Goal: Task Accomplishment & Management: Use online tool/utility

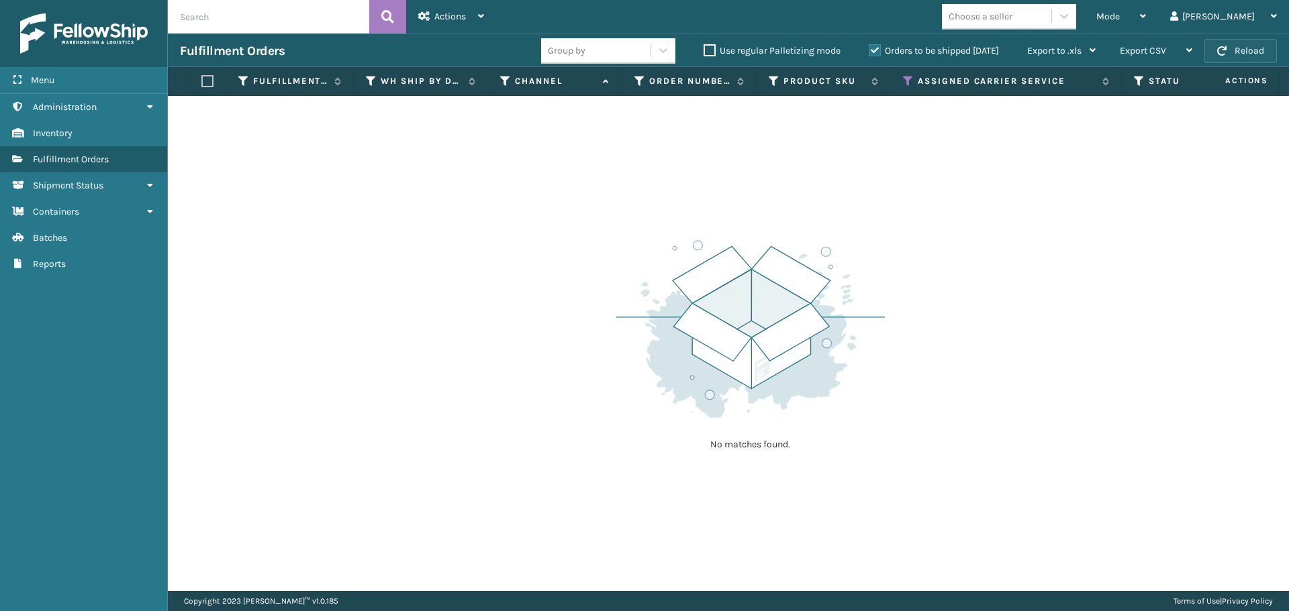
click at [1238, 53] on button "Reload" at bounding box center [1240, 51] width 72 height 24
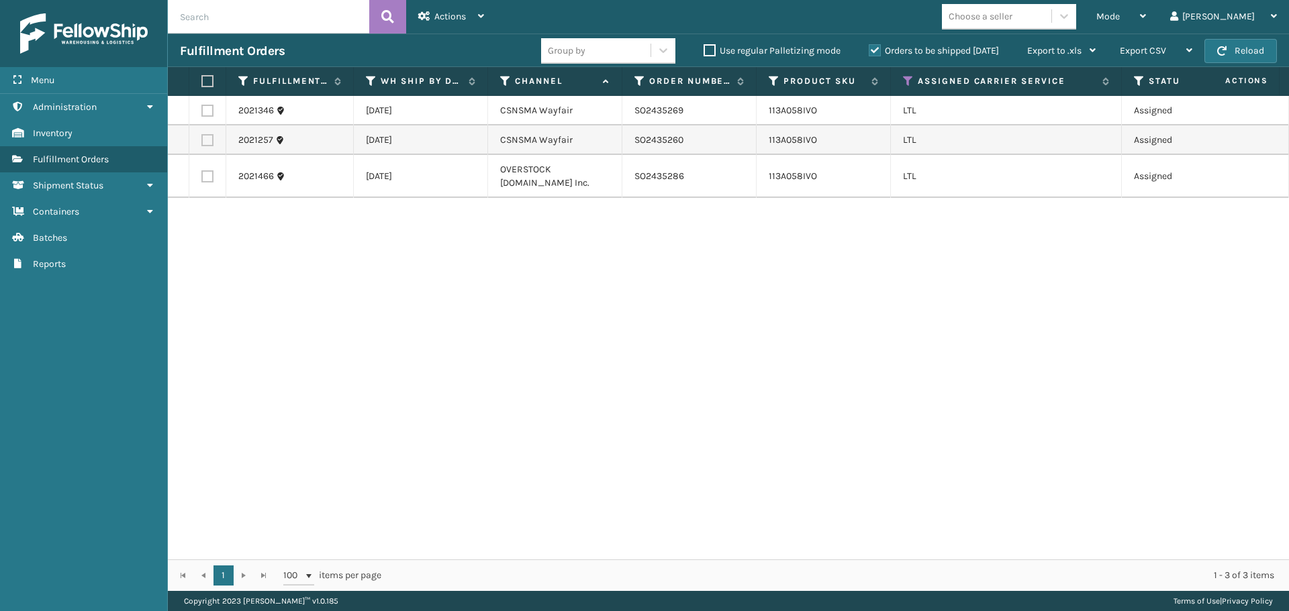
click at [211, 111] on label at bounding box center [207, 111] width 12 height 12
click at [202, 111] on input "checkbox" at bounding box center [201, 109] width 1 height 9
checkbox input "true"
click at [207, 144] on label at bounding box center [207, 140] width 12 height 12
click at [202, 143] on input "checkbox" at bounding box center [201, 138] width 1 height 9
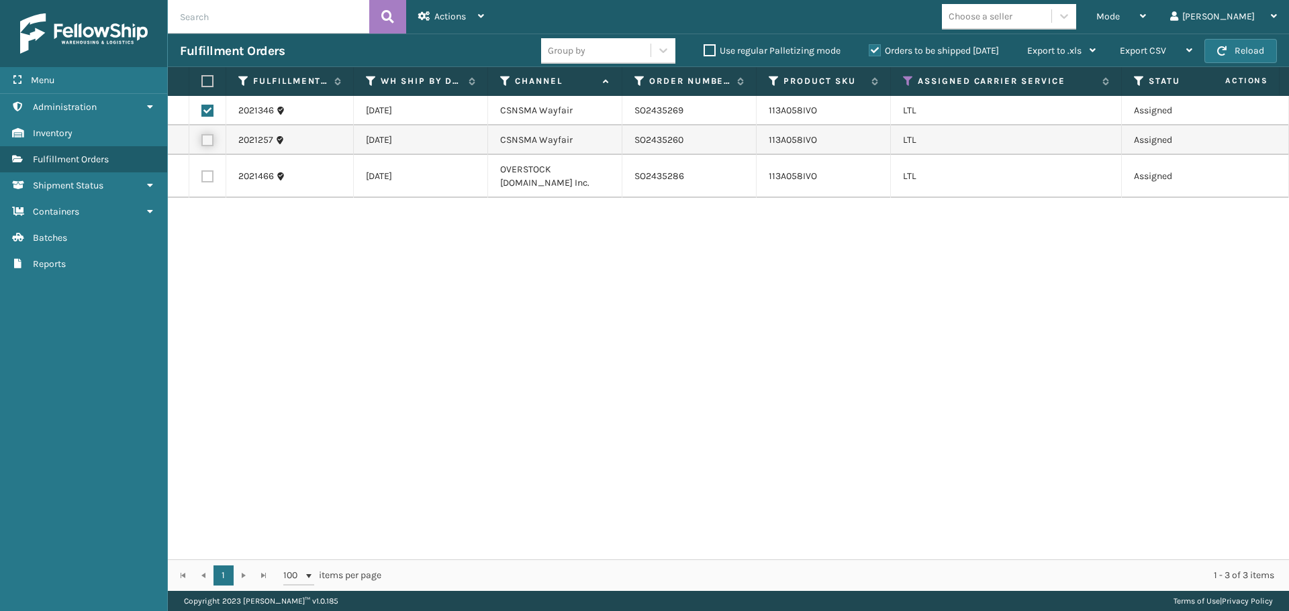
checkbox input "true"
click at [475, 15] on div "Actions" at bounding box center [451, 17] width 66 height 34
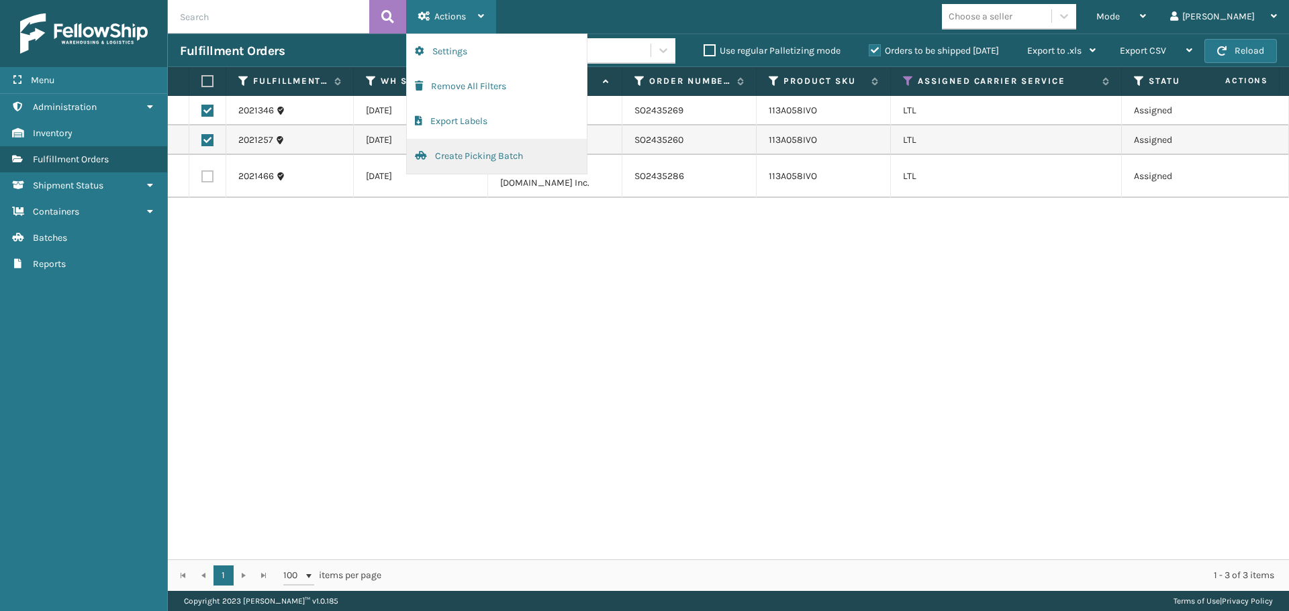
click at [479, 155] on button "Create Picking Batch" at bounding box center [497, 156] width 180 height 35
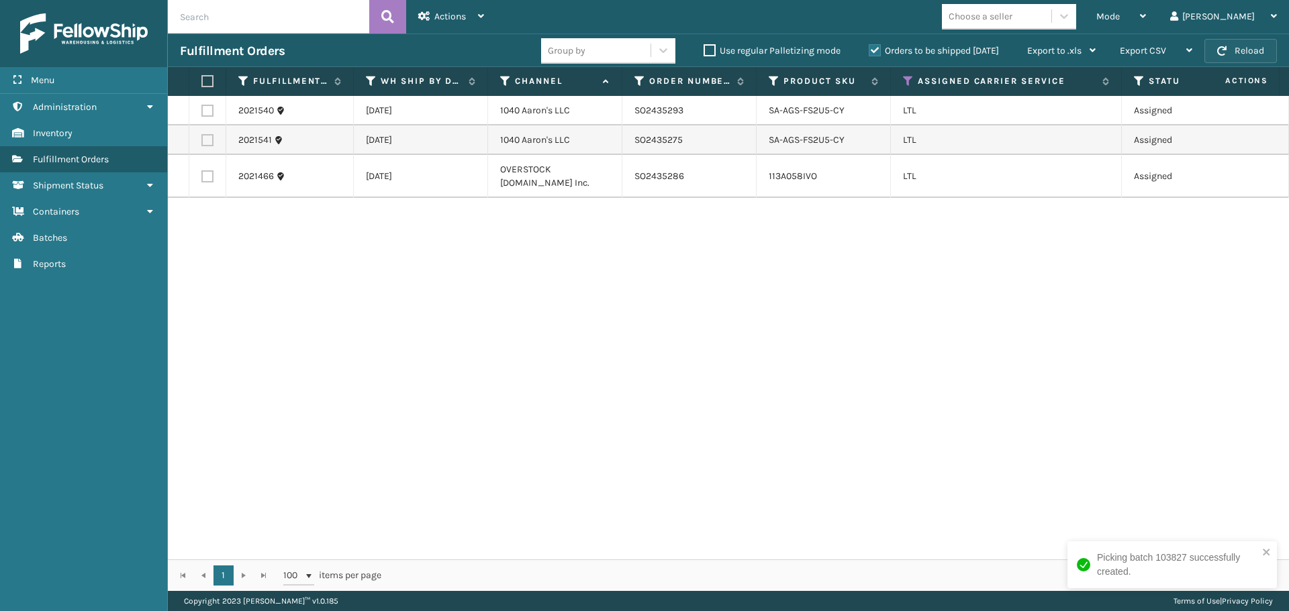
click at [1232, 43] on button "Reload" at bounding box center [1240, 51] width 72 height 24
click at [1146, 10] on div "Mode" at bounding box center [1121, 17] width 50 height 34
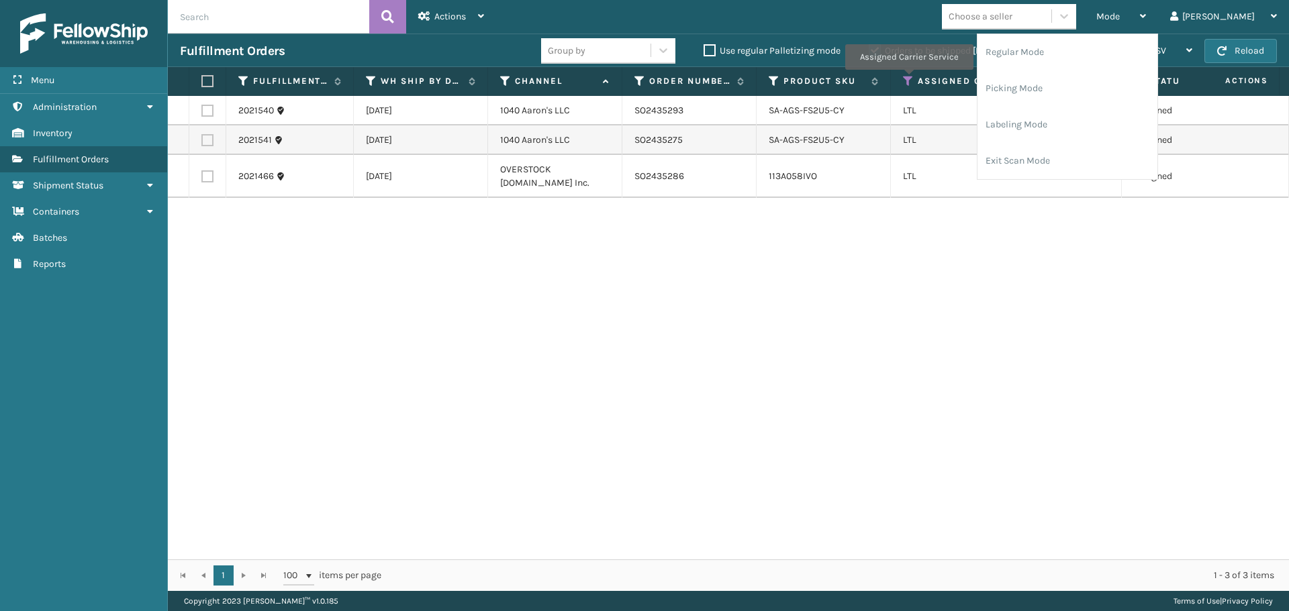
click at [907, 79] on icon at bounding box center [908, 81] width 11 height 12
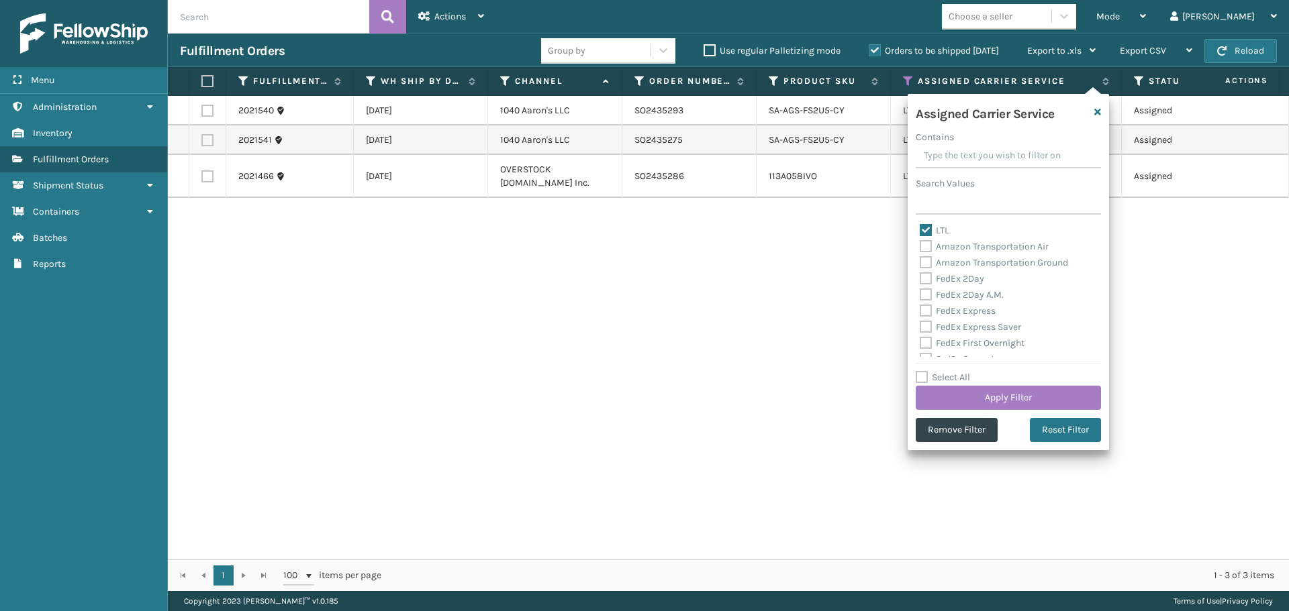
click at [926, 230] on label "LTL" at bounding box center [934, 230] width 30 height 11
click at [920, 230] on input "LTL" at bounding box center [919, 227] width 1 height 9
checkbox input "false"
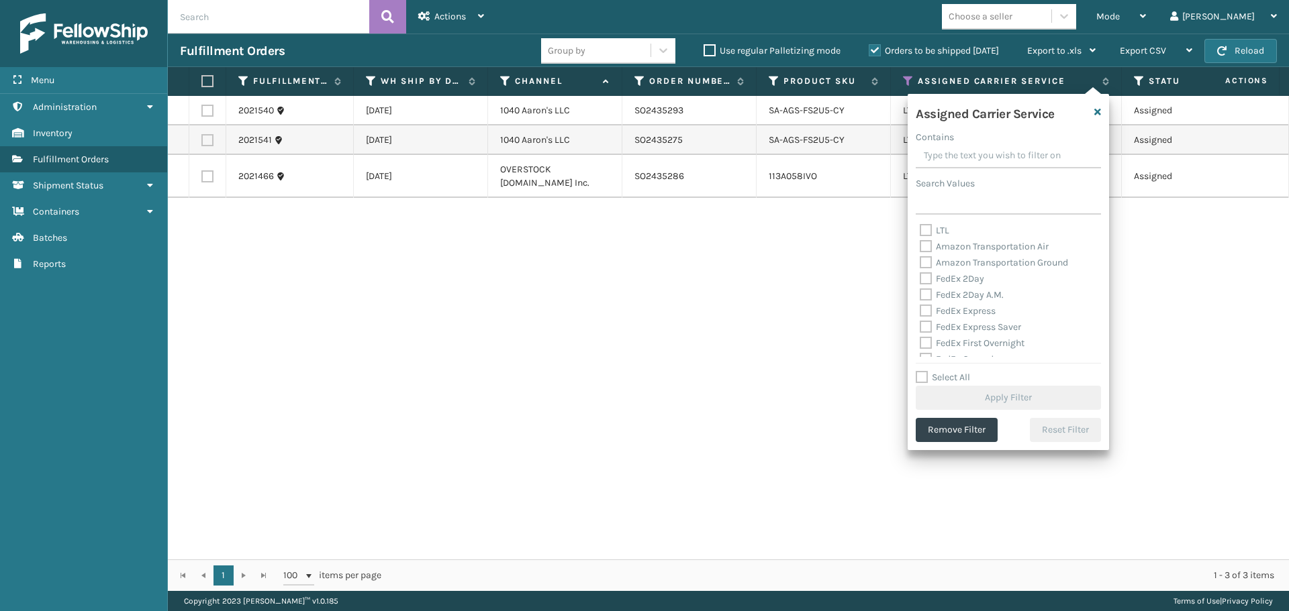
click at [927, 247] on label "Amazon Transportation Air" at bounding box center [983, 246] width 129 height 11
click at [920, 247] on input "Amazon Transportation Air" at bounding box center [919, 243] width 1 height 9
checkbox input "true"
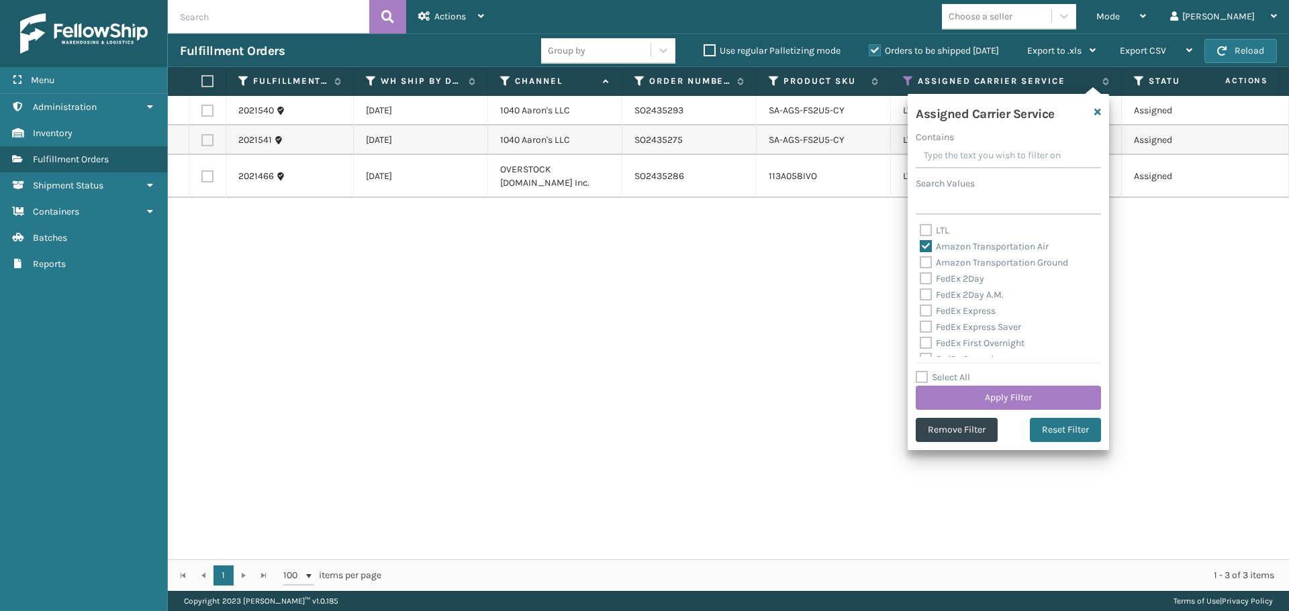
click at [925, 264] on label "Amazon Transportation Ground" at bounding box center [993, 262] width 148 height 11
click at [920, 264] on input "Amazon Transportation Ground" at bounding box center [919, 259] width 1 height 9
checkbox input "true"
click at [924, 282] on label "FedEx 2Day" at bounding box center [951, 278] width 64 height 11
click at [920, 280] on input "FedEx 2Day" at bounding box center [919, 275] width 1 height 9
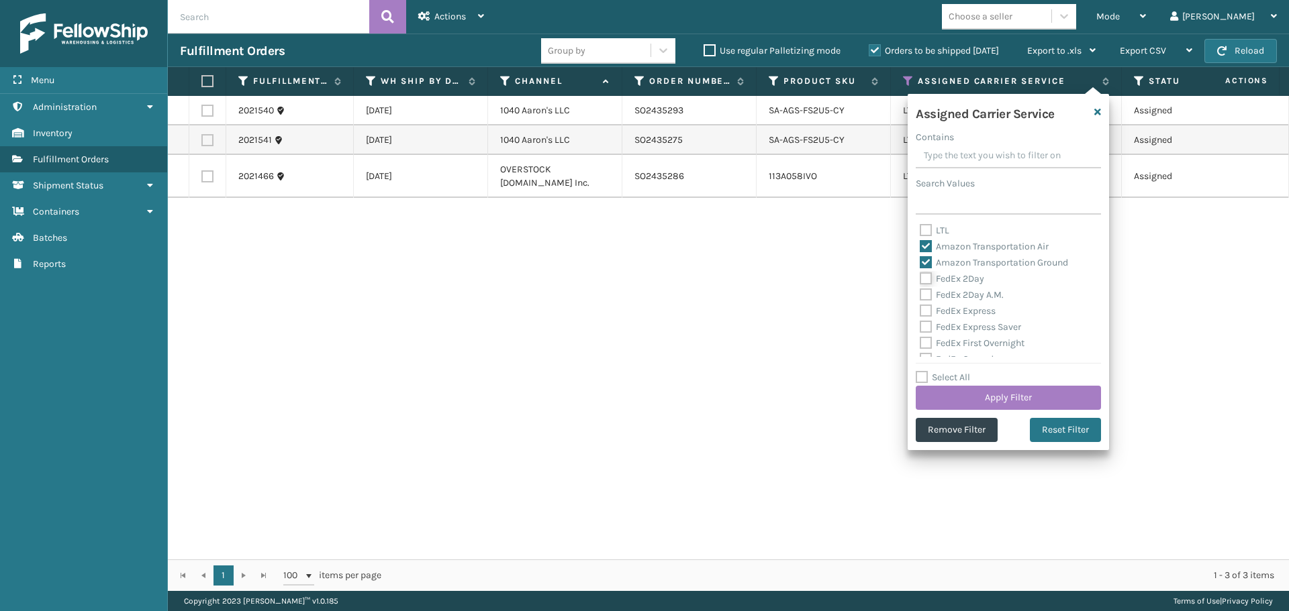
checkbox input "true"
click at [926, 262] on label "Amazon Transportation Ground" at bounding box center [993, 262] width 148 height 11
click at [920, 262] on input "Amazon Transportation Ground" at bounding box center [919, 259] width 1 height 9
checkbox input "false"
click at [928, 247] on label "Amazon Transportation Air" at bounding box center [983, 246] width 129 height 11
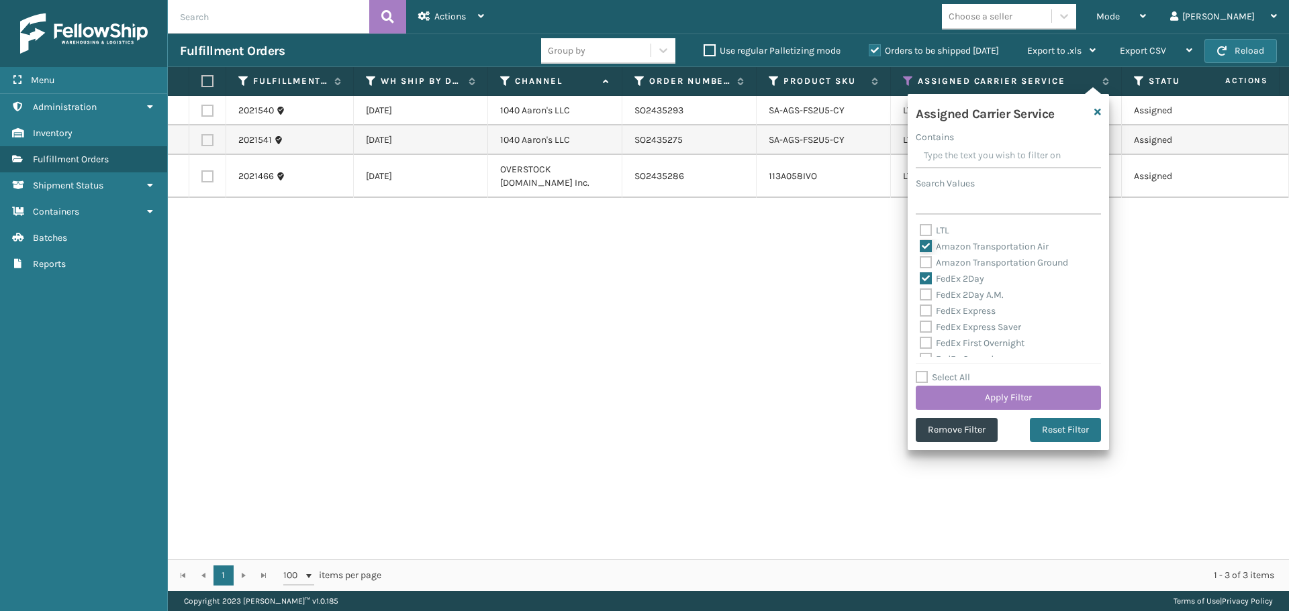
click at [920, 247] on input "Amazon Transportation Air" at bounding box center [919, 243] width 1 height 9
checkbox input "false"
click at [924, 300] on label "FedEx 2Day A.M." at bounding box center [961, 294] width 84 height 11
click at [920, 296] on input "FedEx 2Day A.M." at bounding box center [919, 291] width 1 height 9
checkbox input "true"
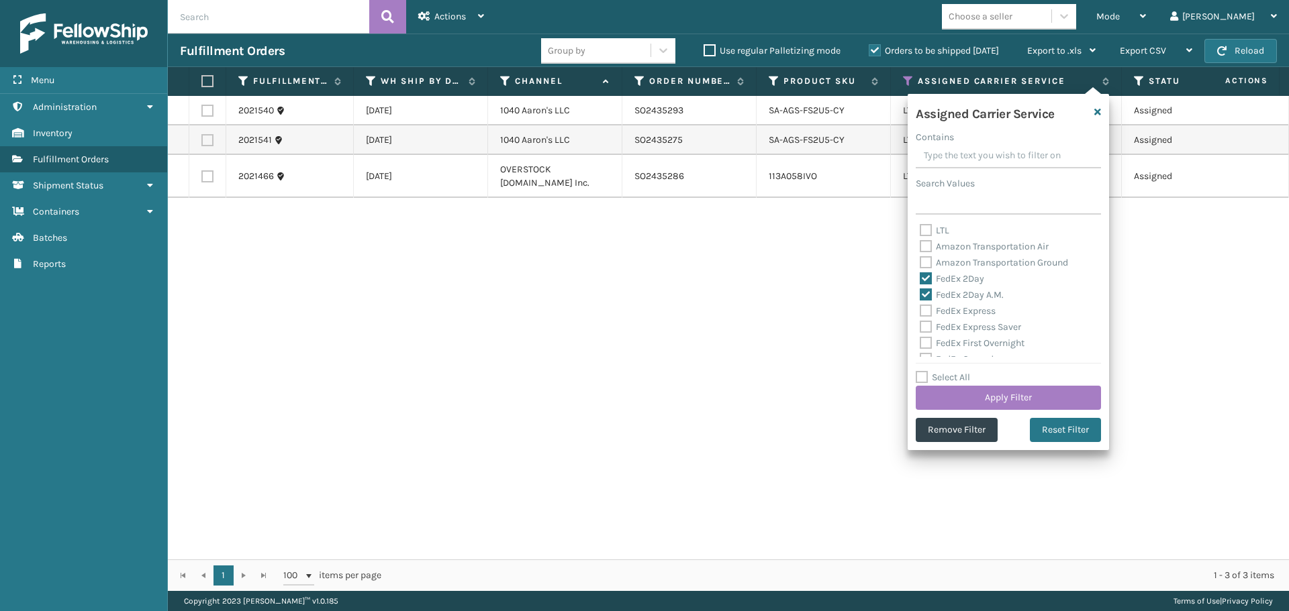
click at [925, 311] on label "FedEx Express" at bounding box center [957, 310] width 76 height 11
click at [920, 311] on input "FedEx Express" at bounding box center [919, 307] width 1 height 9
checkbox input "true"
click at [925, 325] on label "FedEx Express Saver" at bounding box center [969, 326] width 101 height 11
click at [920, 325] on input "FedEx Express Saver" at bounding box center [919, 323] width 1 height 9
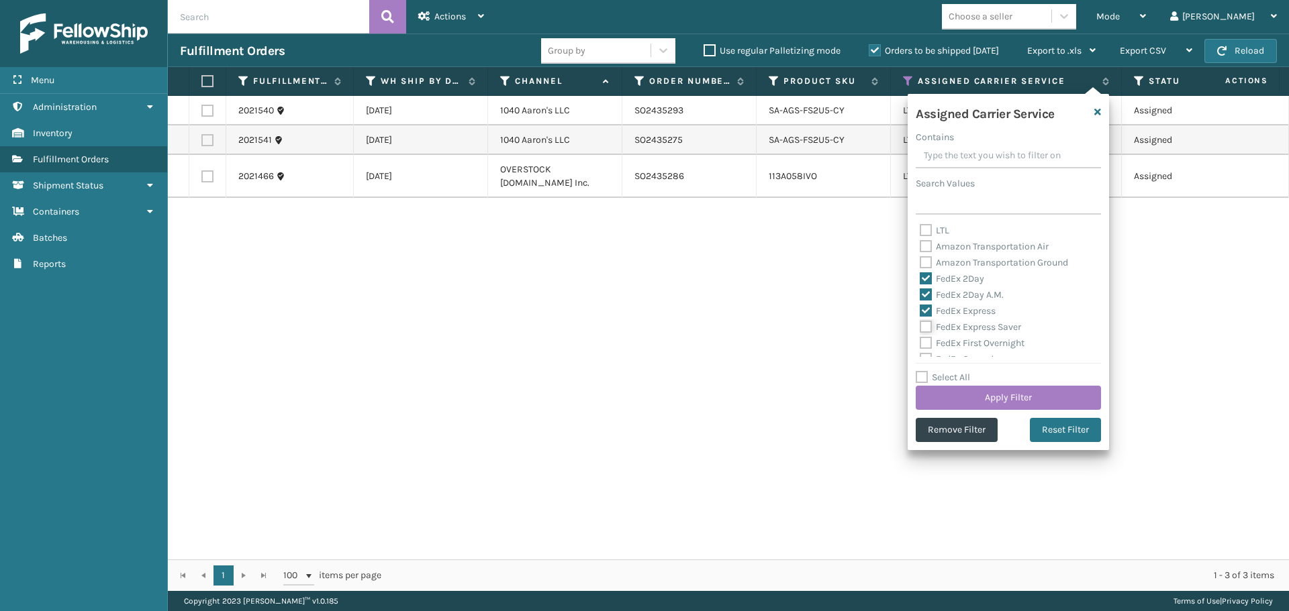
checkbox input "true"
click at [925, 346] on label "FedEx First Overnight" at bounding box center [971, 343] width 105 height 11
click at [920, 344] on input "FedEx First Overnight" at bounding box center [919, 340] width 1 height 9
checkbox input "true"
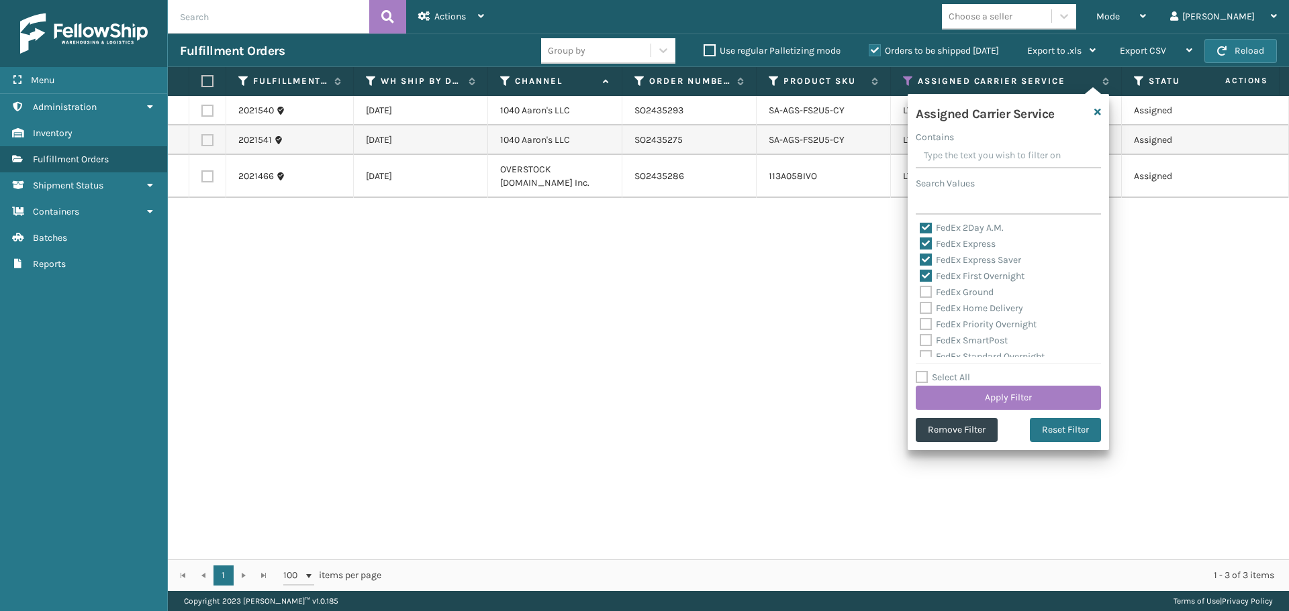
click at [927, 292] on label "FedEx Ground" at bounding box center [956, 292] width 74 height 11
click at [920, 292] on input "FedEx Ground" at bounding box center [919, 289] width 1 height 9
checkbox input "true"
click at [919, 308] on label "FedEx Home Delivery" at bounding box center [970, 308] width 103 height 11
click at [919, 308] on input "FedEx Home Delivery" at bounding box center [919, 305] width 1 height 9
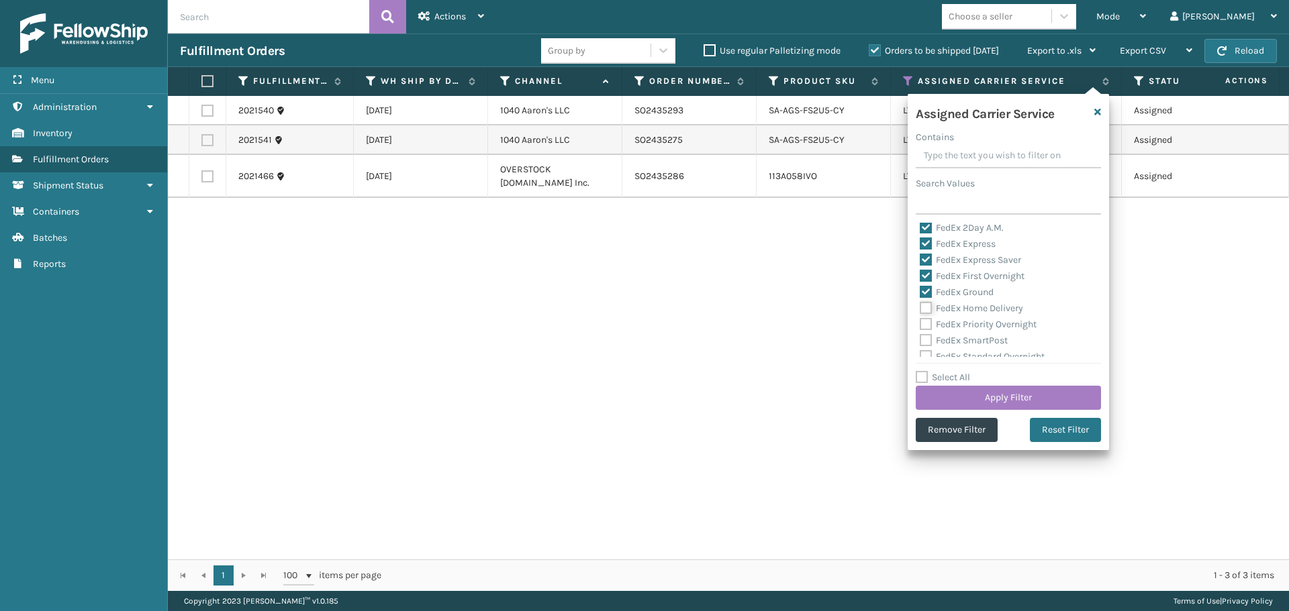
checkbox input "true"
click at [924, 325] on label "FedEx Priority Overnight" at bounding box center [977, 324] width 117 height 11
click at [920, 325] on input "FedEx Priority Overnight" at bounding box center [919, 321] width 1 height 9
checkbox input "true"
click at [926, 340] on label "FedEx SmartPost" at bounding box center [963, 340] width 88 height 11
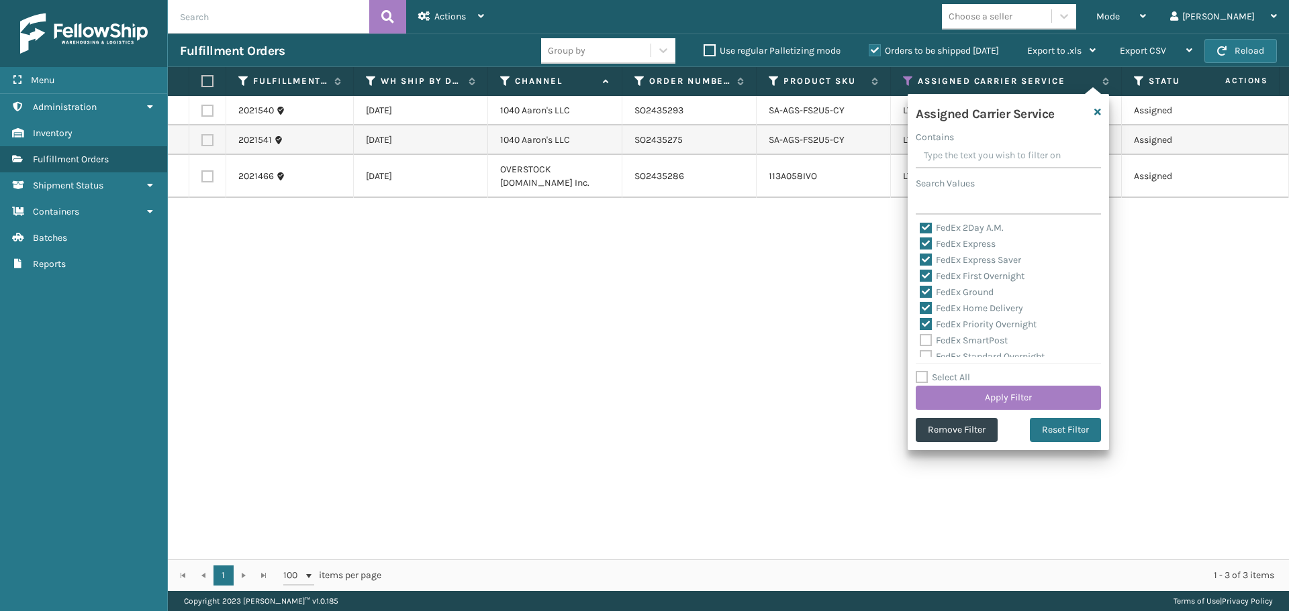
click at [920, 340] on input "FedEx SmartPost" at bounding box center [919, 337] width 1 height 9
checkbox input "true"
click at [923, 291] on label "FedEx Standard Overnight" at bounding box center [981, 289] width 125 height 11
click at [920, 291] on input "FedEx Standard Overnight" at bounding box center [919, 286] width 1 height 9
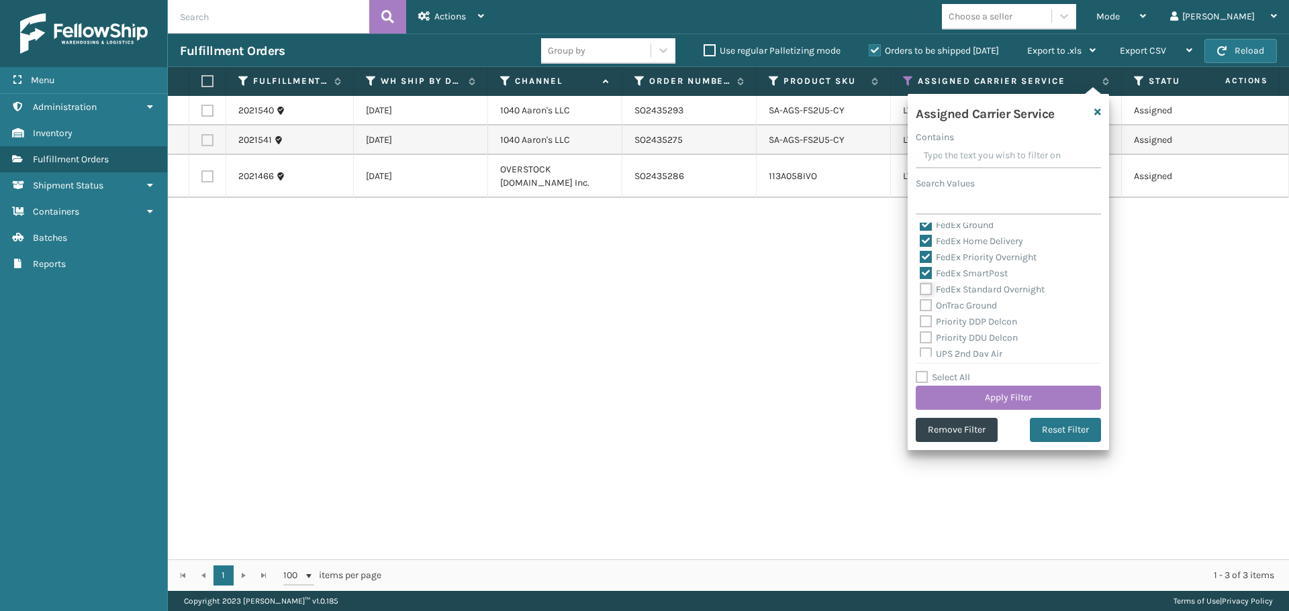
checkbox input "true"
click at [976, 405] on button "Apply Filter" at bounding box center [1007, 398] width 185 height 24
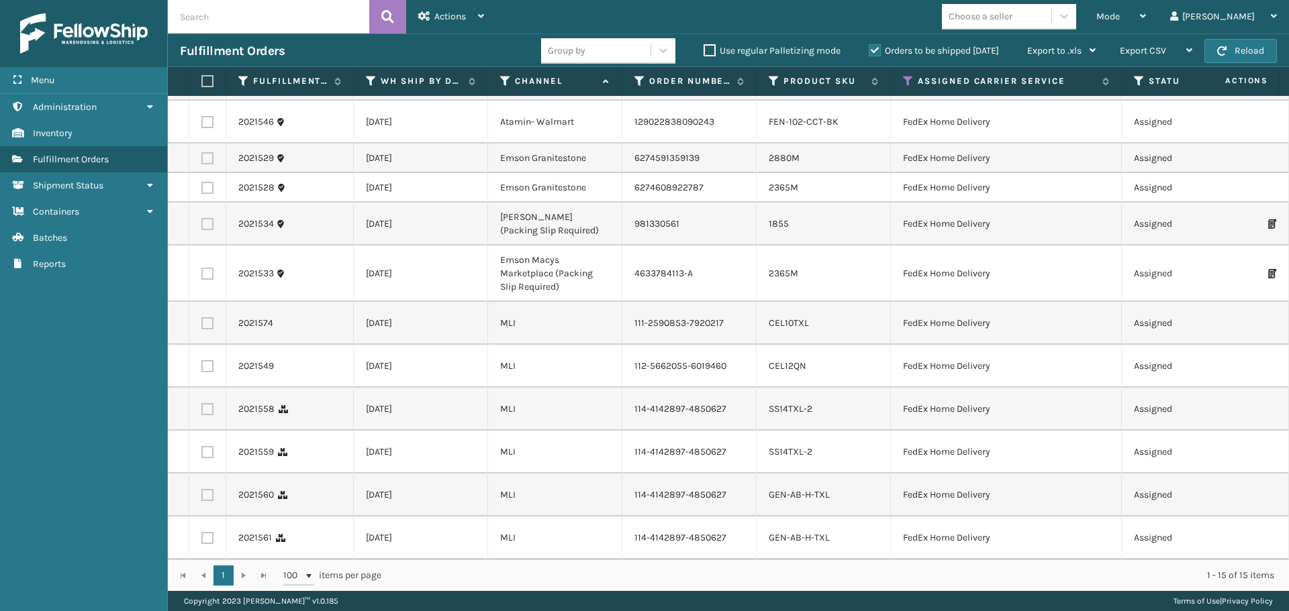
scroll to position [244, 0]
click at [209, 82] on label at bounding box center [205, 81] width 8 height 12
click at [202, 82] on input "checkbox" at bounding box center [201, 81] width 1 height 9
checkbox input "true"
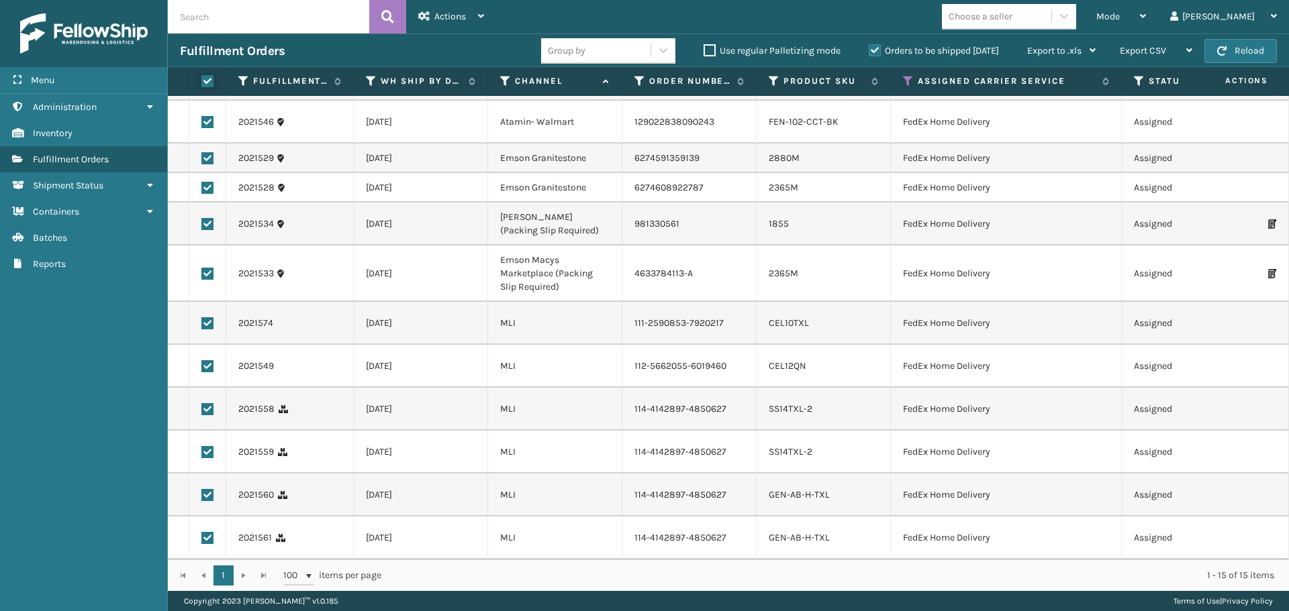
checkbox input "true"
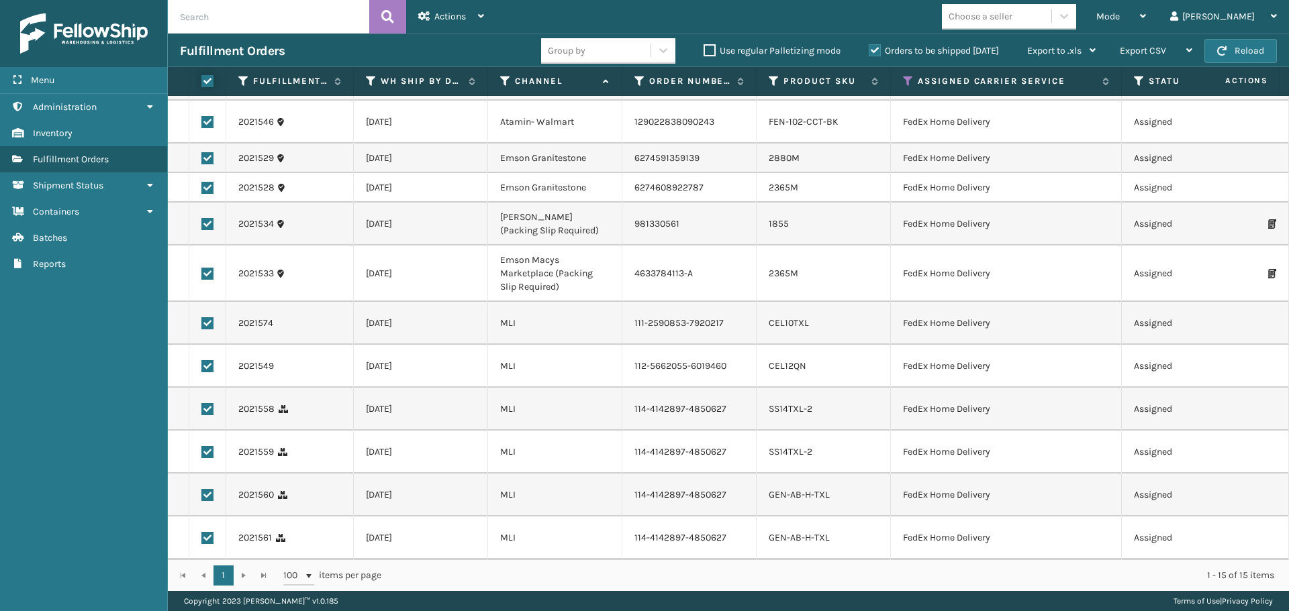
checkbox input "true"
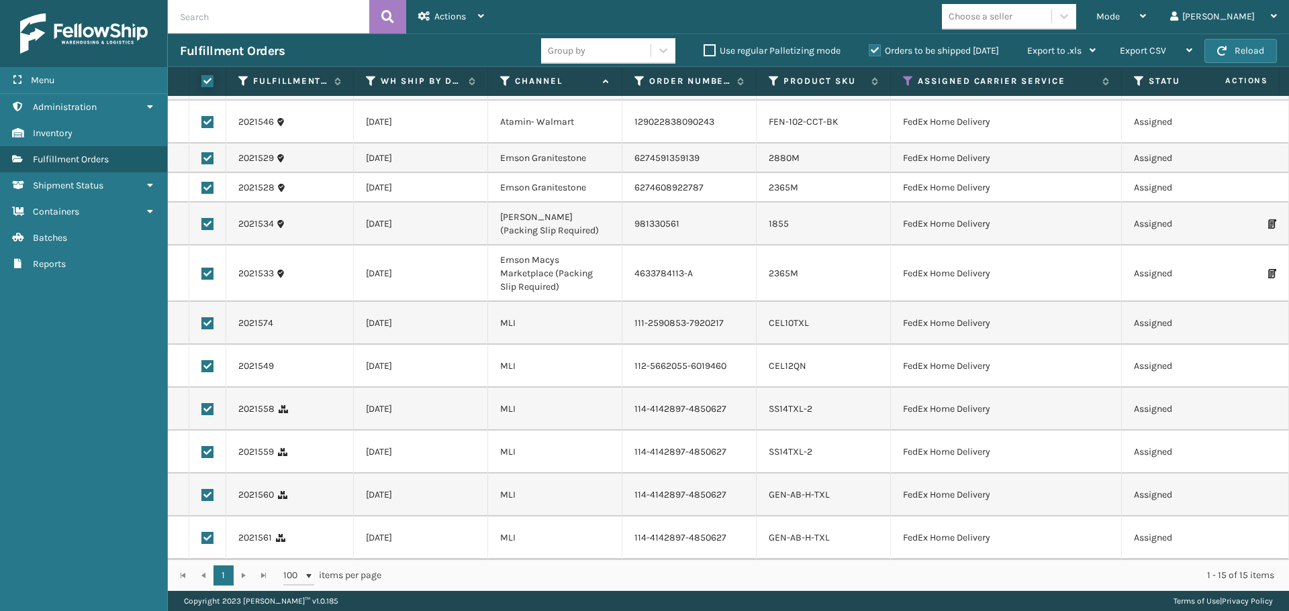
checkbox input "true"
click at [428, 16] on icon at bounding box center [424, 15] width 12 height 9
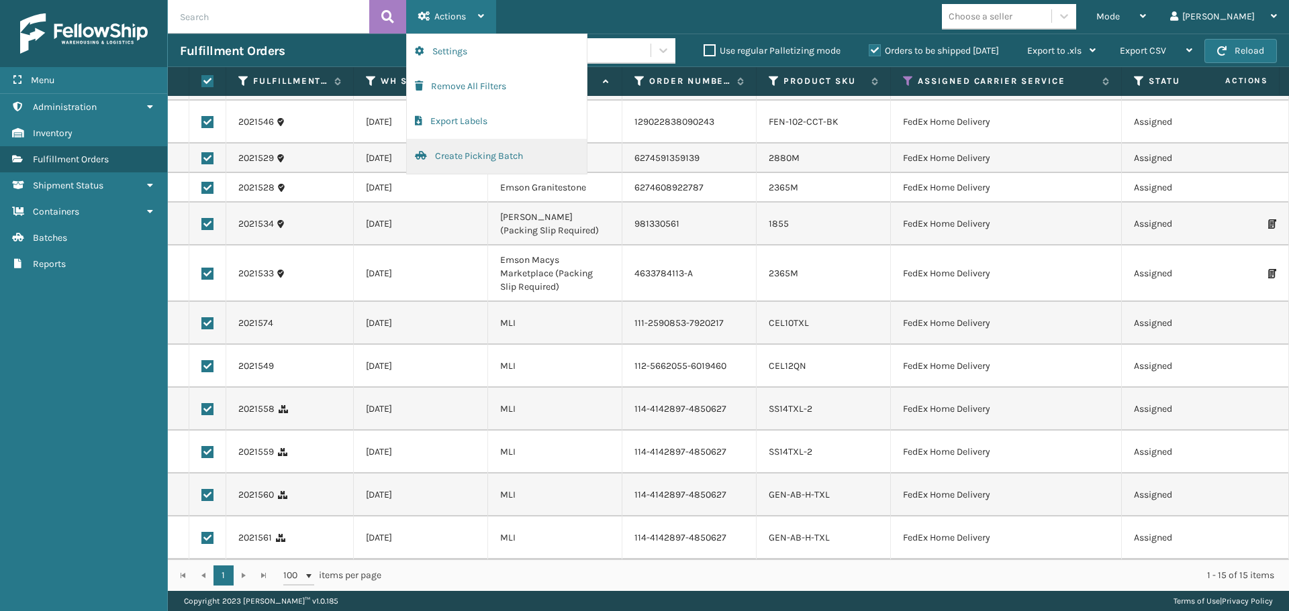
click at [505, 148] on button "Create Picking Batch" at bounding box center [497, 156] width 180 height 35
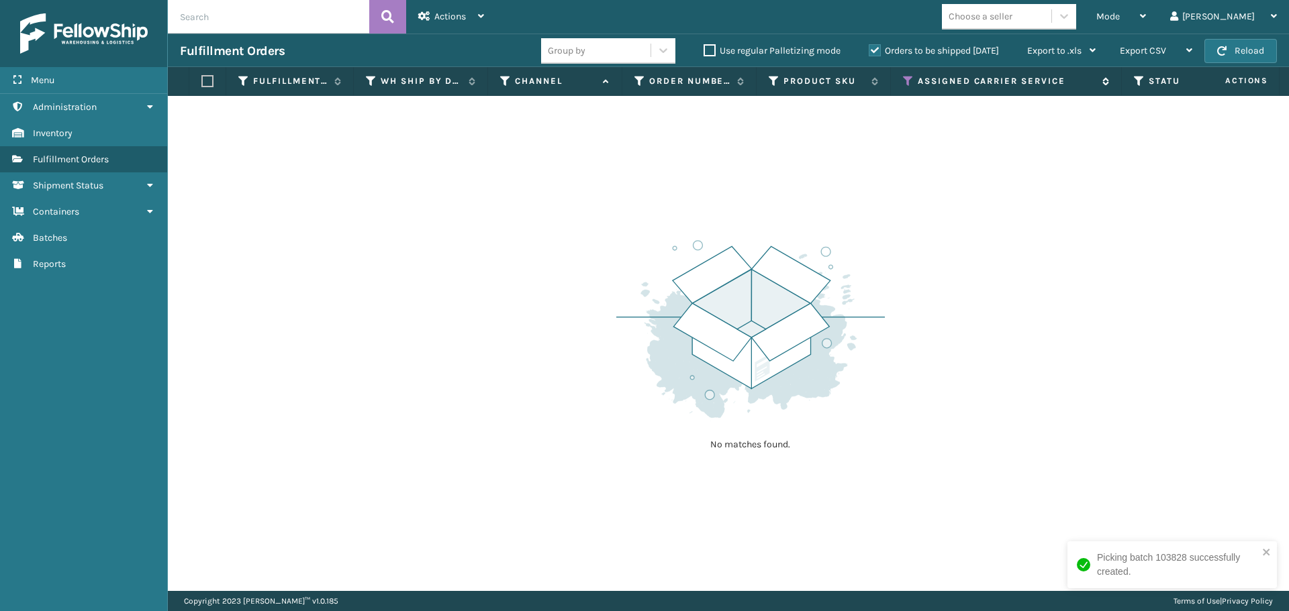
click at [907, 77] on icon at bounding box center [908, 81] width 11 height 12
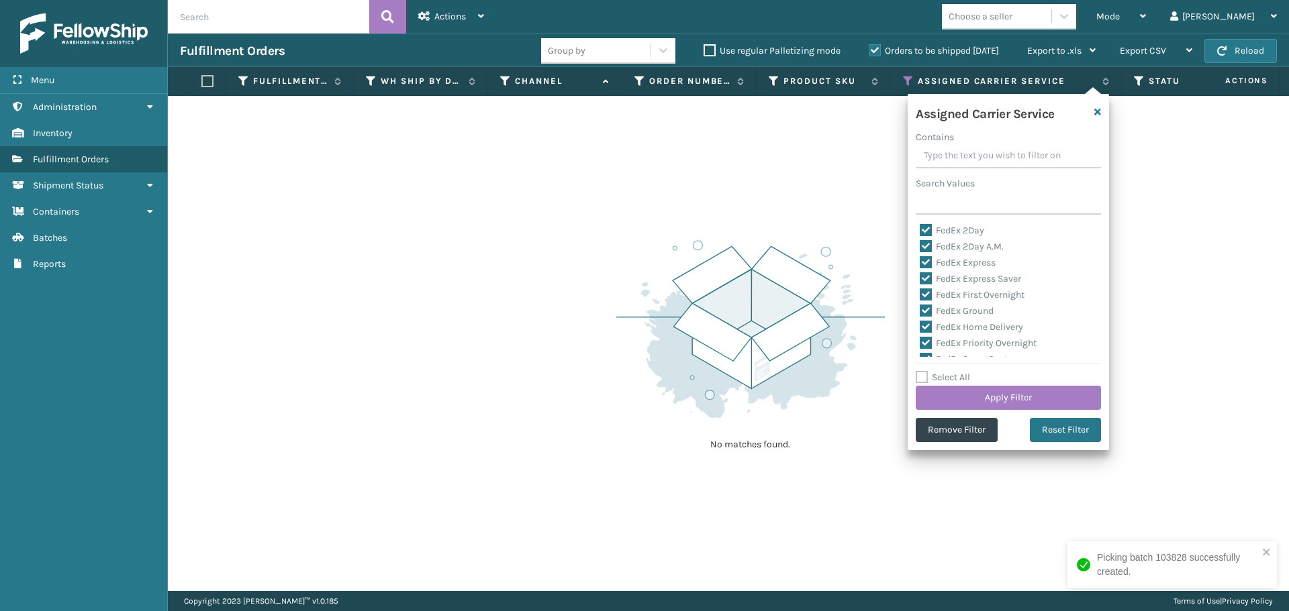
click at [922, 375] on label "Select All" at bounding box center [942, 377] width 54 height 11
click at [922, 371] on input "Select All" at bounding box center [1015, 370] width 201 height 1
checkbox input "true"
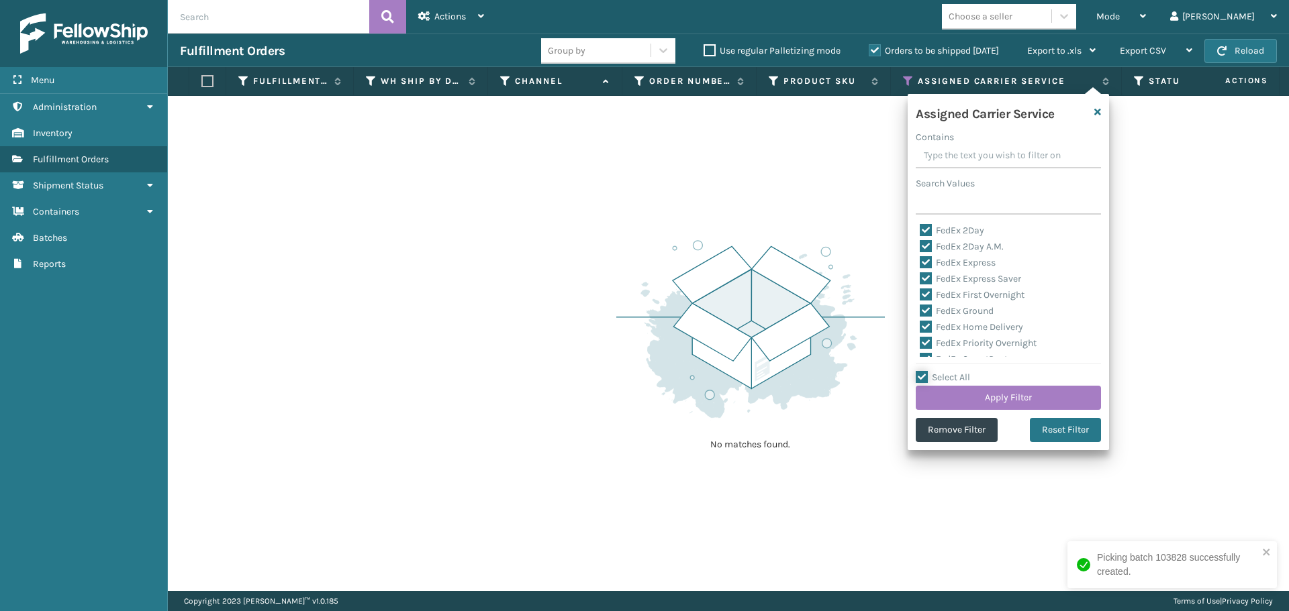
checkbox input "true"
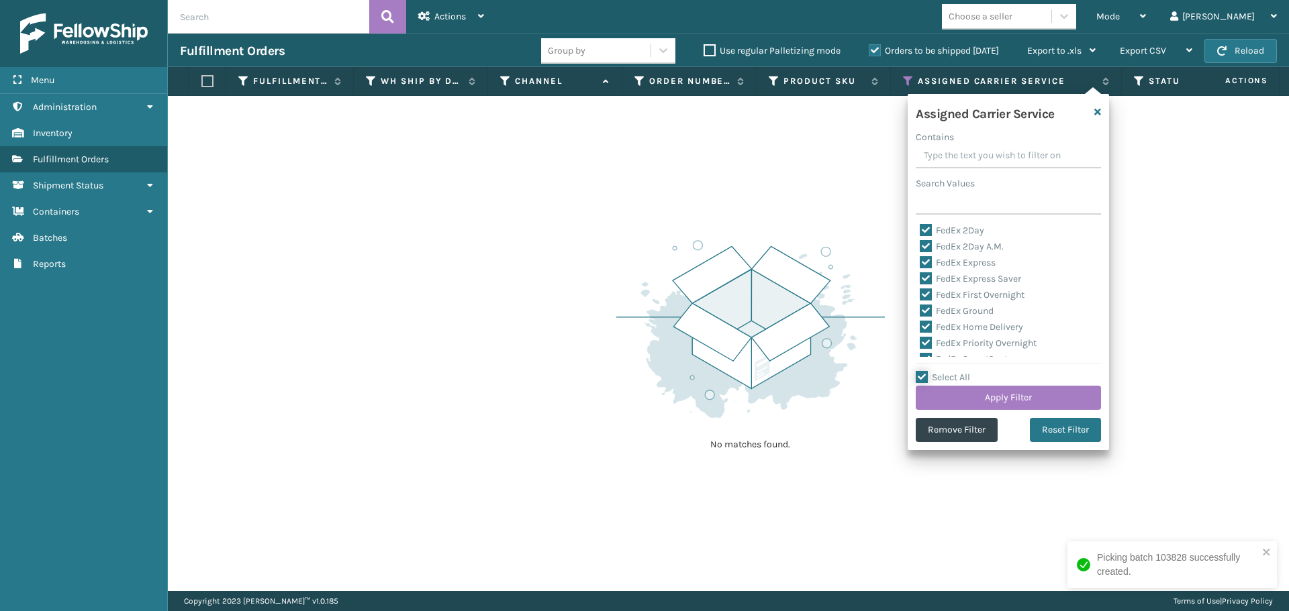
checkbox input "true"
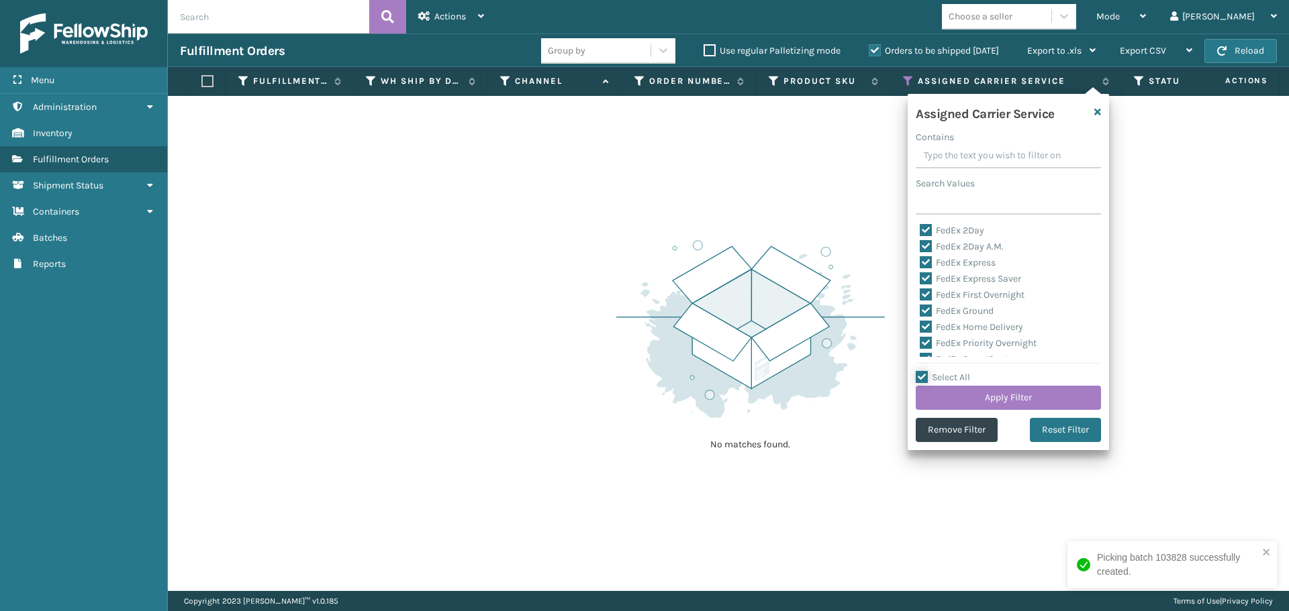
checkbox input "true"
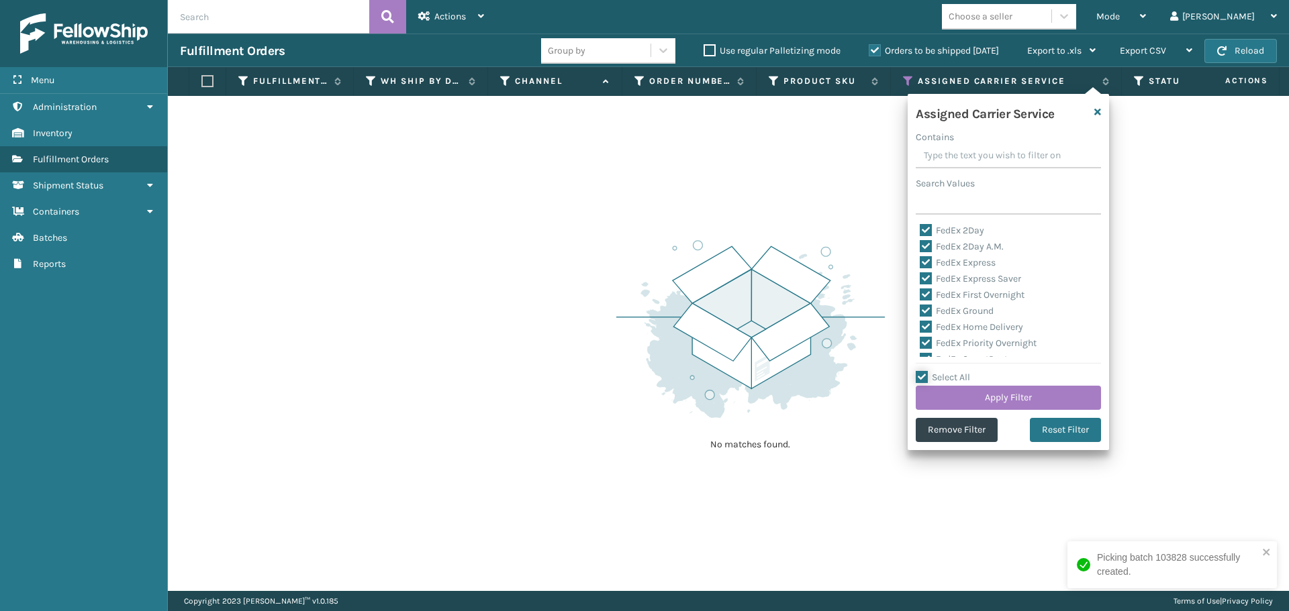
checkbox input "true"
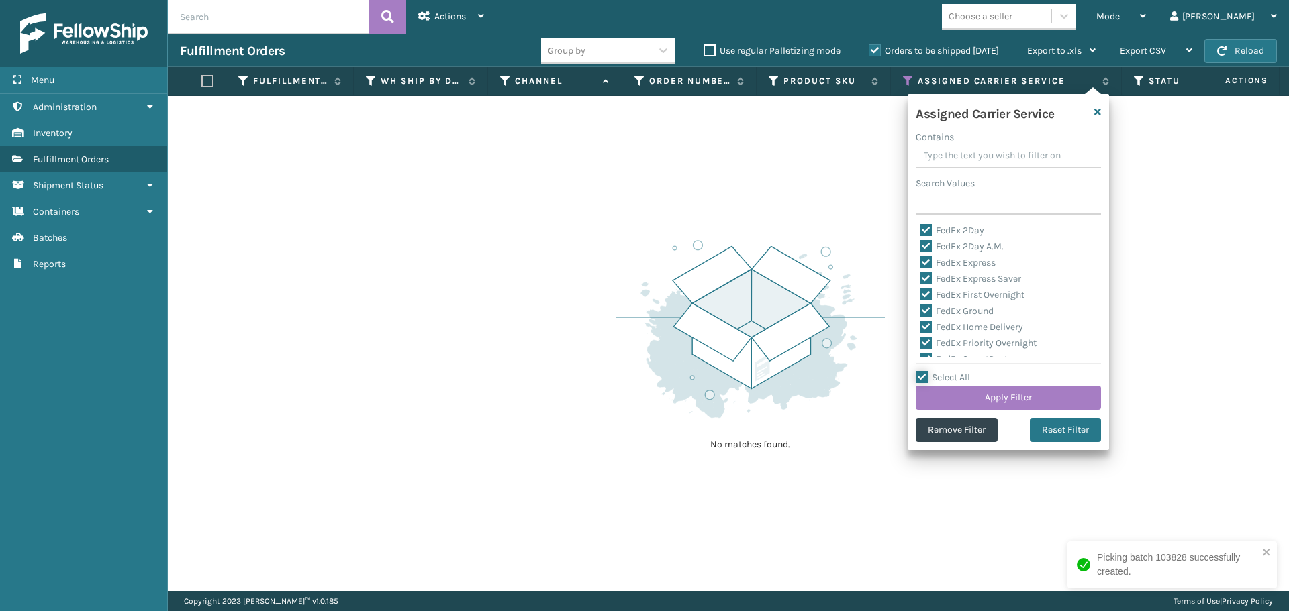
checkbox input "true"
click at [922, 374] on label "Select All" at bounding box center [942, 377] width 54 height 11
click at [922, 371] on input "Select All" at bounding box center [1015, 370] width 201 height 1
checkbox input "false"
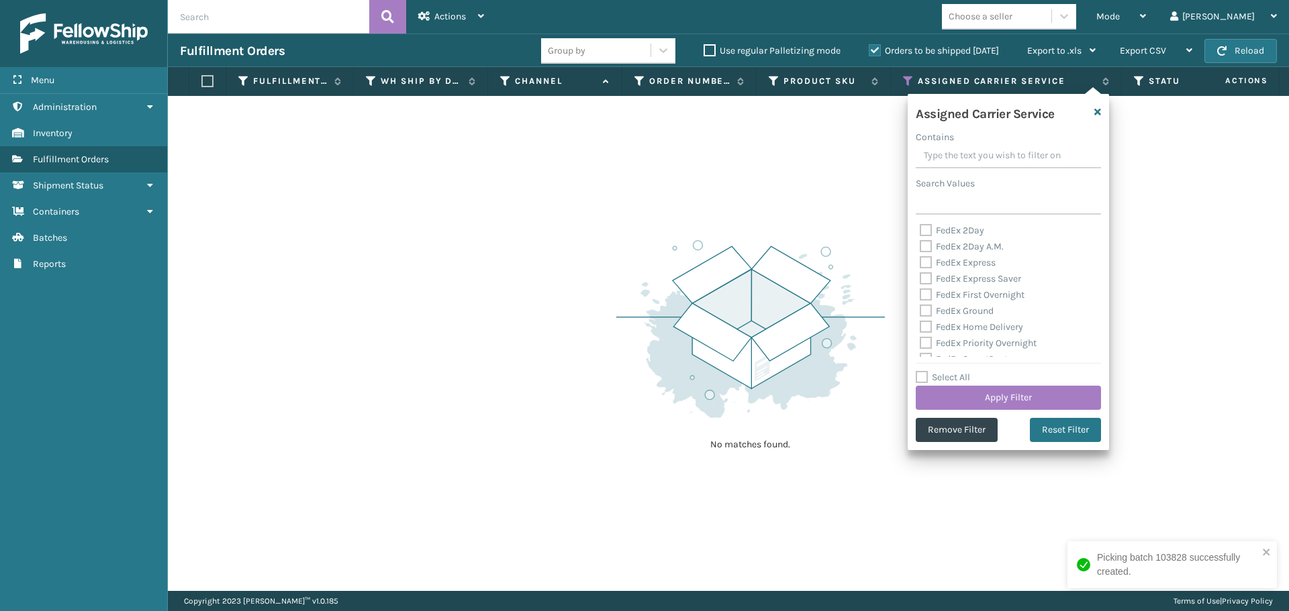
checkbox input "false"
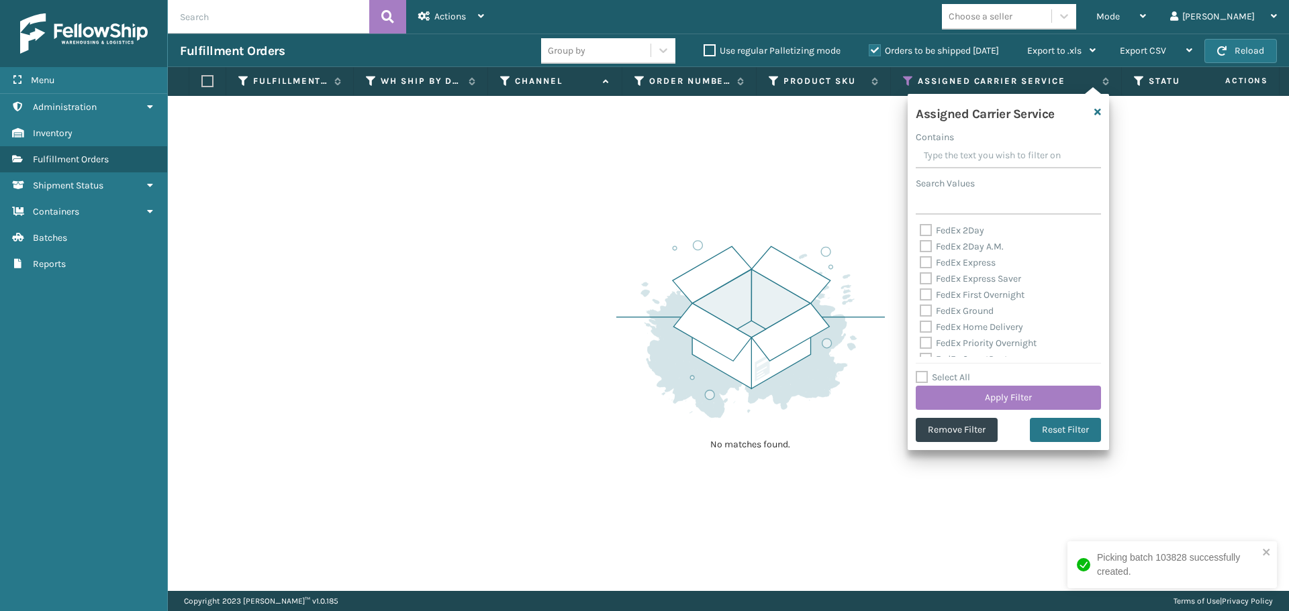
checkbox input "false"
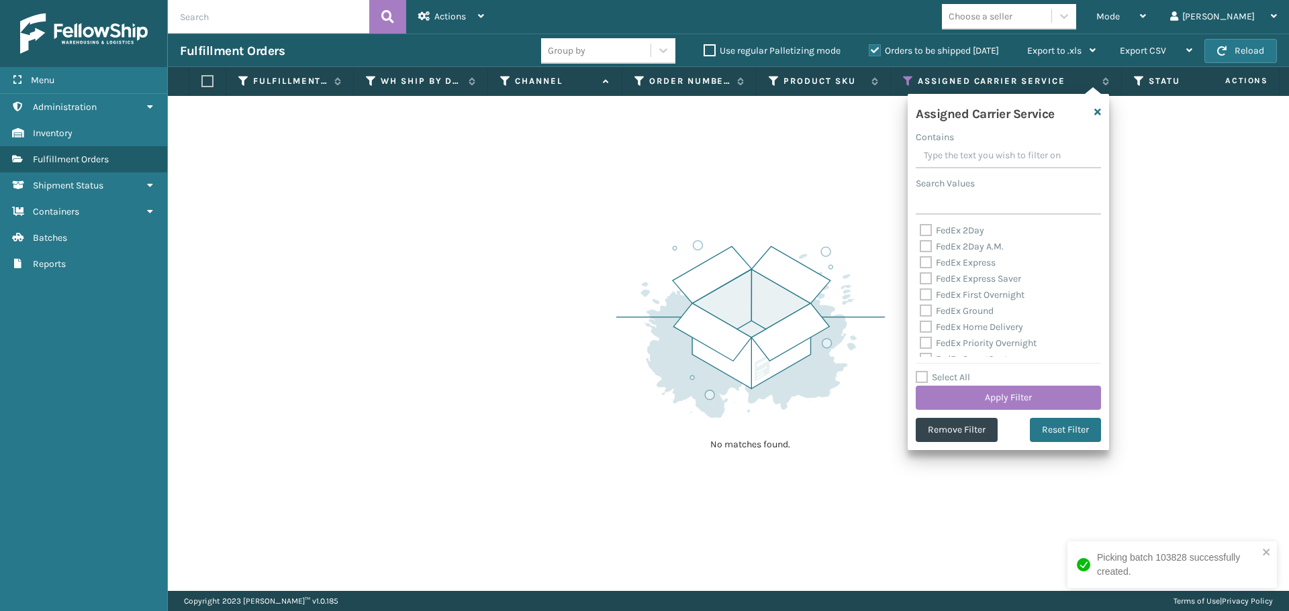
checkbox input "false"
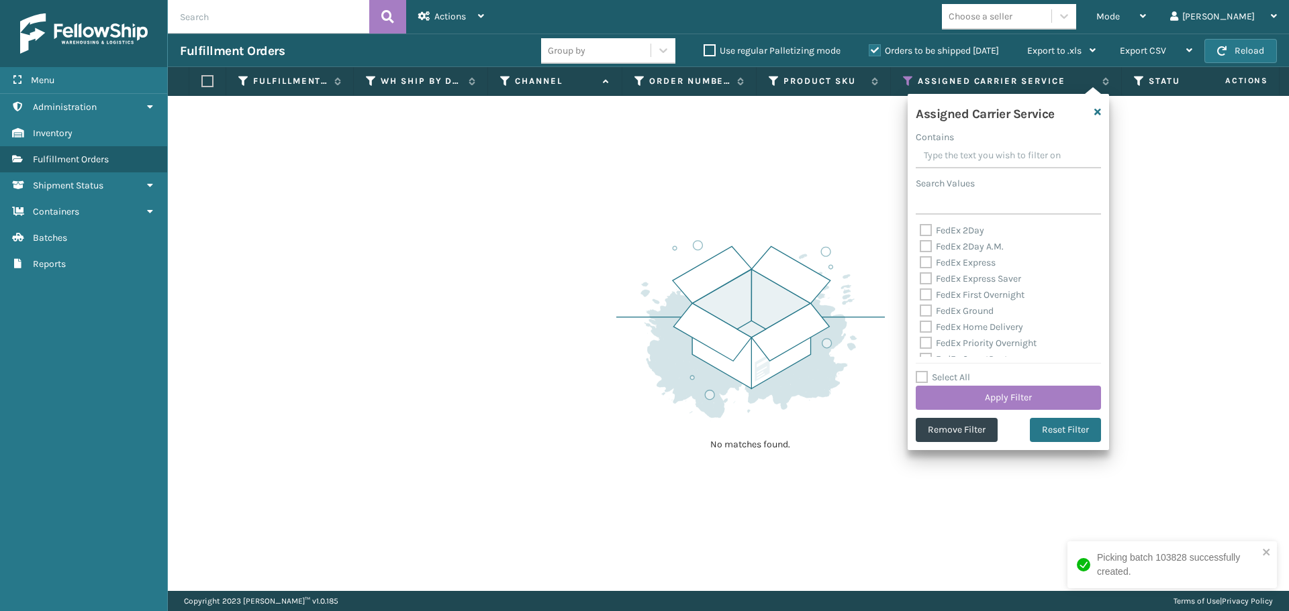
checkbox input "false"
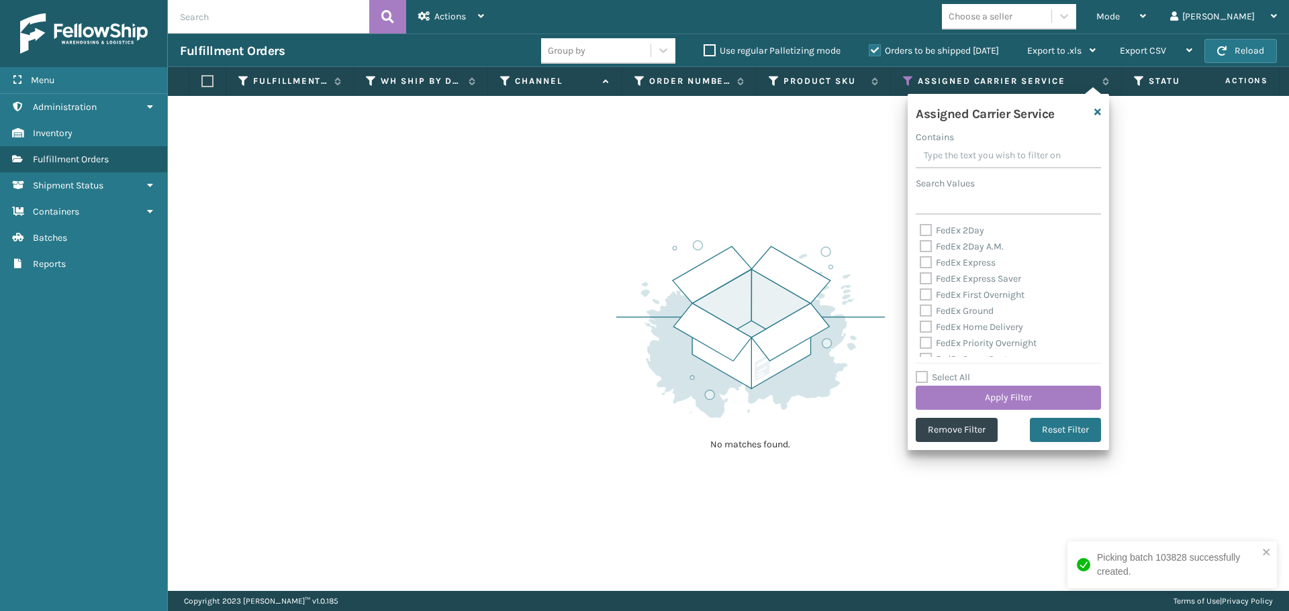
checkbox input "false"
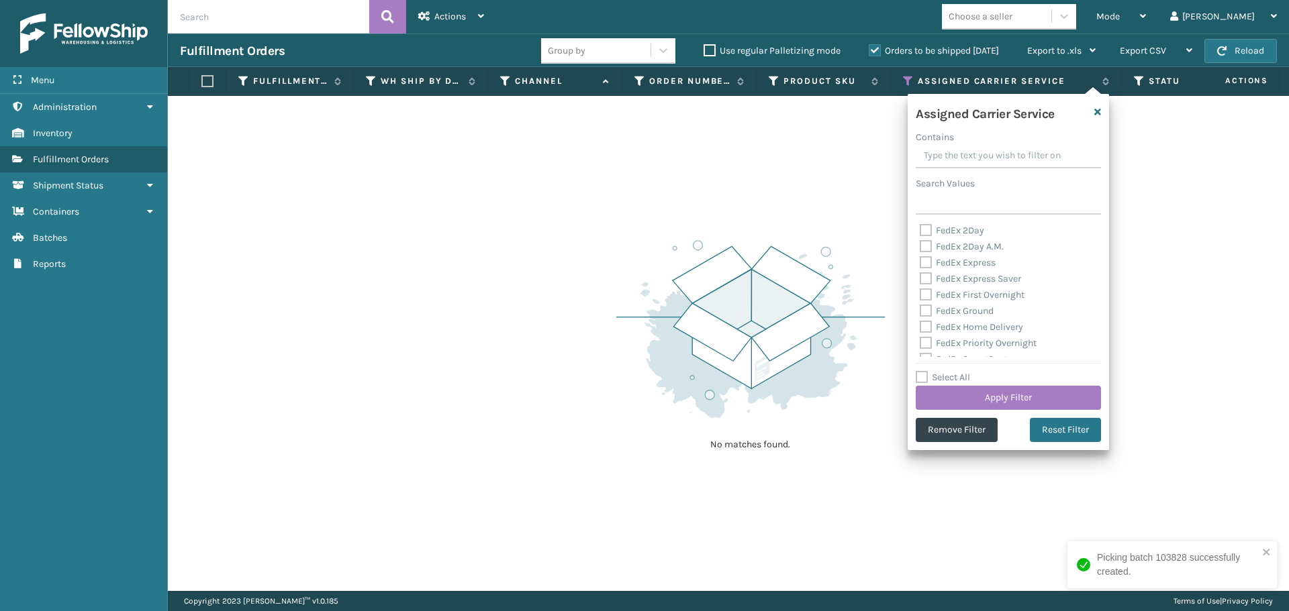
checkbox input "false"
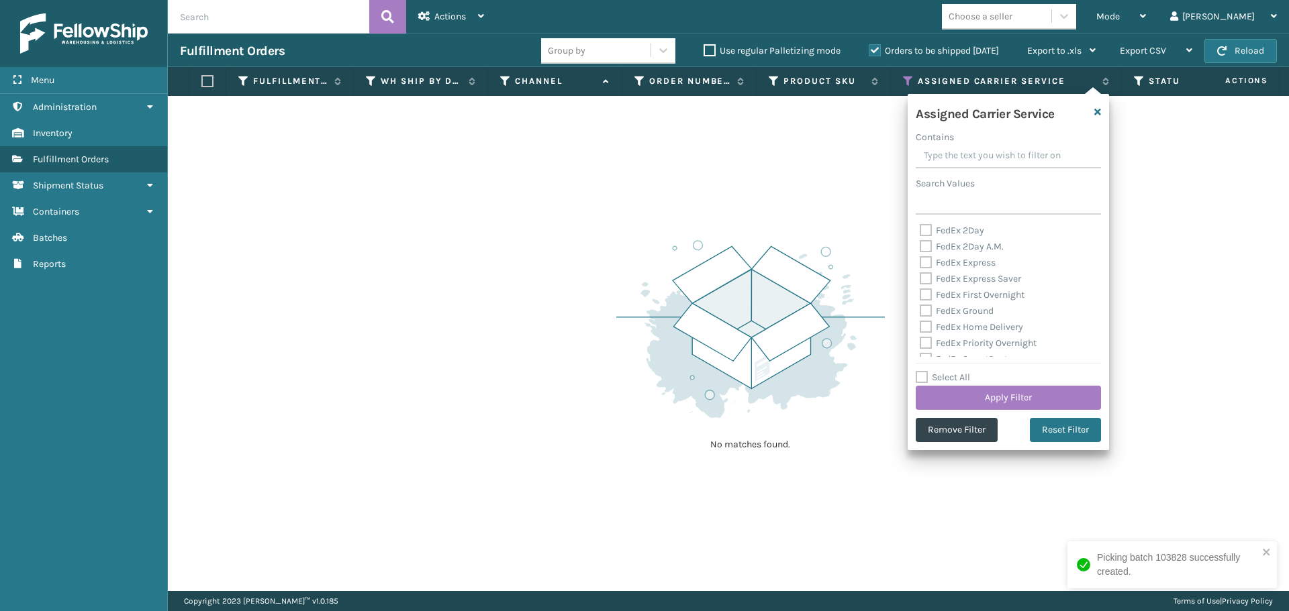
checkbox input "false"
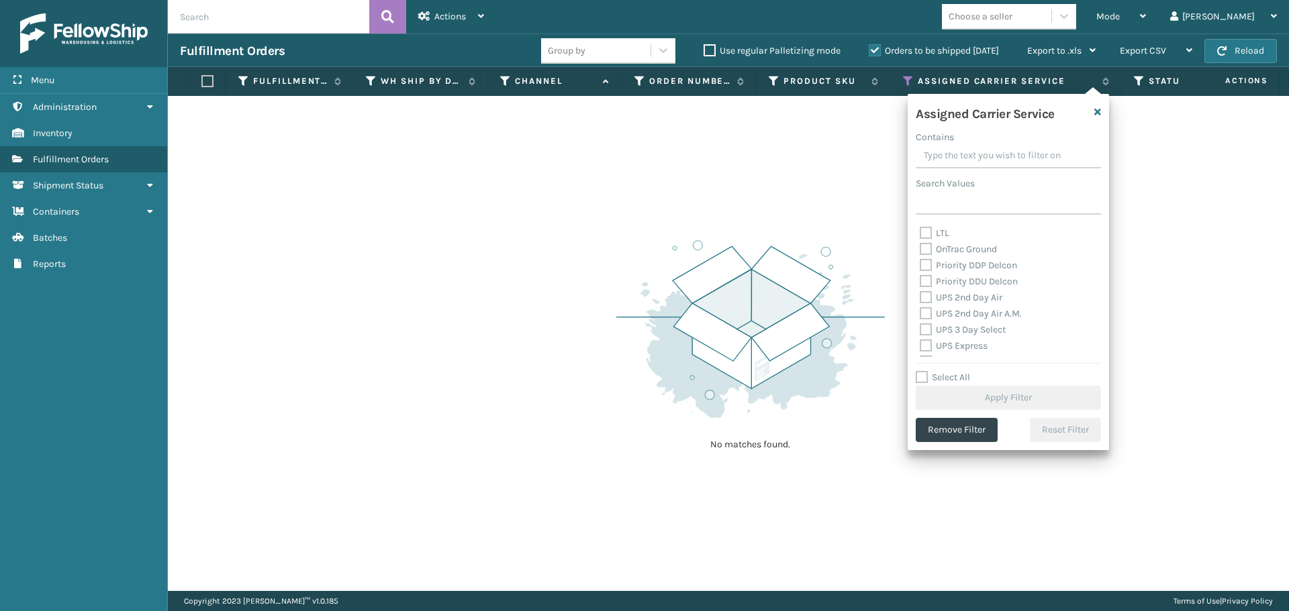
scroll to position [145, 0]
click at [926, 296] on label "OnTrac Ground" at bounding box center [957, 294] width 77 height 11
click at [920, 296] on input "OnTrac Ground" at bounding box center [919, 291] width 1 height 9
checkbox input "true"
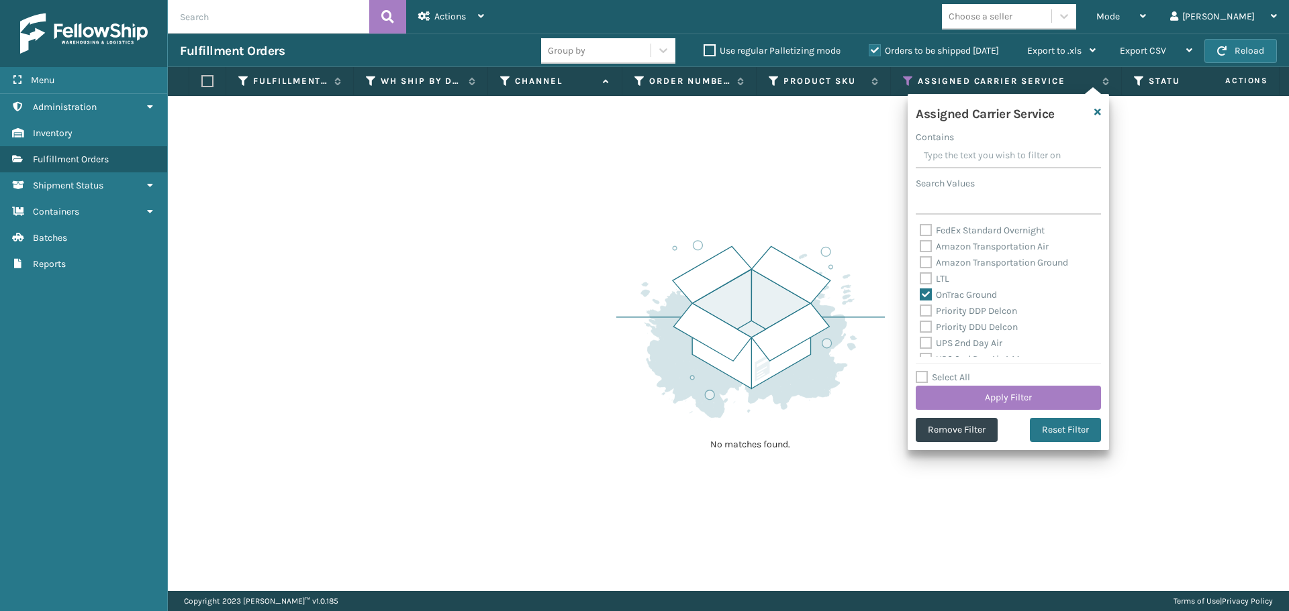
click at [928, 315] on label "Priority DDP Delcon" at bounding box center [967, 310] width 97 height 11
click at [920, 312] on input "Priority DDP Delcon" at bounding box center [919, 307] width 1 height 9
checkbox input "true"
click at [928, 327] on label "Priority DDU Delcon" at bounding box center [968, 326] width 98 height 11
click at [920, 327] on input "Priority DDU Delcon" at bounding box center [919, 323] width 1 height 9
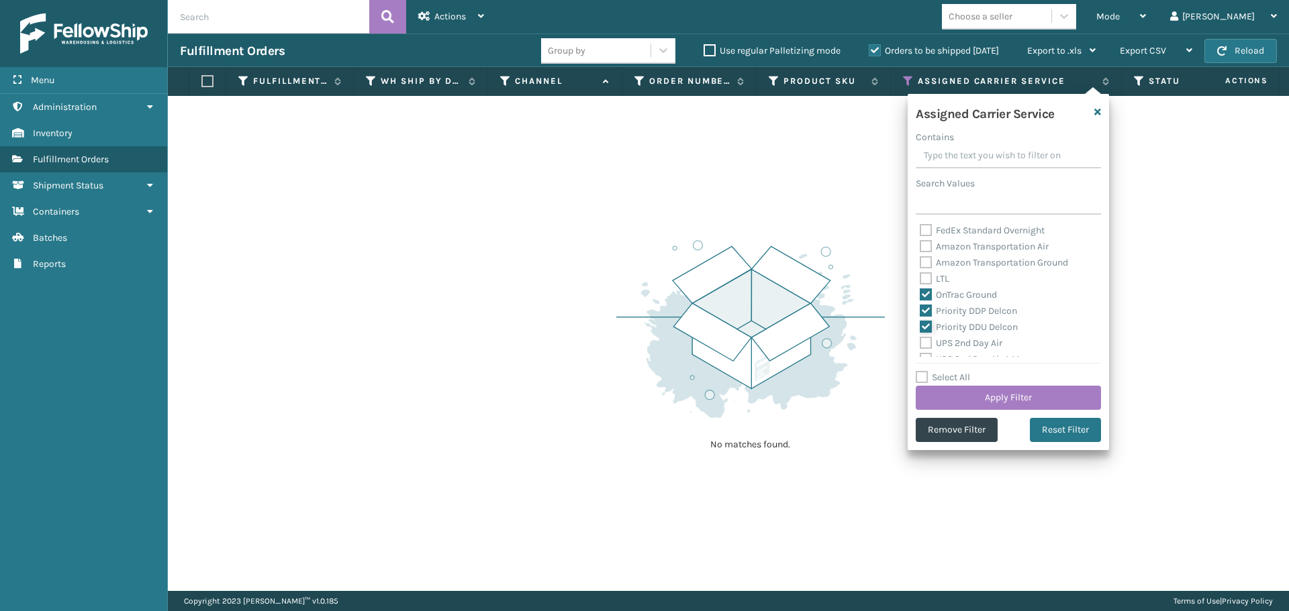
checkbox input "true"
click at [926, 348] on label "UPS 2nd Day Air" at bounding box center [960, 343] width 83 height 11
click at [920, 344] on input "UPS 2nd Day Air" at bounding box center [919, 340] width 1 height 9
checkbox input "true"
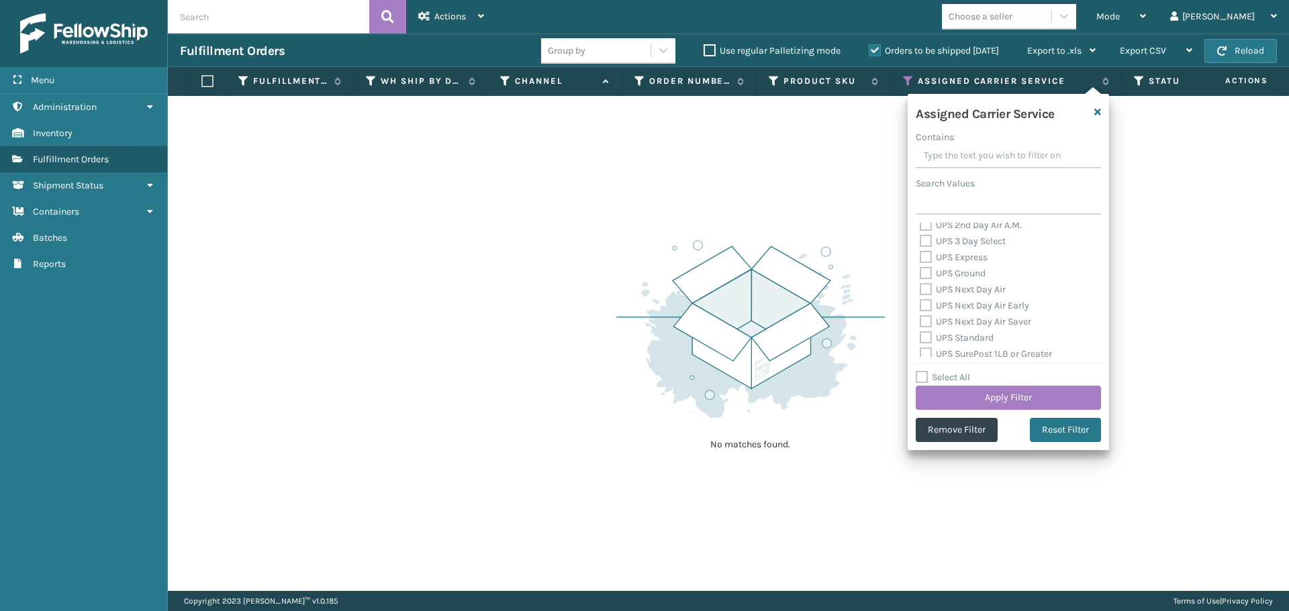
click at [924, 244] on label "UPS 3 Day Select" at bounding box center [962, 241] width 86 height 11
click at [920, 242] on input "UPS 3 Day Select" at bounding box center [919, 238] width 1 height 9
checkbox input "true"
click at [930, 228] on label "UPS 2nd Day Air A.M." at bounding box center [970, 224] width 102 height 11
click at [920, 226] on input "UPS 2nd Day Air A.M." at bounding box center [919, 221] width 1 height 9
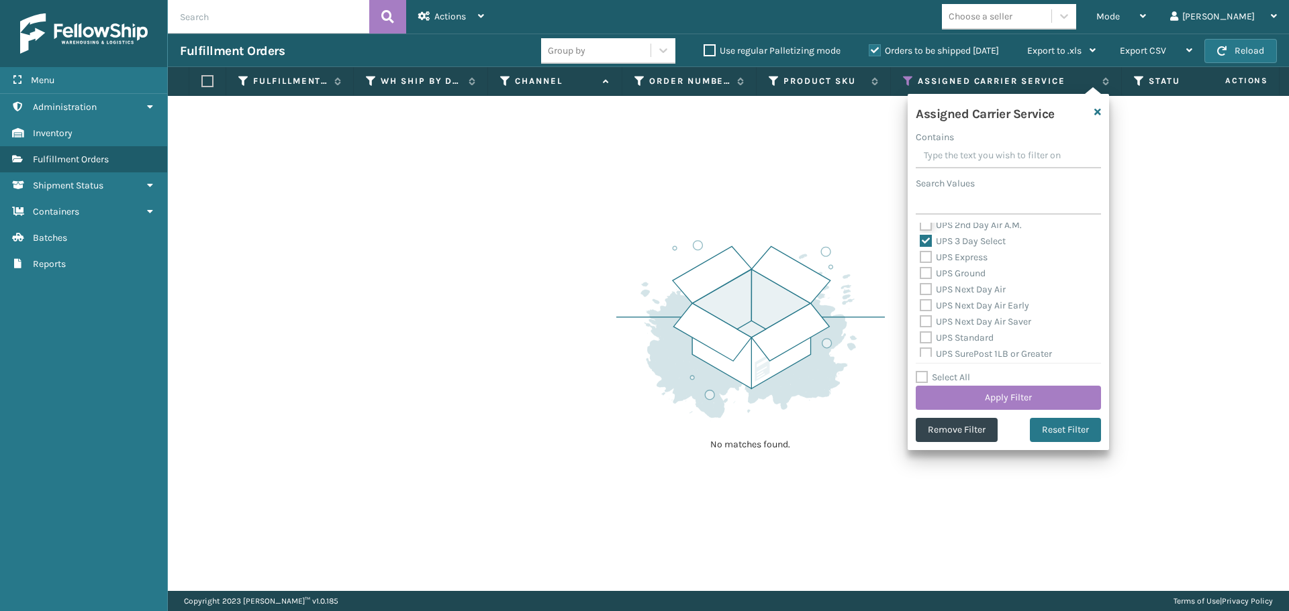
checkbox input "true"
click at [925, 262] on label "UPS Express" at bounding box center [953, 262] width 68 height 11
click at [920, 262] on input "UPS Express" at bounding box center [919, 259] width 1 height 9
checkbox input "true"
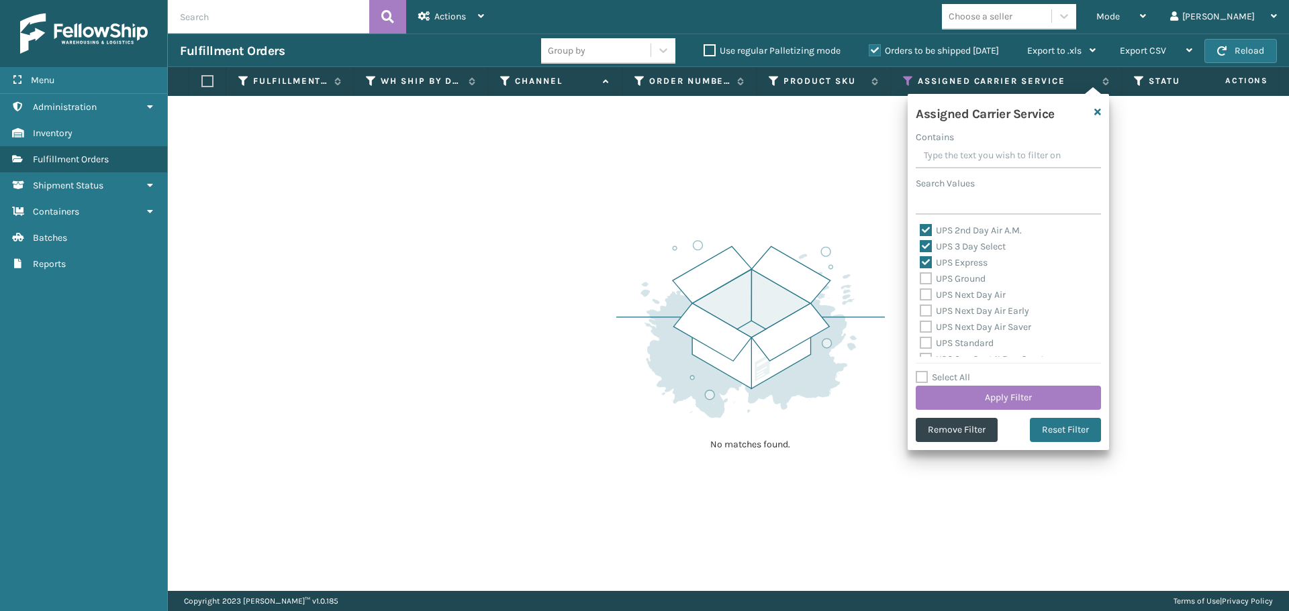
click at [925, 279] on label "UPS Ground" at bounding box center [952, 278] width 66 height 11
click at [920, 279] on input "UPS Ground" at bounding box center [919, 275] width 1 height 9
checkbox input "true"
click at [925, 293] on label "UPS Next Day Air" at bounding box center [962, 294] width 86 height 11
click at [920, 293] on input "UPS Next Day Air" at bounding box center [919, 291] width 1 height 9
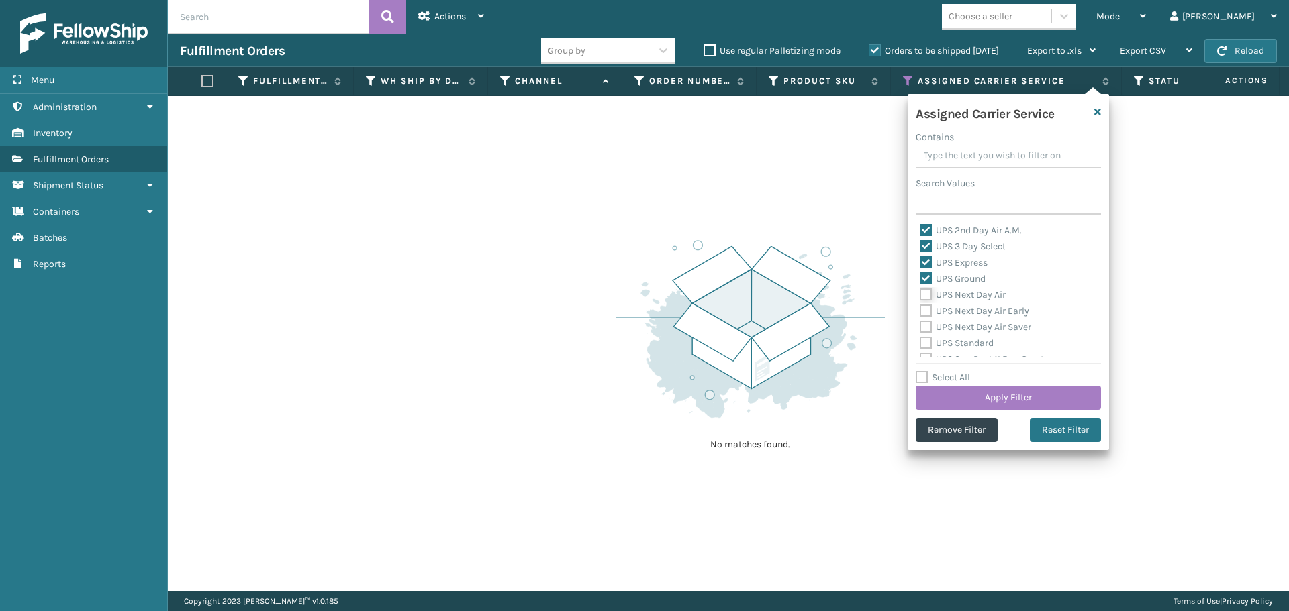
checkbox input "true"
click at [925, 311] on label "UPS Next Day Air Early" at bounding box center [973, 310] width 109 height 11
click at [920, 311] on input "UPS Next Day Air Early" at bounding box center [919, 307] width 1 height 9
checkbox input "true"
click at [925, 327] on label "UPS Next Day Air Saver" at bounding box center [974, 326] width 111 height 11
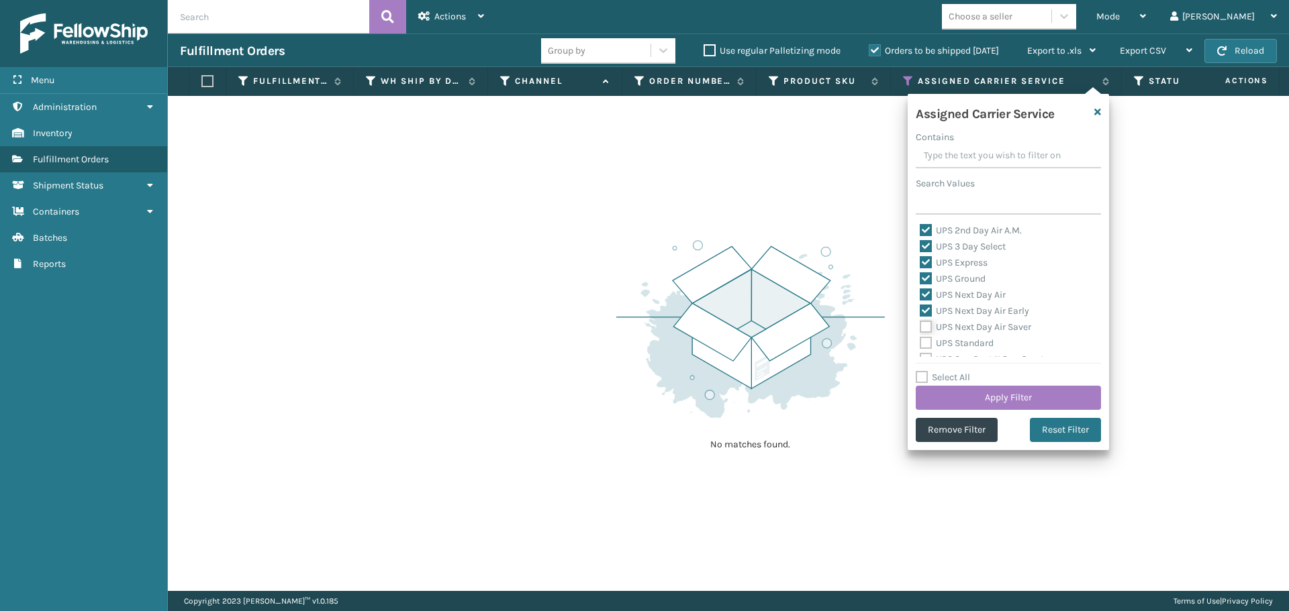
click at [920, 327] on input "UPS Next Day Air Saver" at bounding box center [919, 323] width 1 height 9
checkbox input "true"
click at [924, 346] on label "UPS Standard" at bounding box center [956, 343] width 74 height 11
click at [920, 344] on input "UPS Standard" at bounding box center [919, 340] width 1 height 9
checkbox input "true"
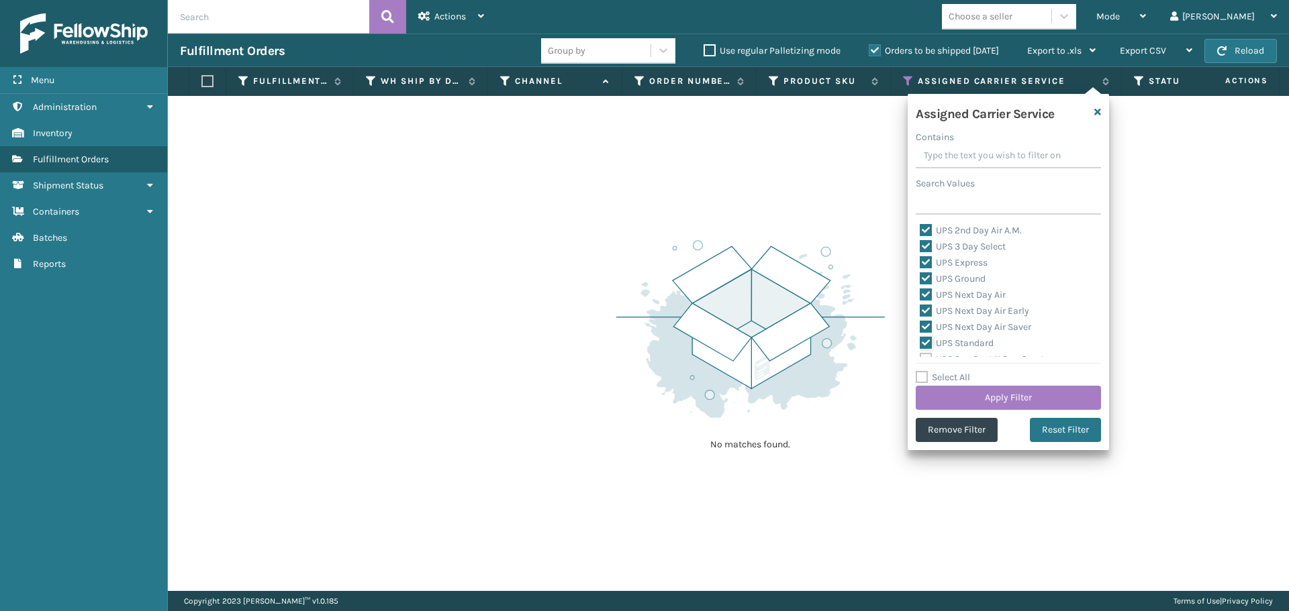
scroll to position [341, 0]
click at [923, 292] on label "UPS SurePost 1LB or Greater" at bounding box center [985, 292] width 132 height 11
click at [920, 292] on input "UPS SurePost 1LB or Greater" at bounding box center [919, 289] width 1 height 9
checkbox input "true"
click at [923, 310] on label "USPS First Class Mail" at bounding box center [971, 308] width 105 height 11
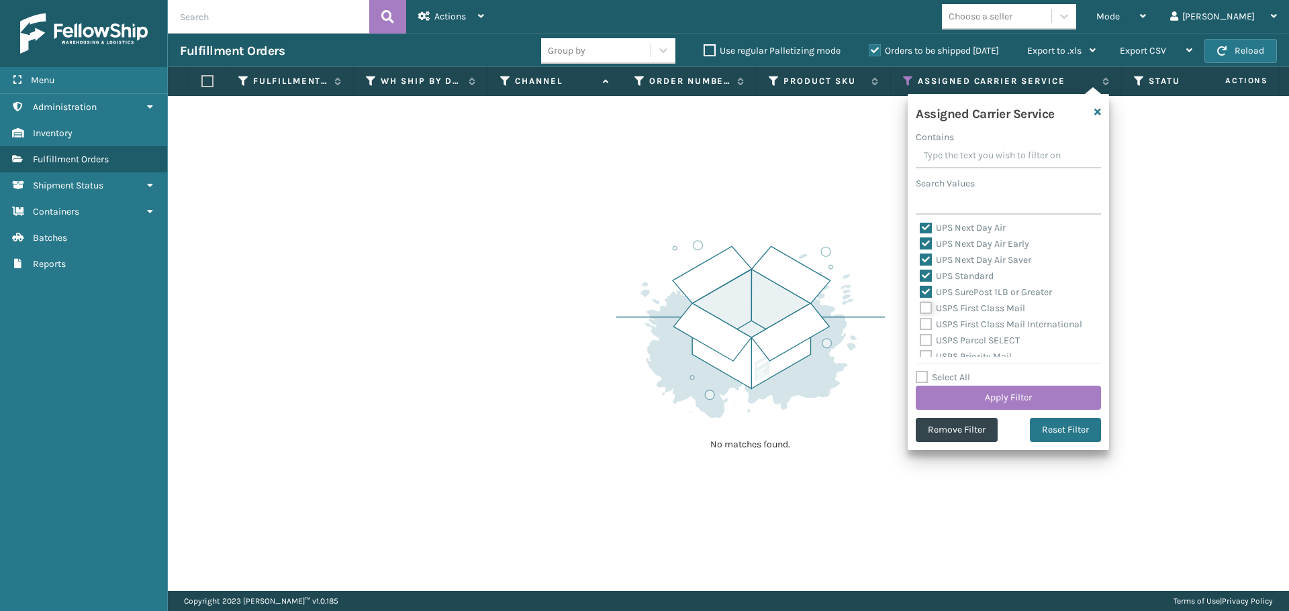
click at [920, 309] on input "USPS First Class Mail" at bounding box center [919, 305] width 1 height 9
checkbox input "true"
click at [923, 329] on label "USPS First Class Mail International" at bounding box center [1000, 324] width 162 height 11
click at [920, 325] on input "USPS First Class Mail International" at bounding box center [919, 321] width 1 height 9
checkbox input "true"
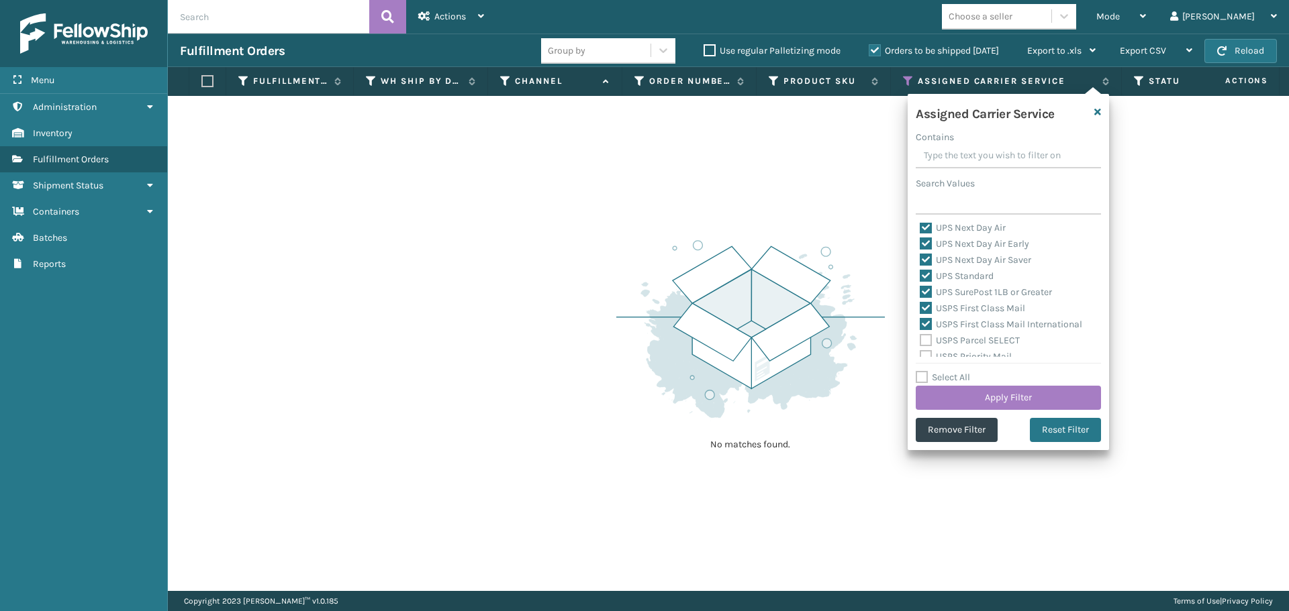
click at [925, 340] on label "USPS Parcel SELECT" at bounding box center [969, 340] width 100 height 11
click at [920, 340] on input "USPS Parcel SELECT" at bounding box center [919, 337] width 1 height 9
checkbox input "true"
click at [924, 285] on label "USPS Priority Mail" at bounding box center [965, 284] width 92 height 11
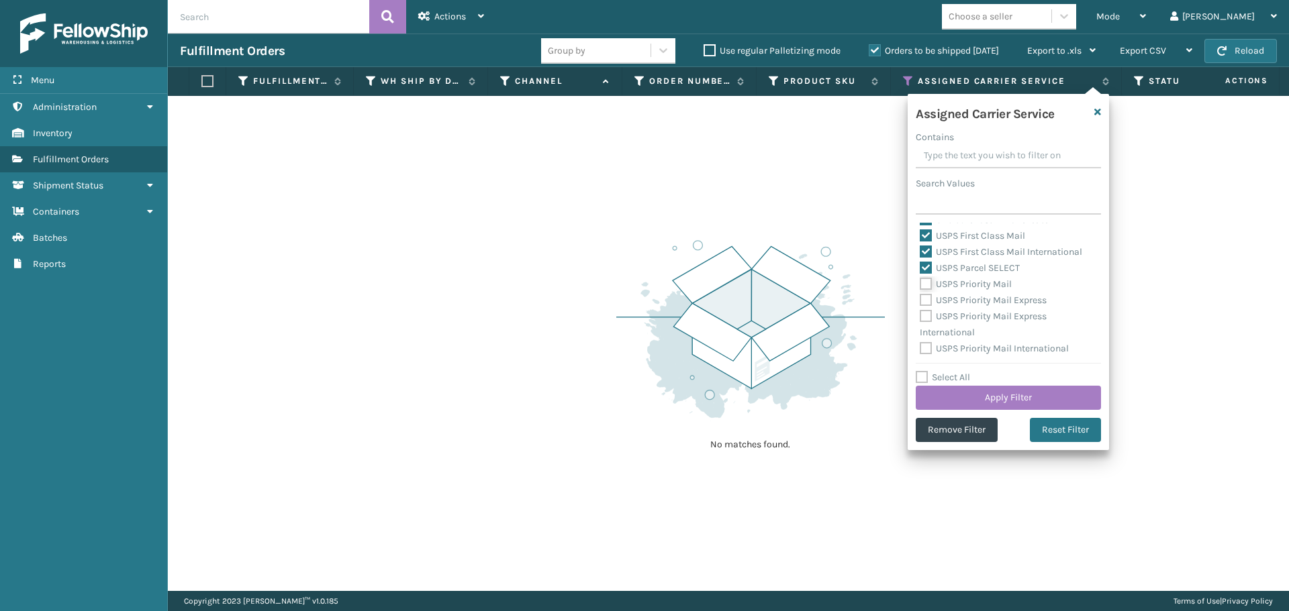
click at [920, 285] on input "USPS Priority Mail" at bounding box center [919, 281] width 1 height 9
checkbox input "true"
click at [924, 298] on label "USPS Priority Mail Express" at bounding box center [982, 300] width 127 height 11
click at [920, 298] on input "USPS Priority Mail Express" at bounding box center [919, 297] width 1 height 9
checkbox input "true"
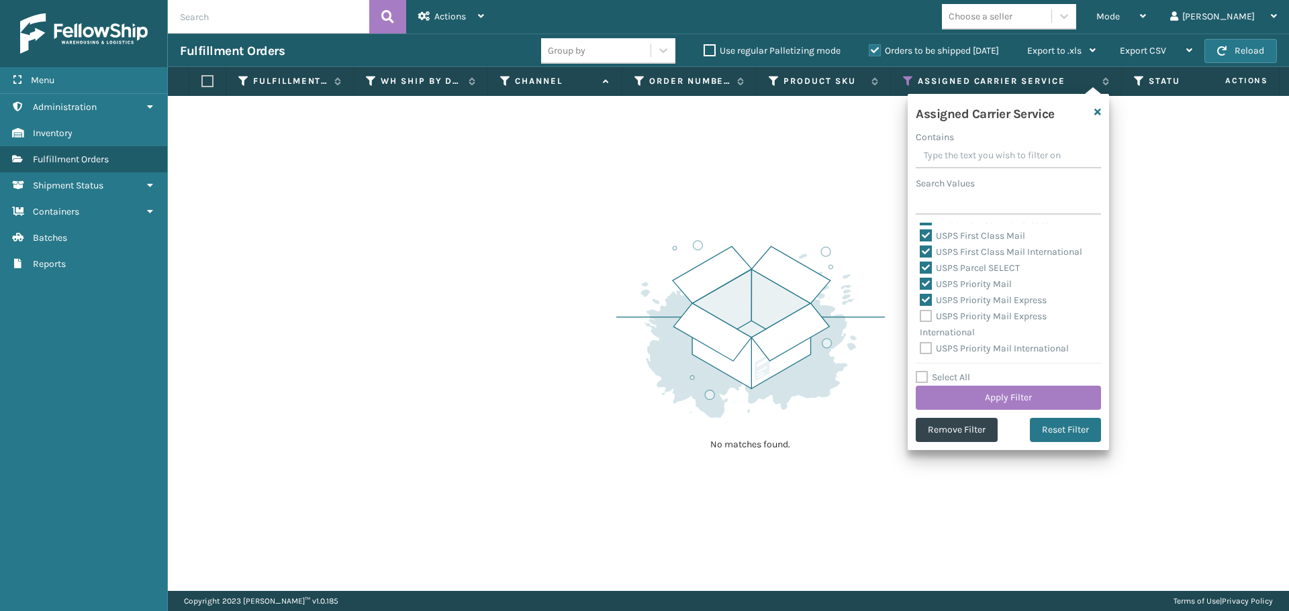
click at [924, 315] on label "USPS Priority Mail Express International" at bounding box center [982, 325] width 127 height 28
click at [920, 315] on input "USPS Priority Mail Express International" at bounding box center [919, 313] width 1 height 9
checkbox input "true"
click at [929, 343] on label "USPS Priority Mail International" at bounding box center [993, 348] width 149 height 11
click at [920, 343] on input "USPS Priority Mail International" at bounding box center [919, 345] width 1 height 9
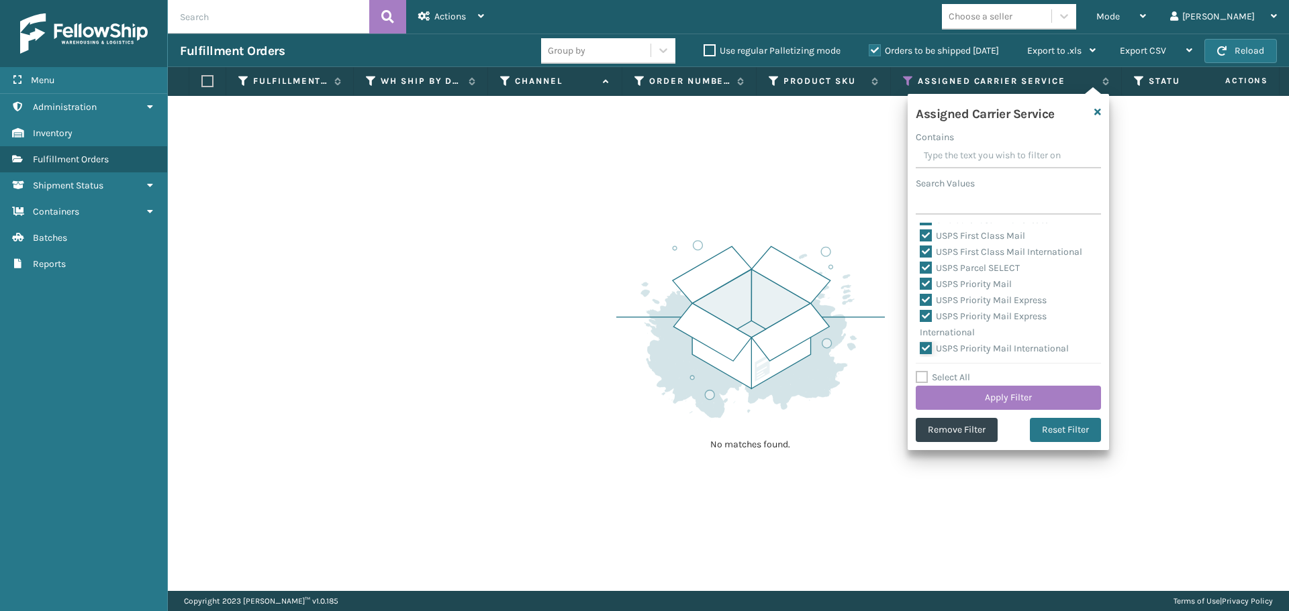
checkbox input "true"
click at [950, 395] on button "Apply Filter" at bounding box center [1007, 398] width 185 height 24
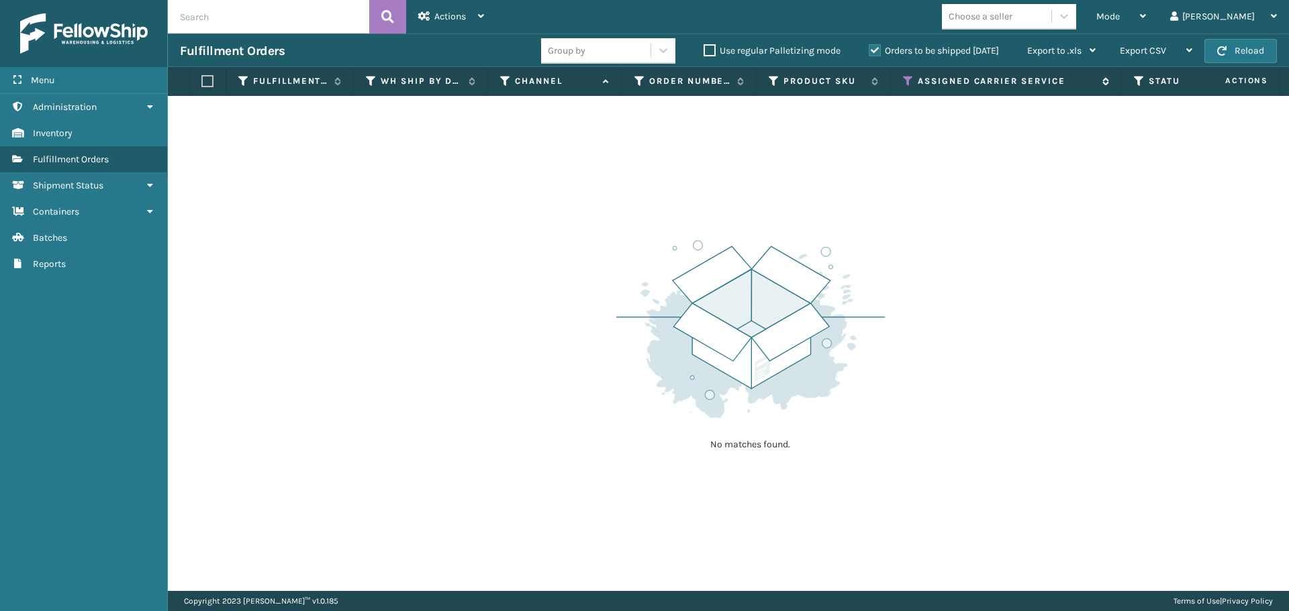
click at [905, 81] on icon at bounding box center [908, 81] width 11 height 12
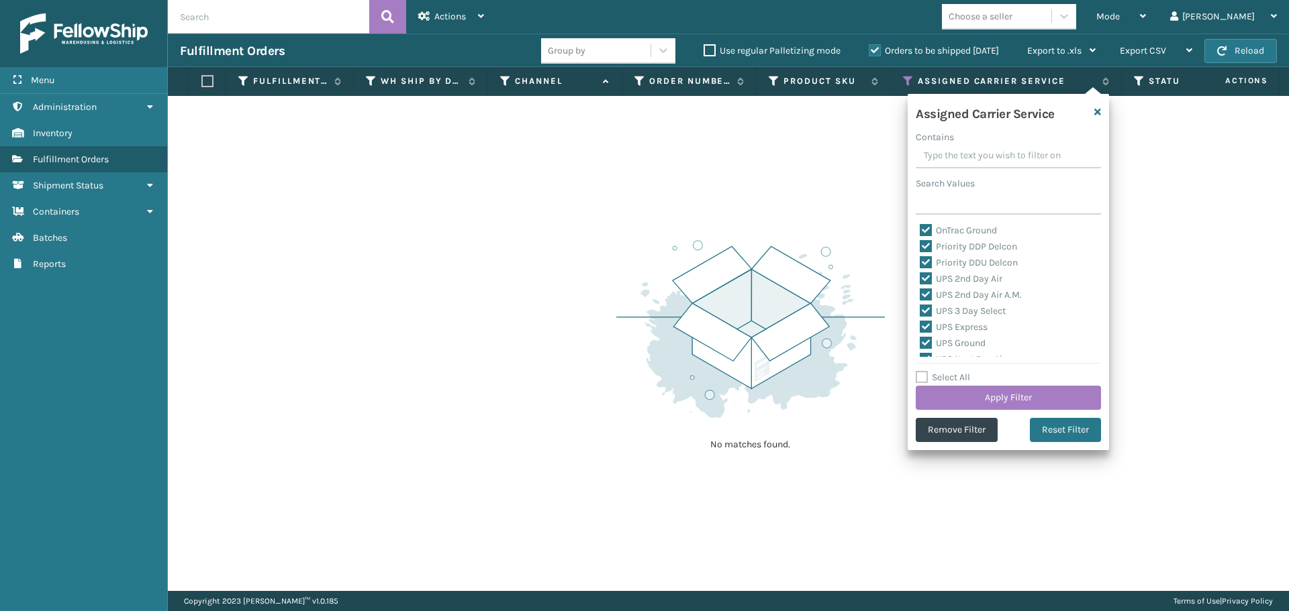
click at [925, 378] on label "Select All" at bounding box center [942, 377] width 54 height 11
click at [925, 371] on input "Select All" at bounding box center [1015, 370] width 201 height 1
checkbox input "true"
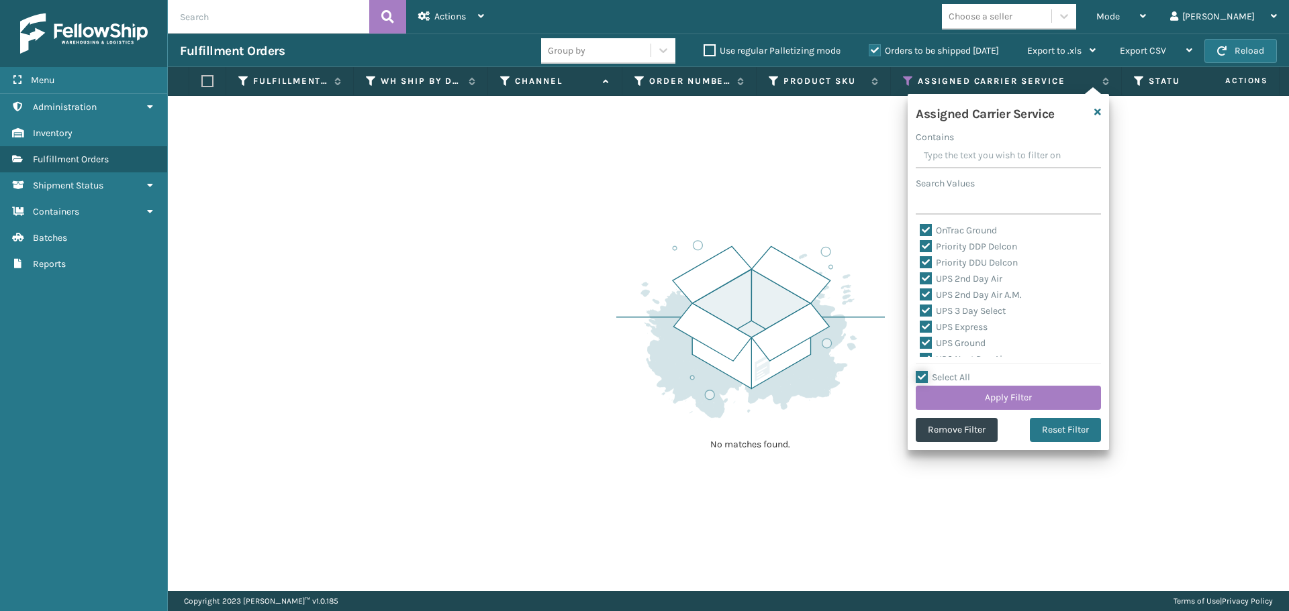
checkbox input "true"
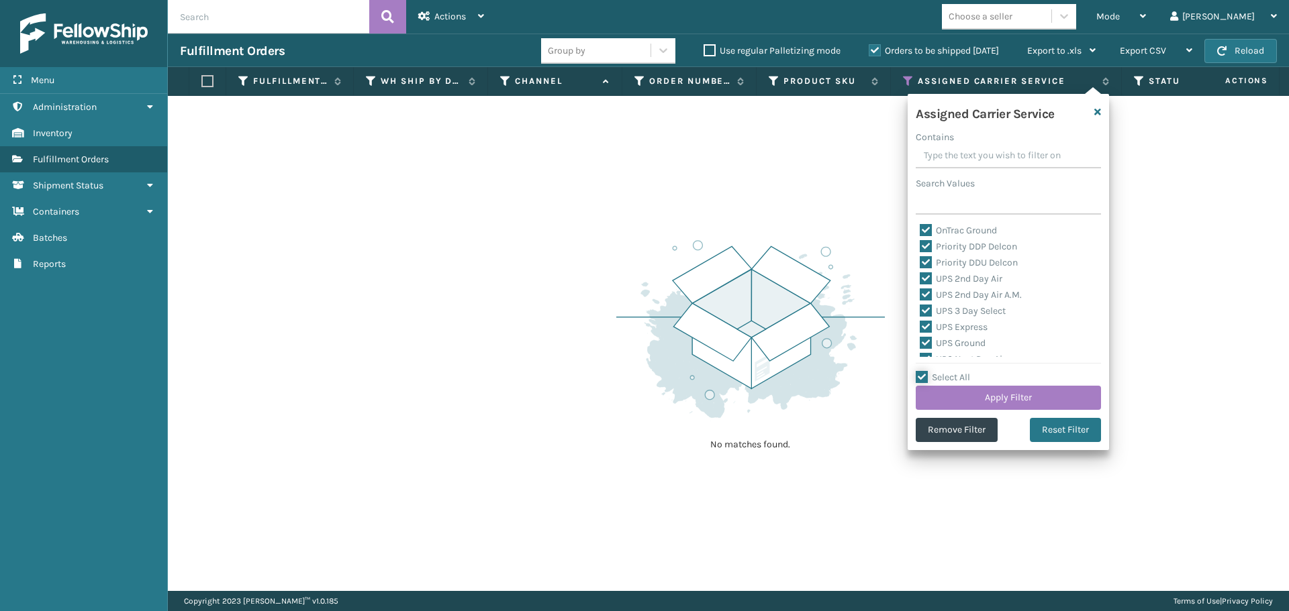
checkbox input "true"
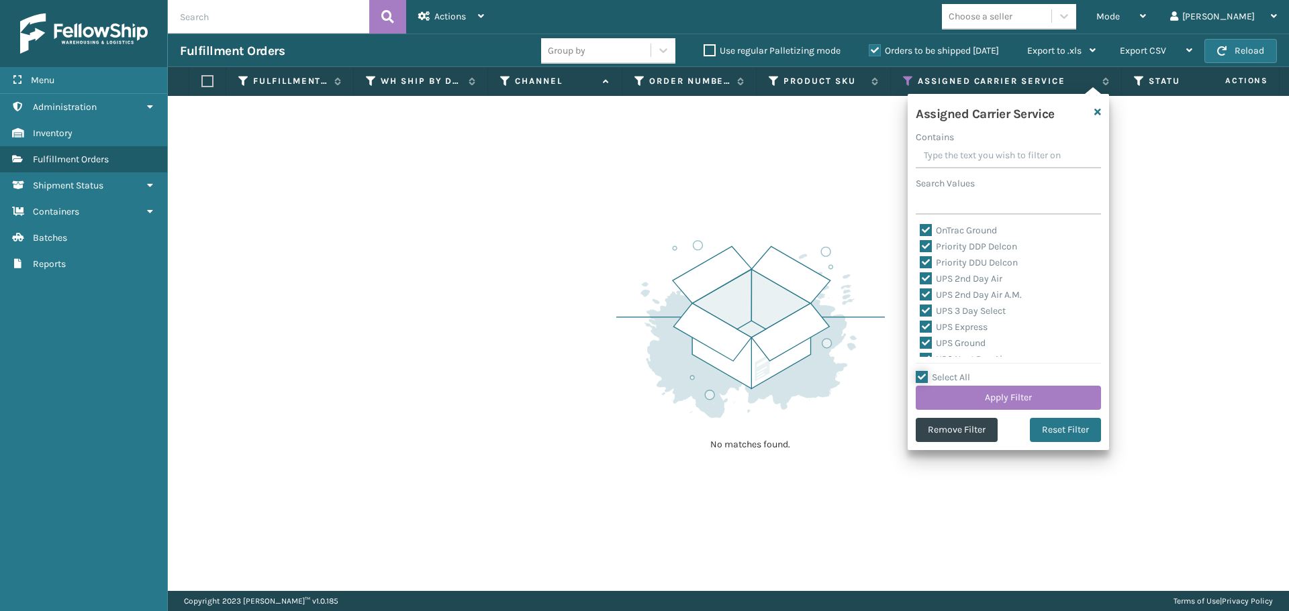
checkbox input "true"
click at [925, 378] on label "Select All" at bounding box center [942, 377] width 54 height 11
click at [925, 371] on input "Select All" at bounding box center [1015, 370] width 201 height 1
checkbox input "false"
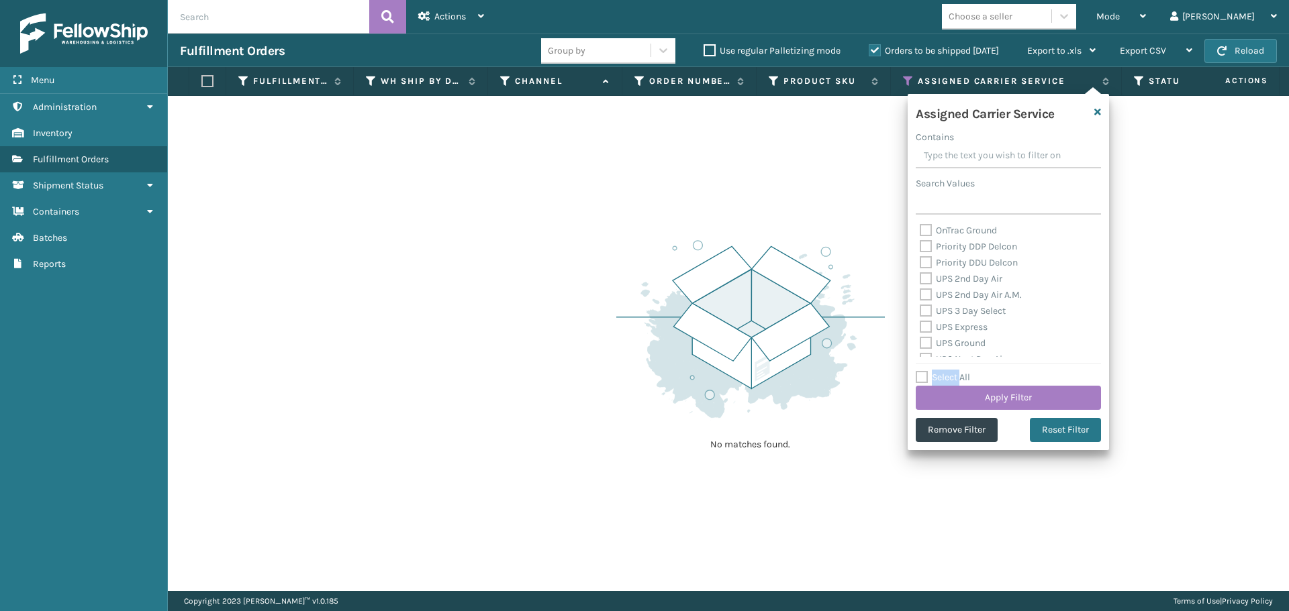
checkbox input "false"
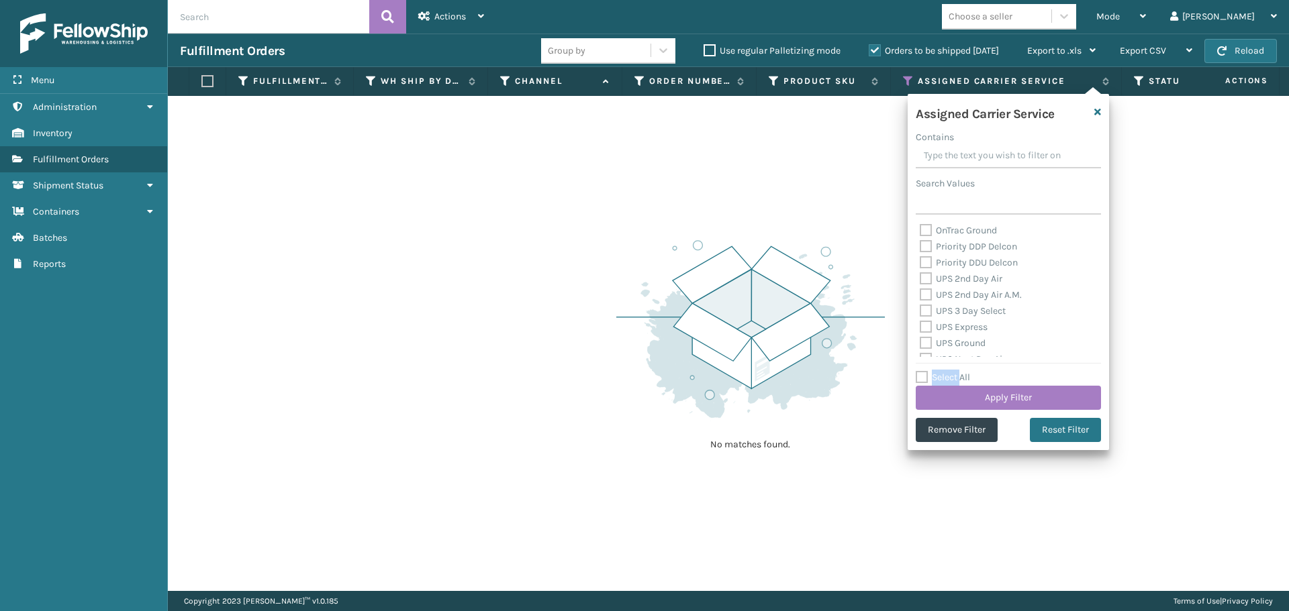
checkbox input "false"
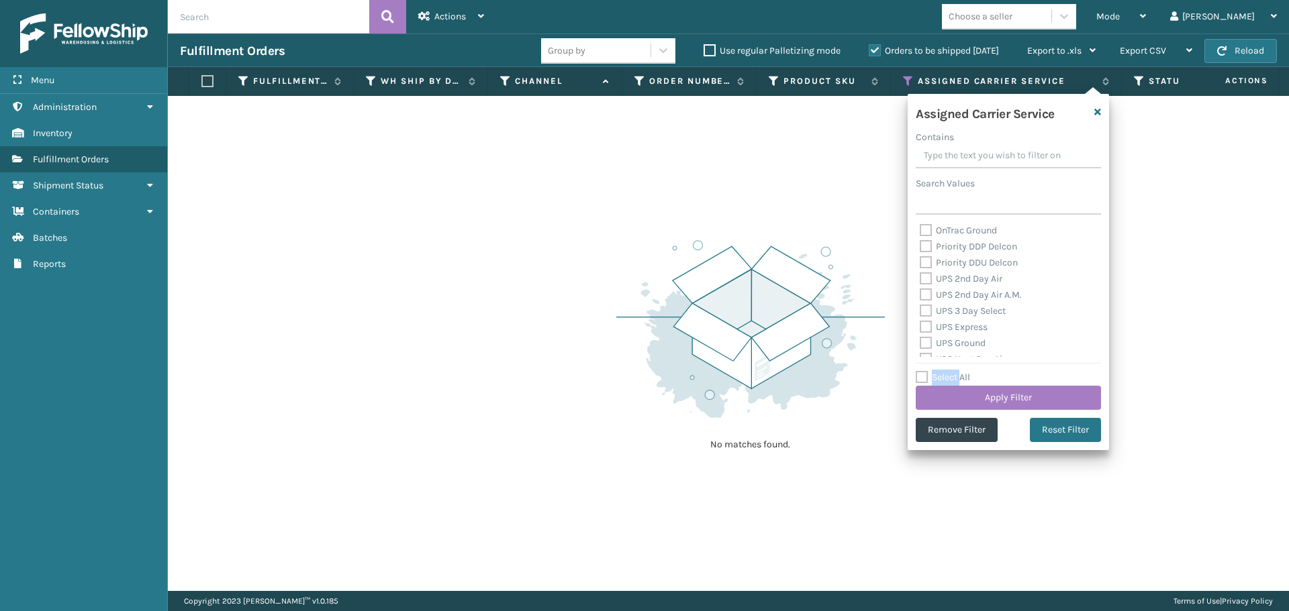
checkbox input "false"
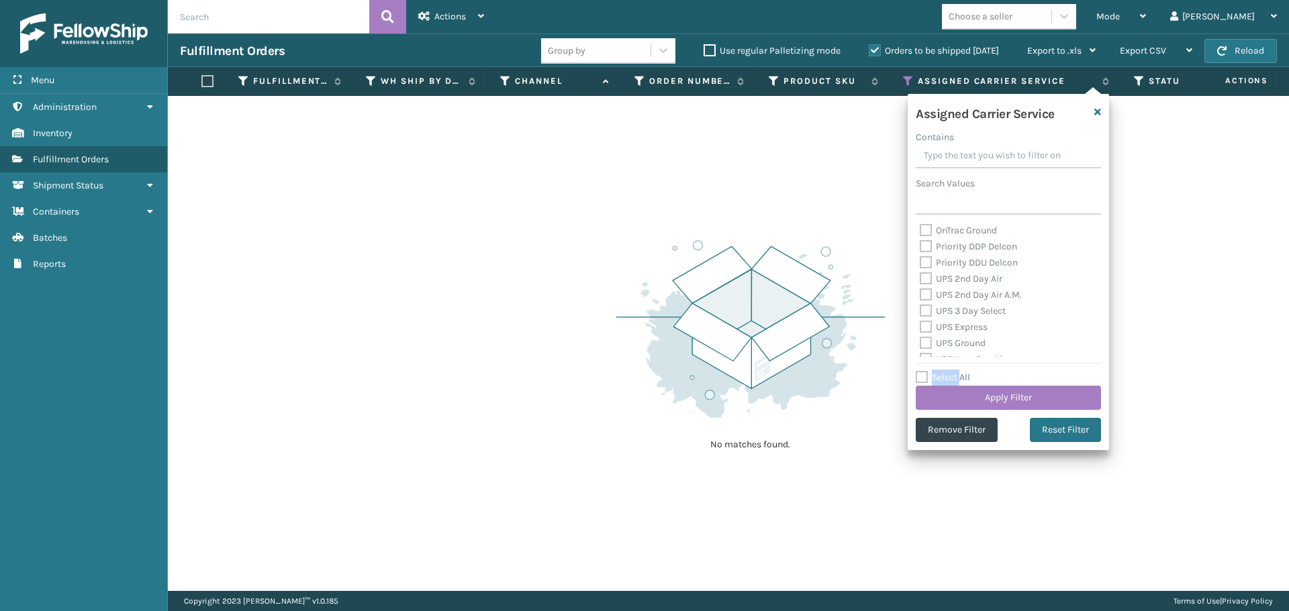
checkbox input "false"
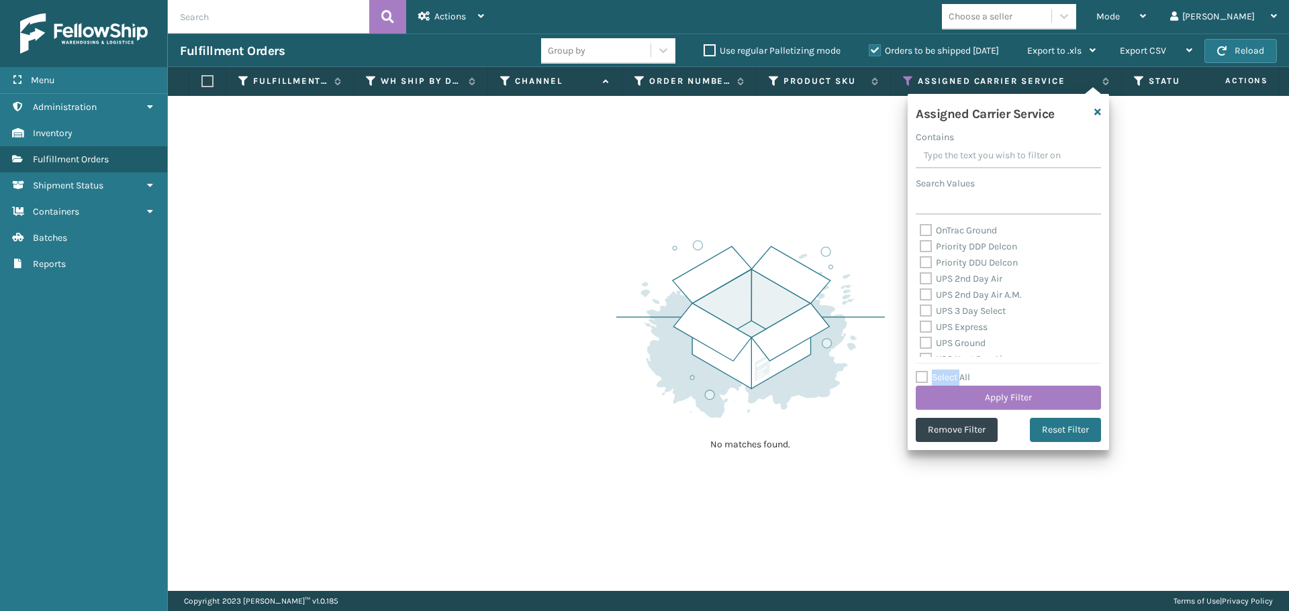
checkbox input "false"
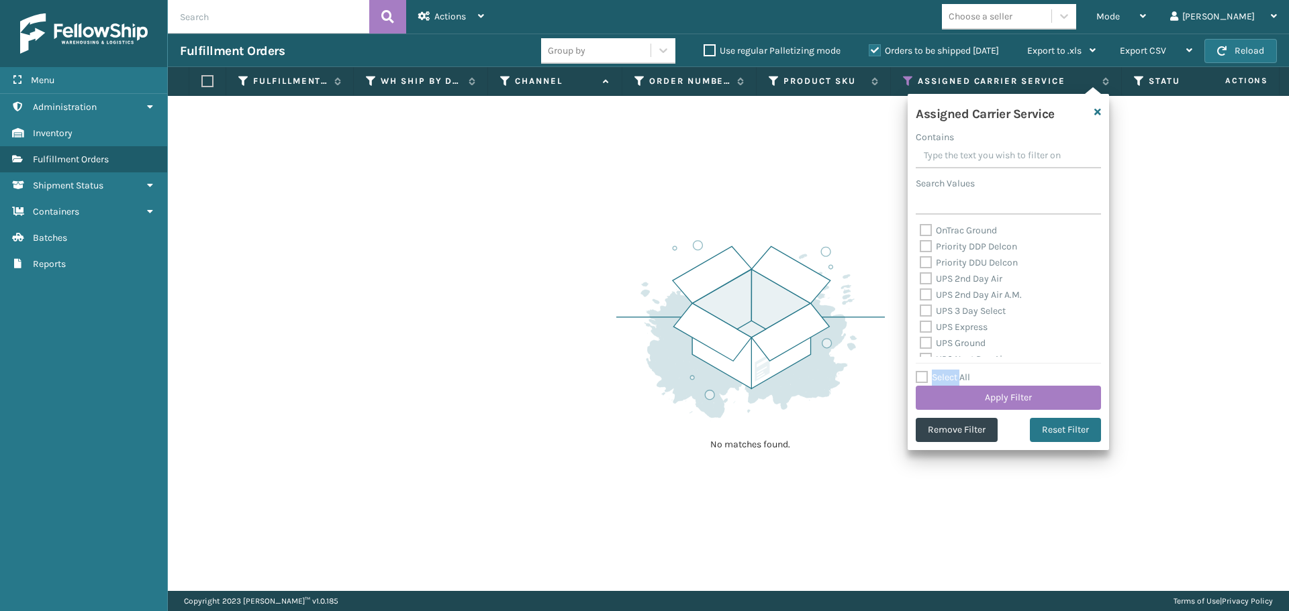
checkbox input "false"
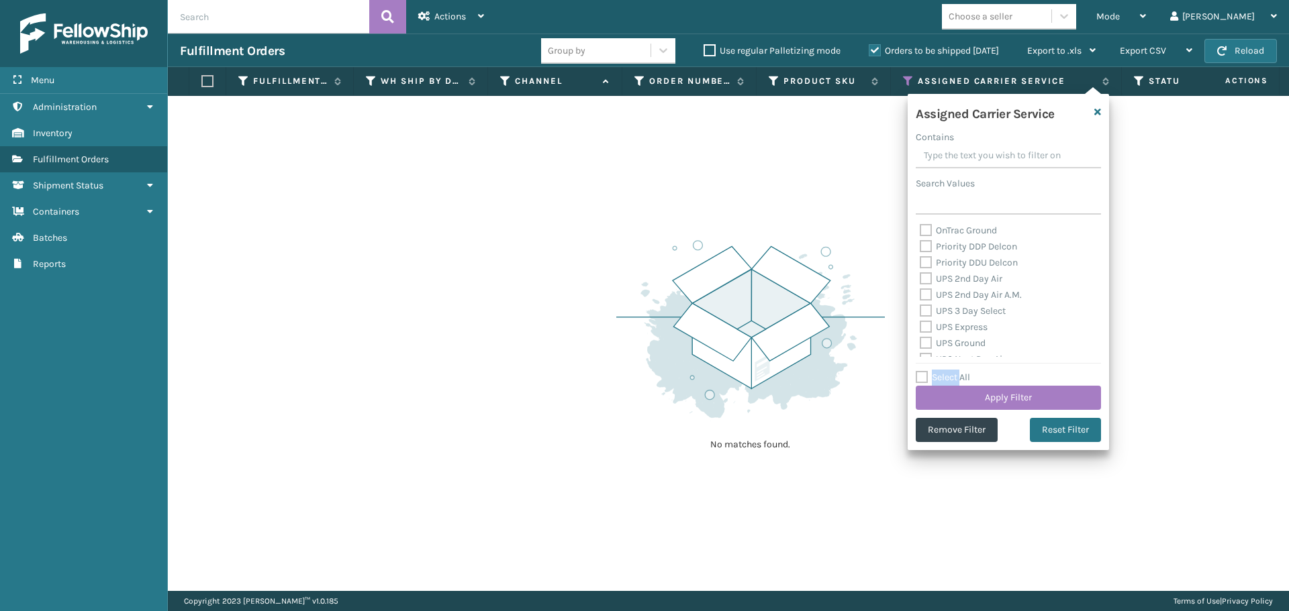
checkbox input "false"
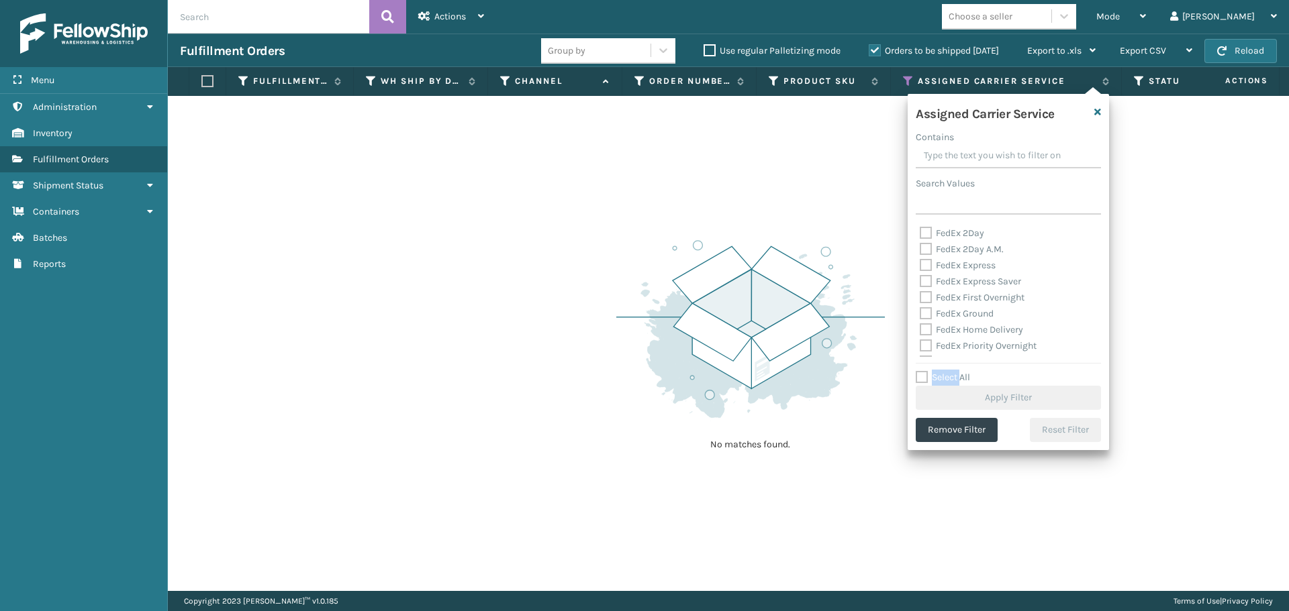
scroll to position [336, 0]
click at [923, 234] on label "Amazon Transportation Air" at bounding box center [983, 233] width 129 height 11
click at [920, 234] on input "Amazon Transportation Air" at bounding box center [919, 230] width 1 height 9
checkbox input "true"
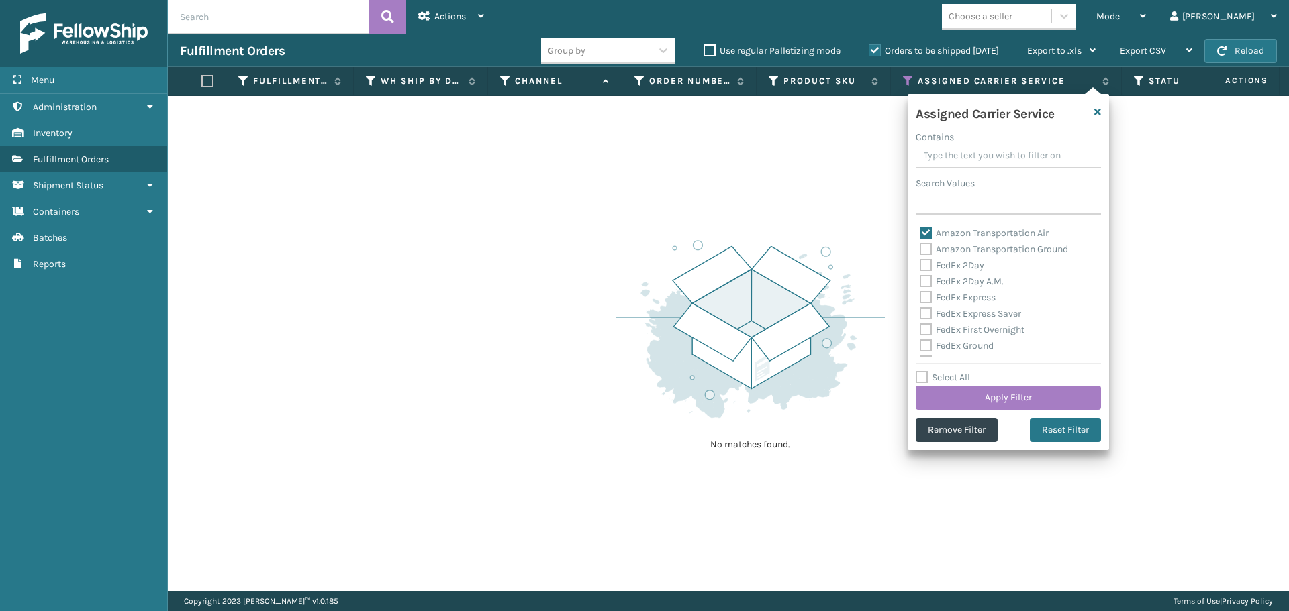
click at [928, 246] on label "Amazon Transportation Ground" at bounding box center [993, 249] width 148 height 11
click at [920, 246] on input "Amazon Transportation Ground" at bounding box center [919, 246] width 1 height 9
checkbox input "true"
click at [972, 388] on button "Apply Filter" at bounding box center [1007, 398] width 185 height 24
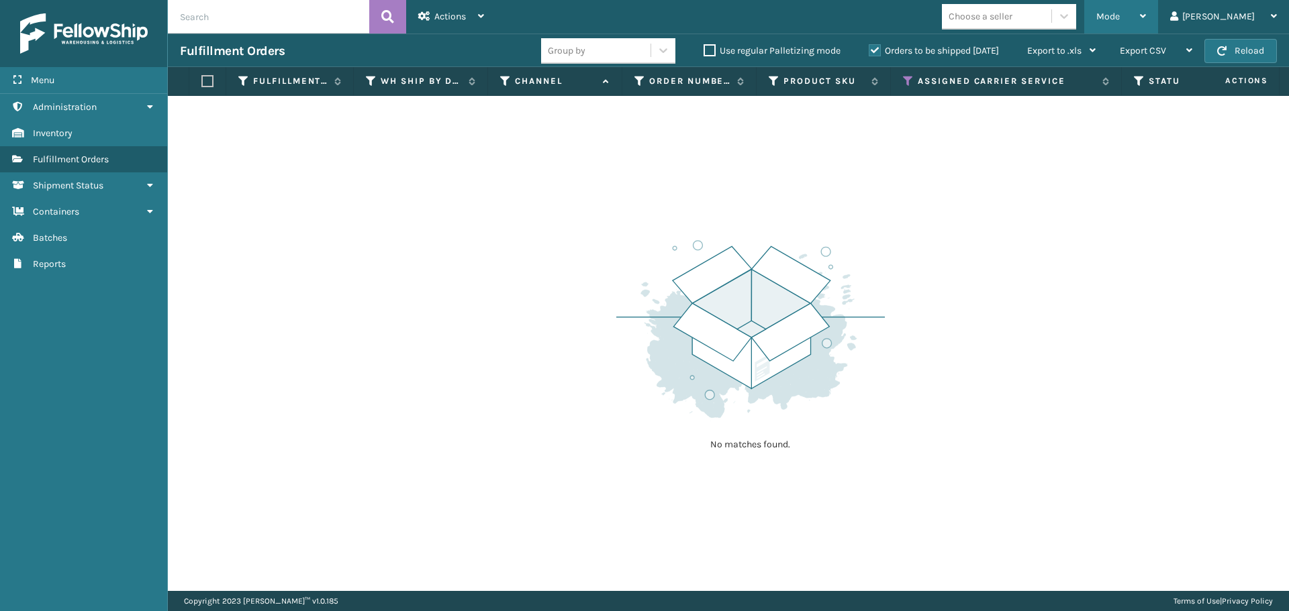
click at [1119, 11] on span "Mode" at bounding box center [1107, 16] width 23 height 11
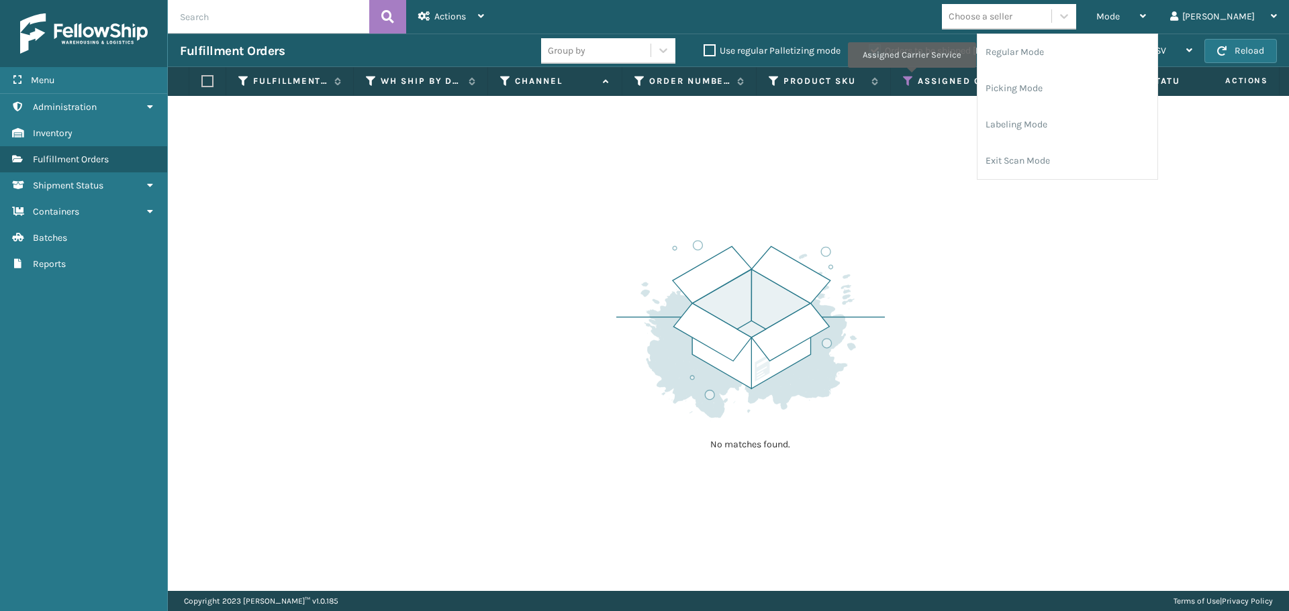
click at [911, 77] on icon at bounding box center [908, 81] width 11 height 12
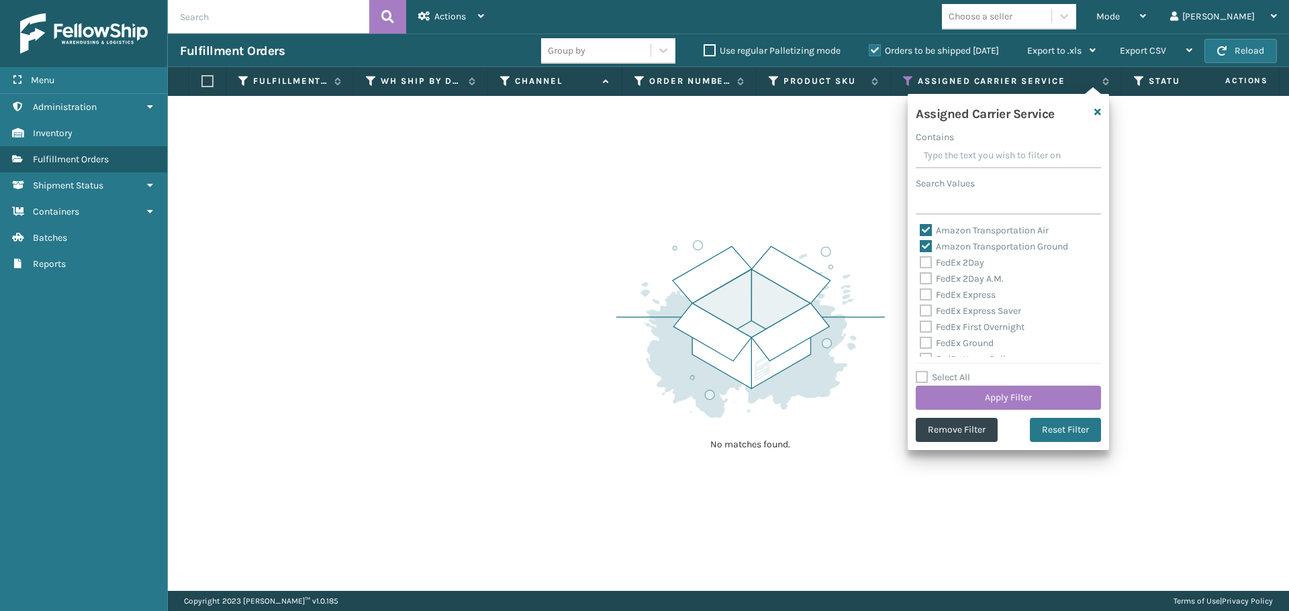
click at [928, 242] on label "Amazon Transportation Ground" at bounding box center [993, 246] width 148 height 11
click at [920, 242] on input "Amazon Transportation Ground" at bounding box center [919, 243] width 1 height 9
checkbox input "false"
click at [926, 225] on label "Amazon Transportation Air" at bounding box center [983, 230] width 129 height 11
click at [920, 224] on input "Amazon Transportation Air" at bounding box center [919, 227] width 1 height 9
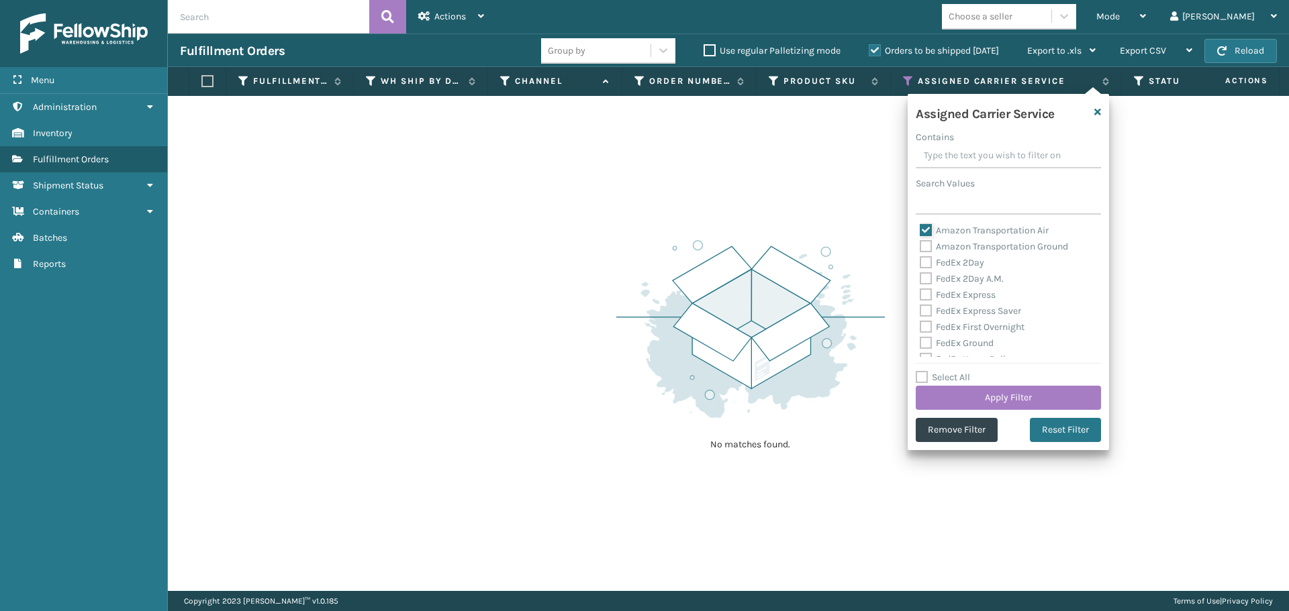
checkbox input "false"
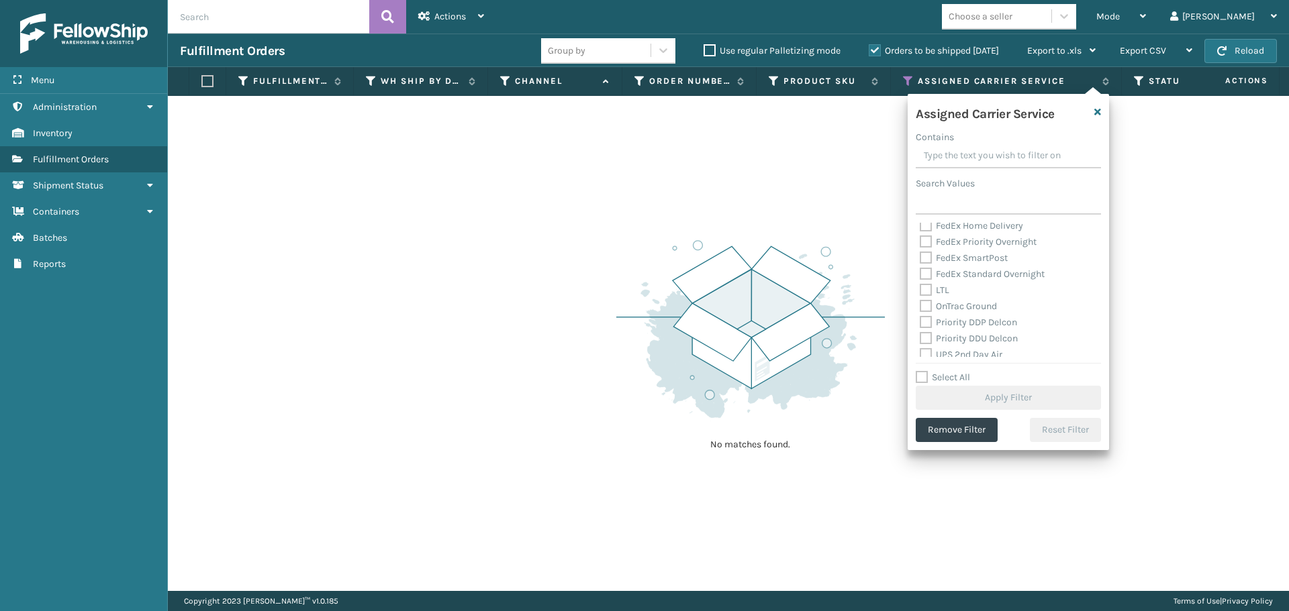
scroll to position [134, 0]
click at [927, 292] on label "LTL" at bounding box center [934, 289] width 30 height 11
click at [920, 291] on input "LTL" at bounding box center [919, 286] width 1 height 9
checkbox input "true"
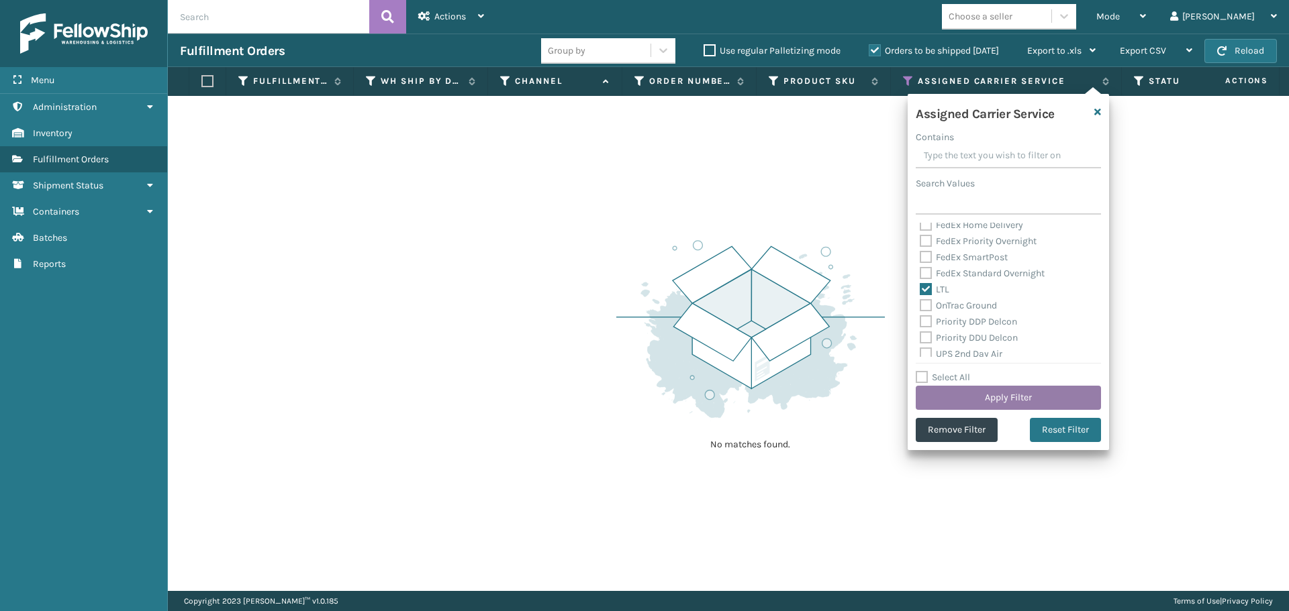
click at [976, 395] on button "Apply Filter" at bounding box center [1007, 398] width 185 height 24
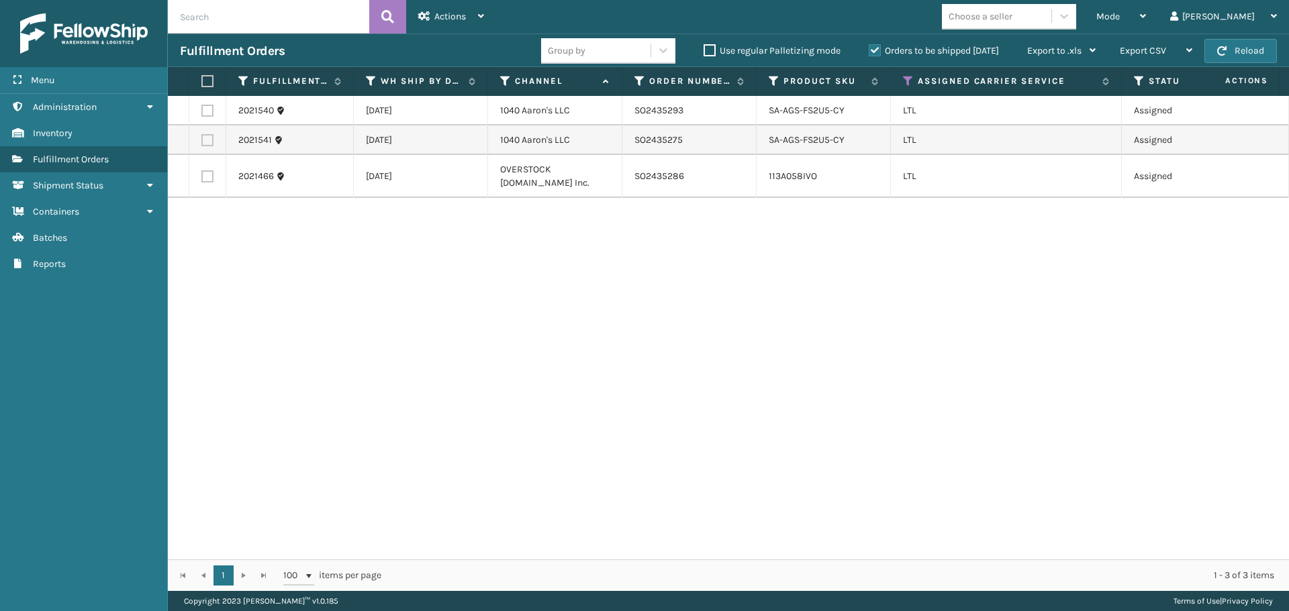
click at [212, 176] on label at bounding box center [207, 176] width 12 height 12
click at [202, 176] on input "checkbox" at bounding box center [201, 174] width 1 height 9
checkbox input "true"
click at [456, 16] on span "Actions" at bounding box center [450, 16] width 32 height 11
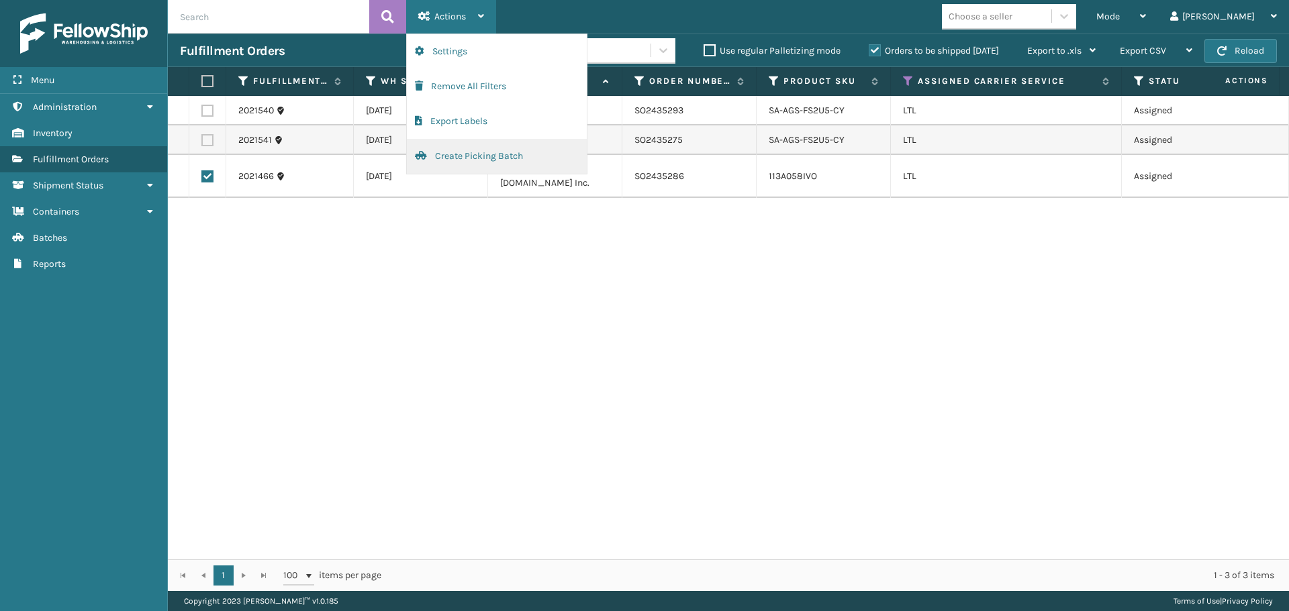
click at [489, 154] on button "Create Picking Batch" at bounding box center [497, 156] width 180 height 35
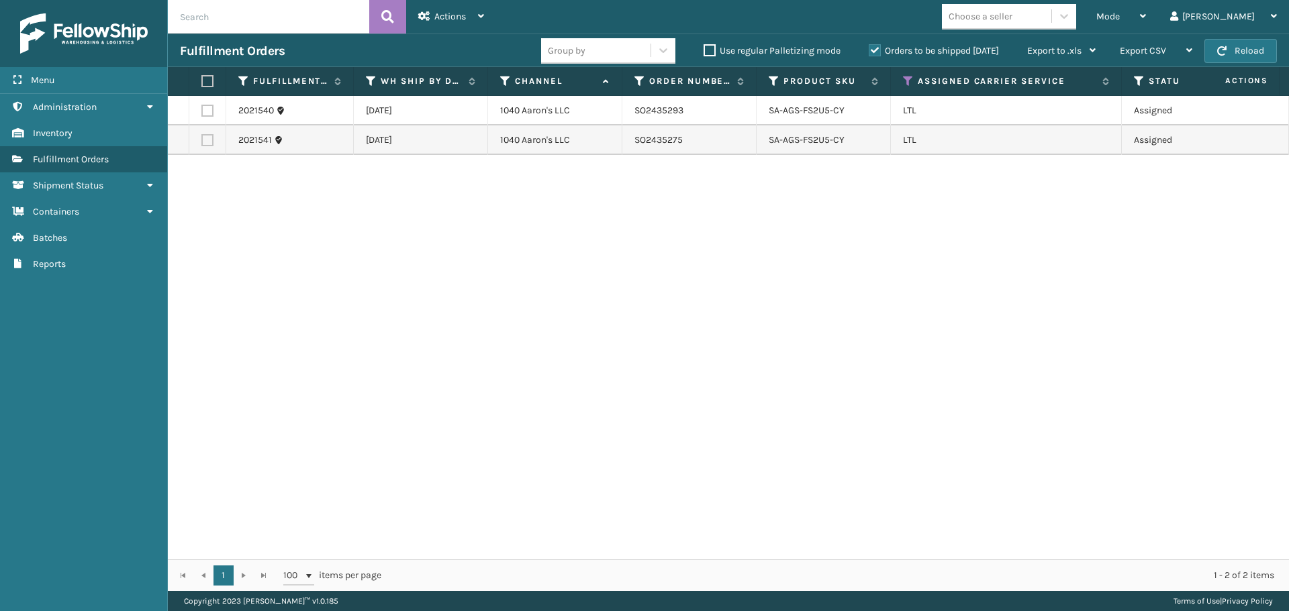
click at [504, 83] on icon at bounding box center [505, 81] width 11 height 12
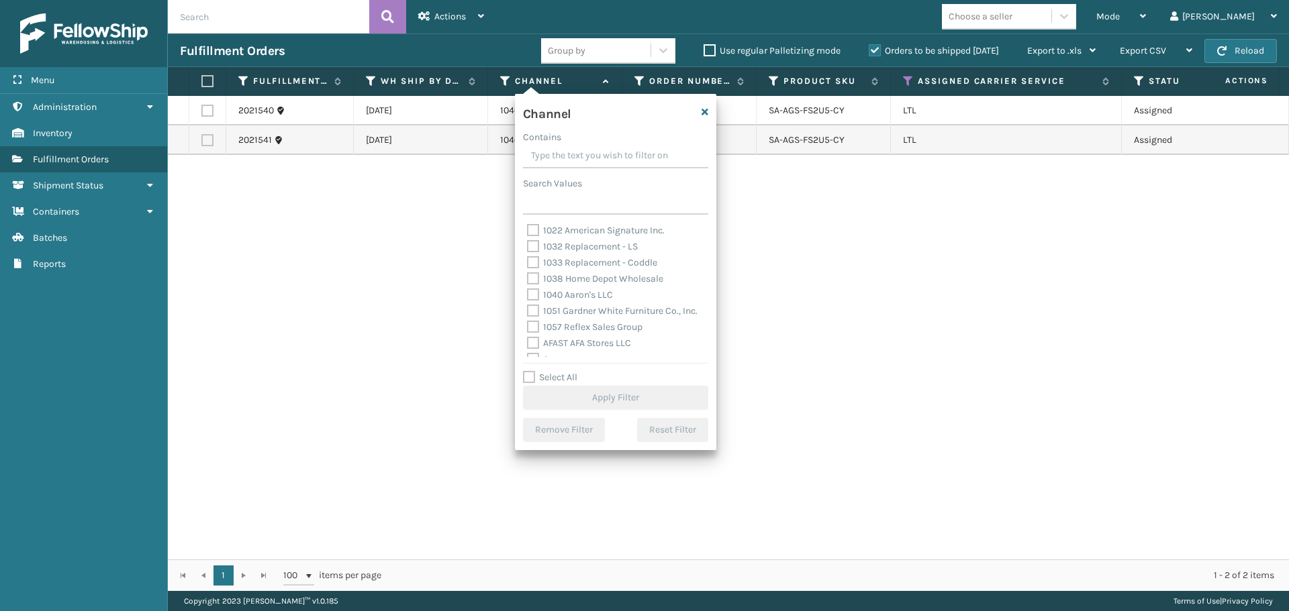
click at [594, 154] on input "Contains" at bounding box center [615, 156] width 185 height 24
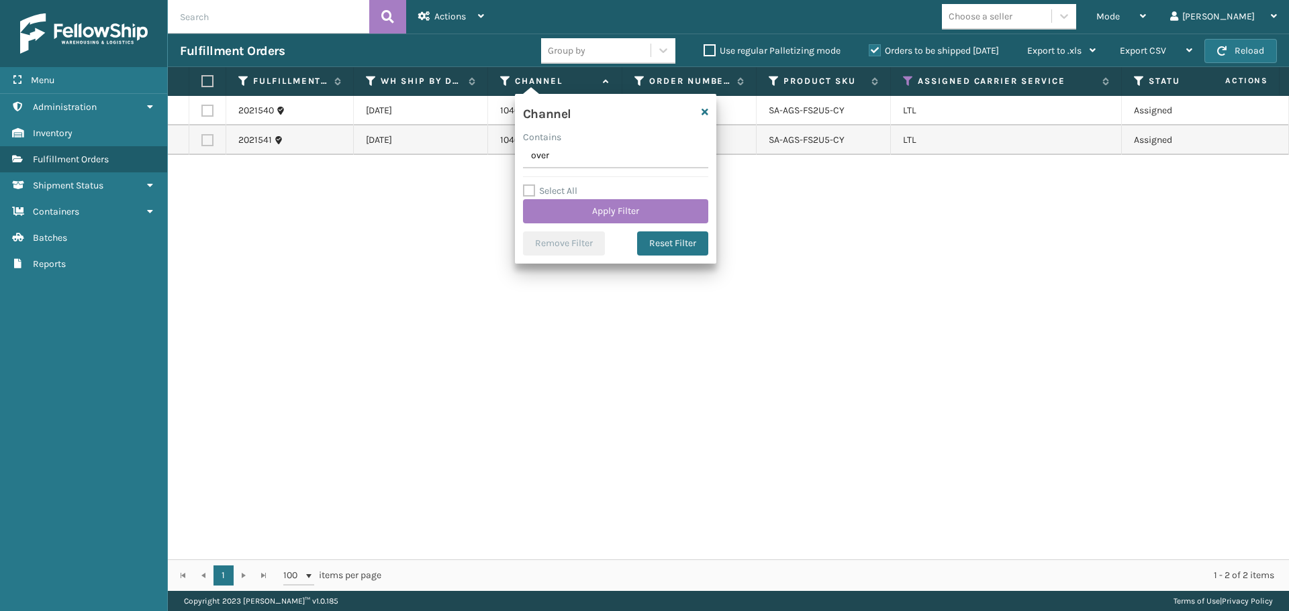
type input "OVERSTOCK [DOMAIN_NAME] Inc."
click at [650, 204] on button "Apply Filter" at bounding box center [615, 211] width 185 height 24
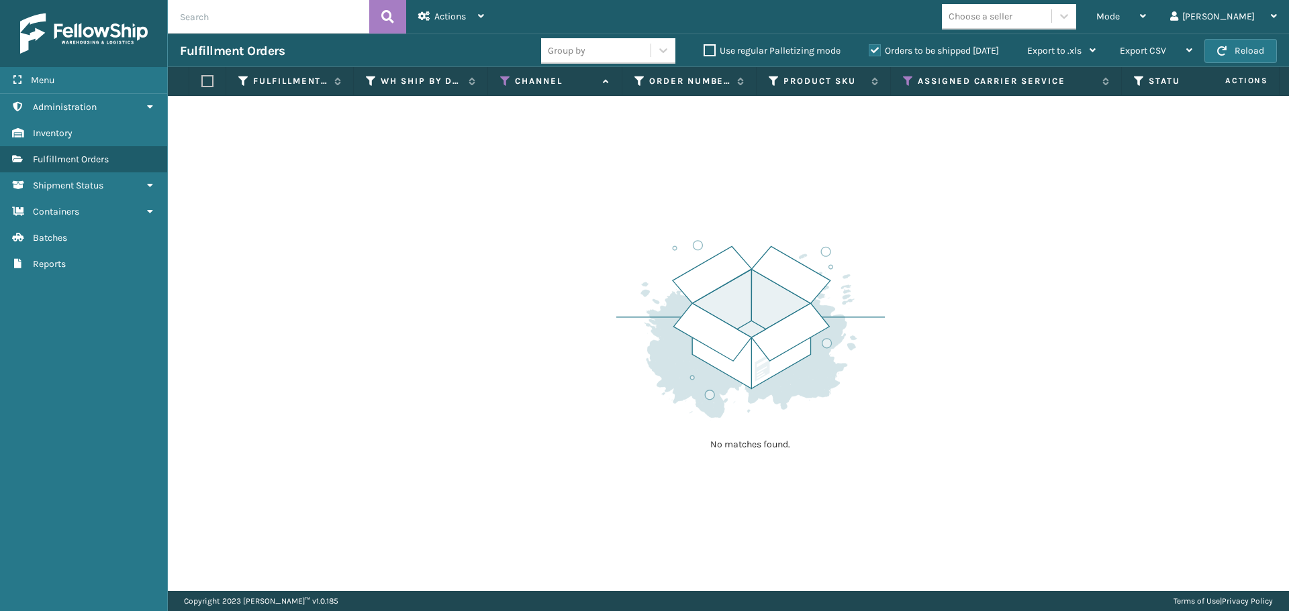
click at [874, 51] on label "Orders to be shipped [DATE]" at bounding box center [933, 50] width 130 height 11
click at [869, 51] on input "Orders to be shipped [DATE]" at bounding box center [868, 47] width 1 height 9
click at [1228, 56] on button "Reload" at bounding box center [1240, 51] width 72 height 24
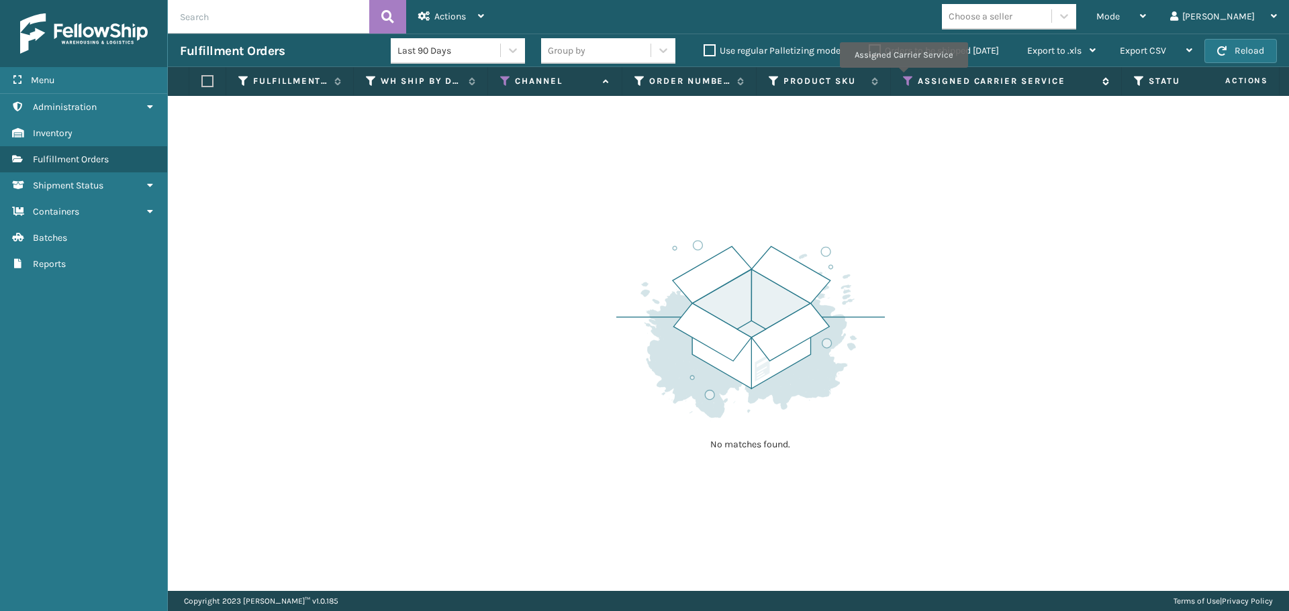
click at [903, 77] on icon at bounding box center [908, 81] width 11 height 12
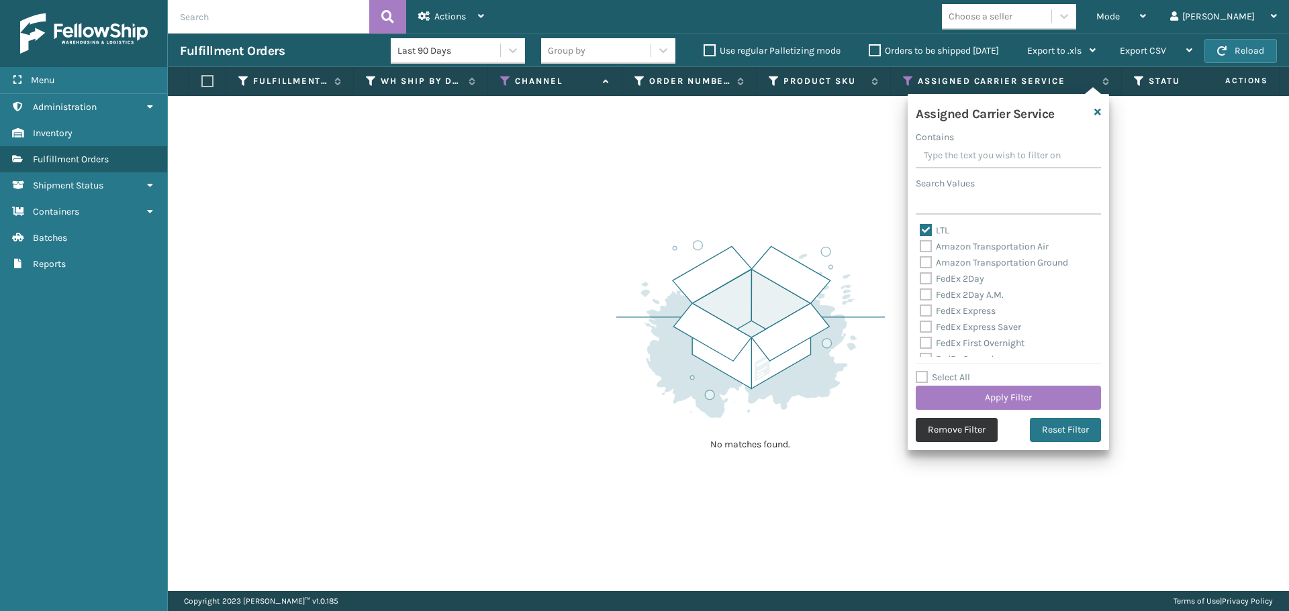
click at [954, 437] on button "Remove Filter" at bounding box center [956, 430] width 82 height 24
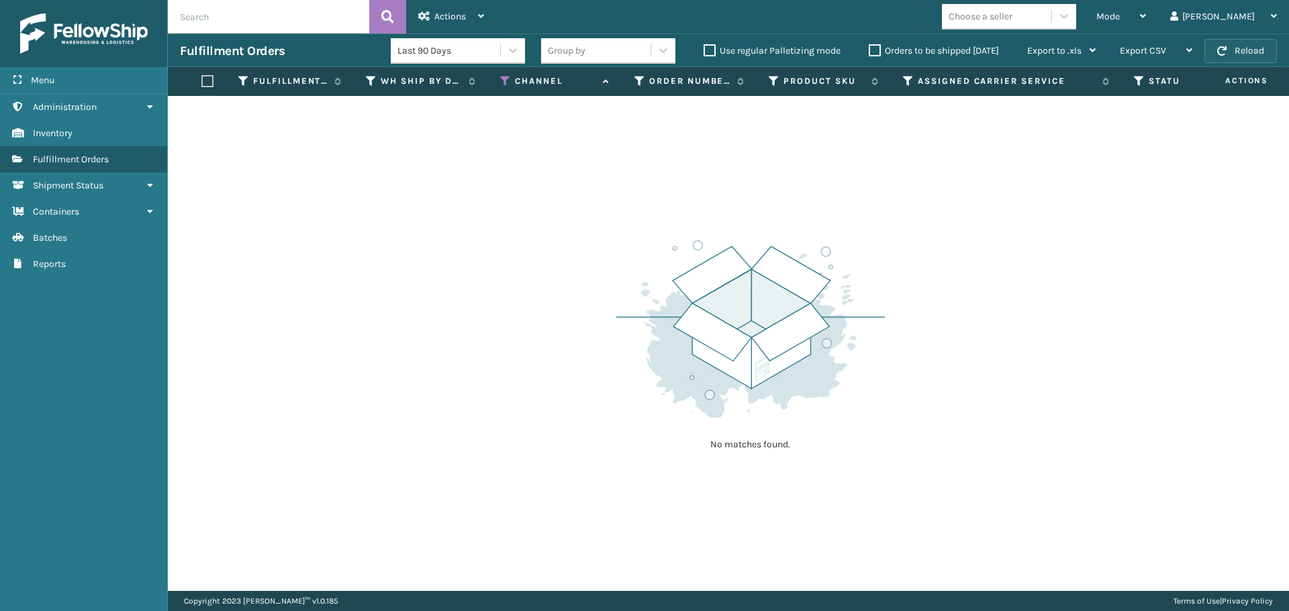
click at [1223, 48] on span "button" at bounding box center [1221, 50] width 9 height 9
click at [501, 80] on icon at bounding box center [505, 81] width 11 height 12
click at [1146, 5] on div "Mode" at bounding box center [1121, 17] width 50 height 34
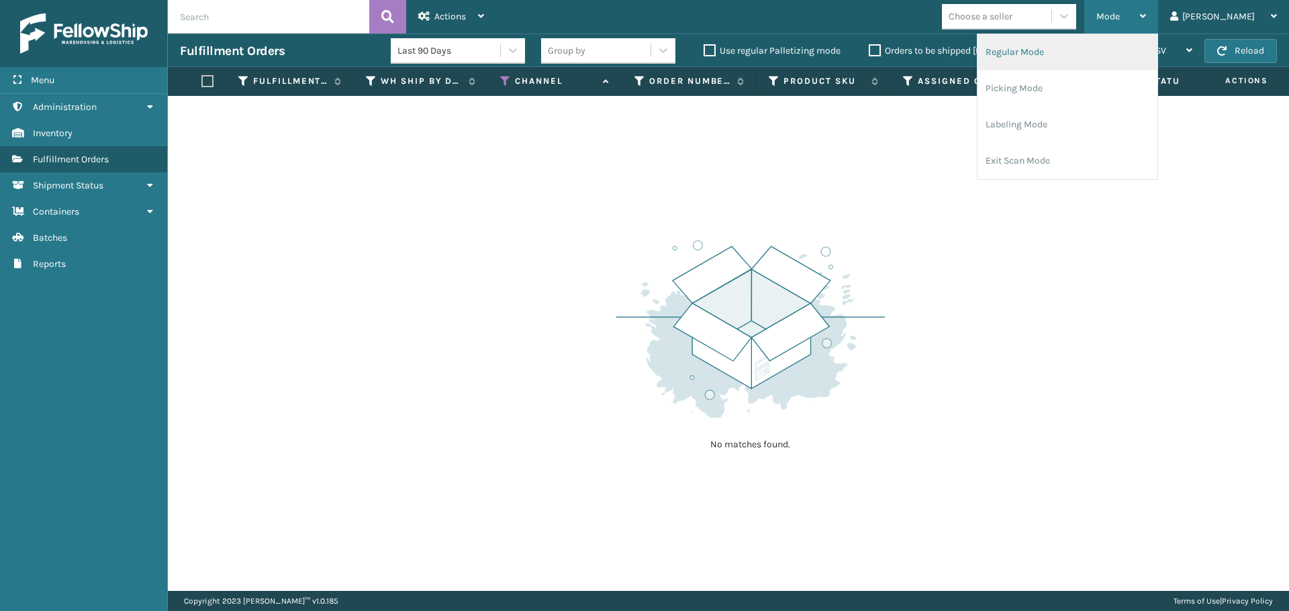
click at [1124, 55] on li "Regular Mode" at bounding box center [1067, 52] width 180 height 36
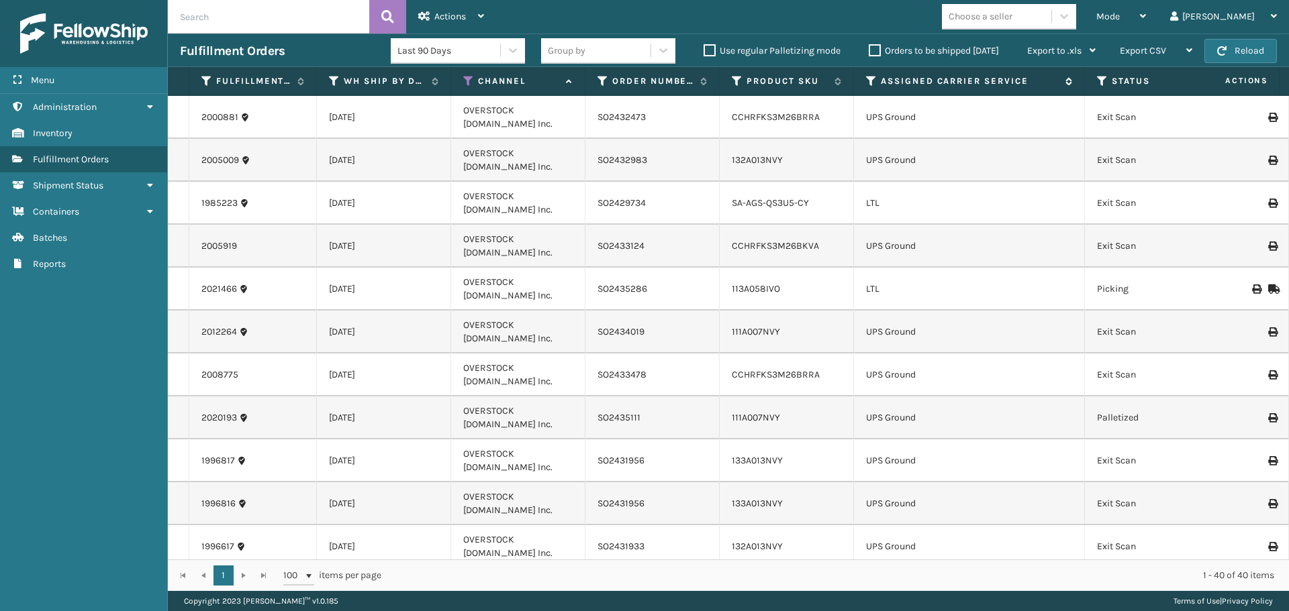
click at [874, 80] on icon at bounding box center [871, 81] width 11 height 12
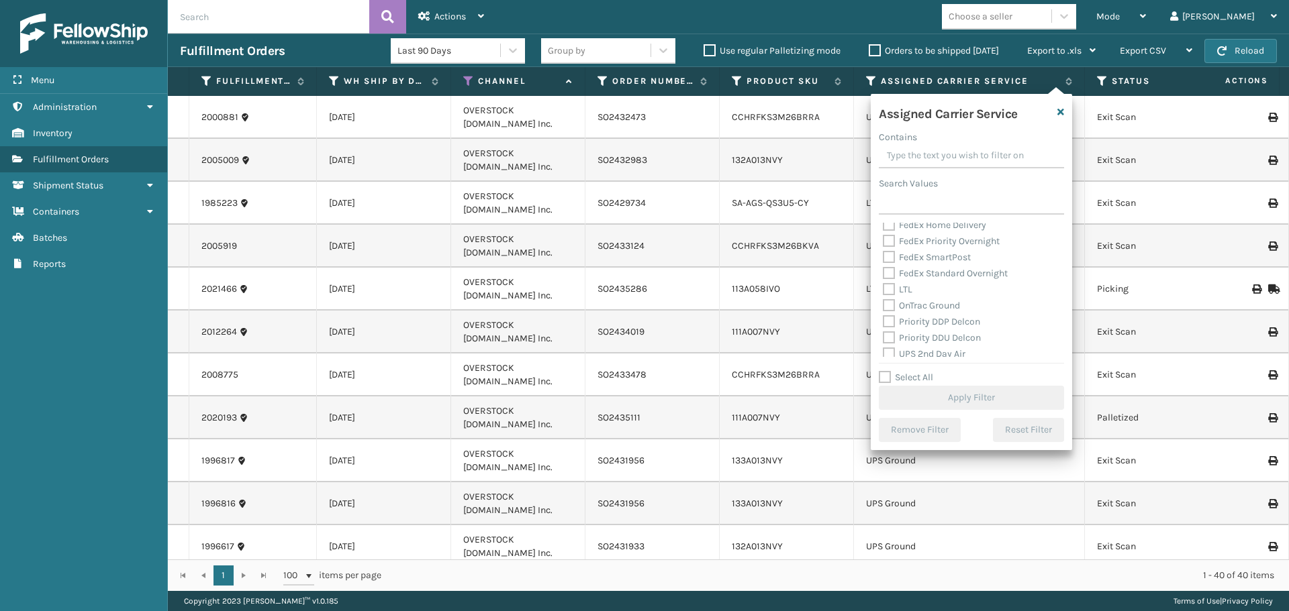
click at [889, 293] on label "LTL" at bounding box center [898, 289] width 30 height 11
click at [883, 291] on input "LTL" at bounding box center [883, 286] width 1 height 9
checkbox input "true"
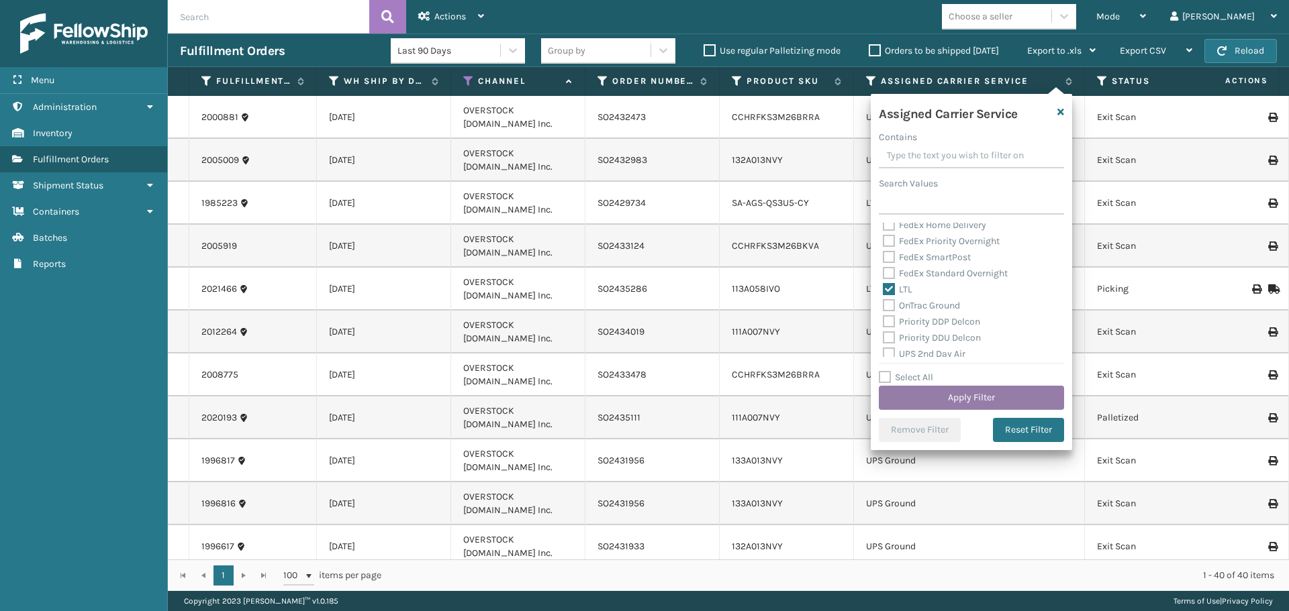
click at [928, 397] on button "Apply Filter" at bounding box center [971, 398] width 185 height 24
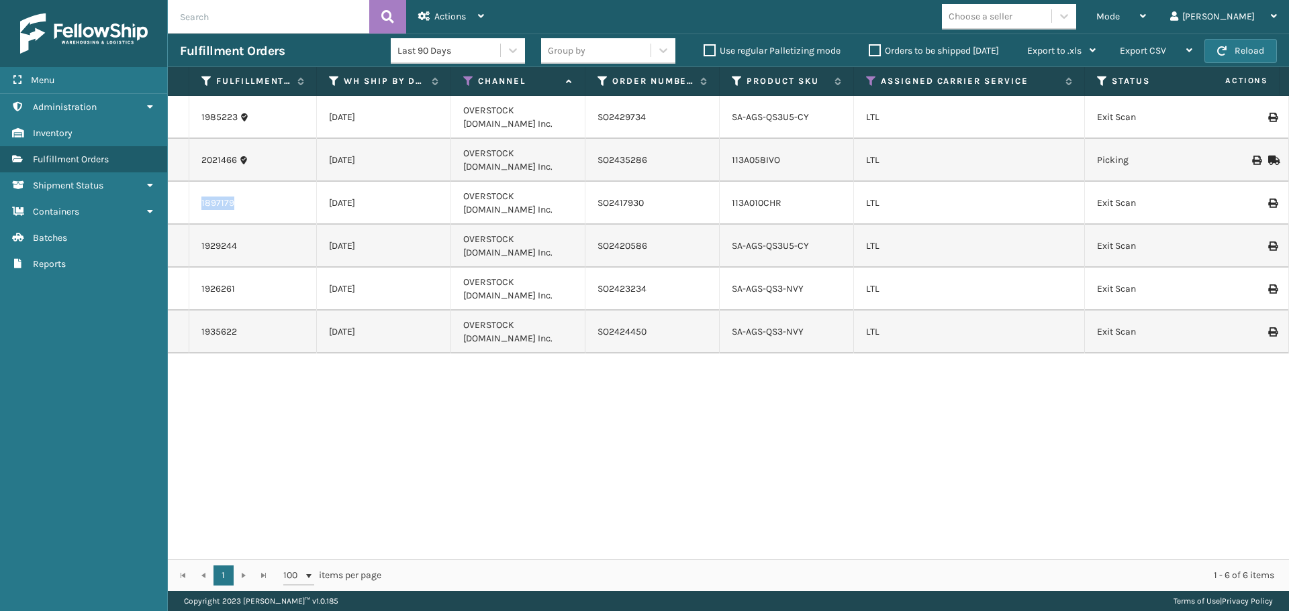
drag, startPoint x: 242, startPoint y: 205, endPoint x: 185, endPoint y: 207, distance: 56.4
click at [185, 207] on tr "1897179 [DATE] OVERSTOCK [DOMAIN_NAME] Inc. SO2417930 113A010CHR LTL Exit Scan …" at bounding box center [1235, 203] width 2134 height 43
copy tr "1897179"
click at [875, 50] on label "Orders to be shipped [DATE]" at bounding box center [933, 50] width 130 height 11
click at [869, 50] on input "Orders to be shipped [DATE]" at bounding box center [868, 47] width 1 height 9
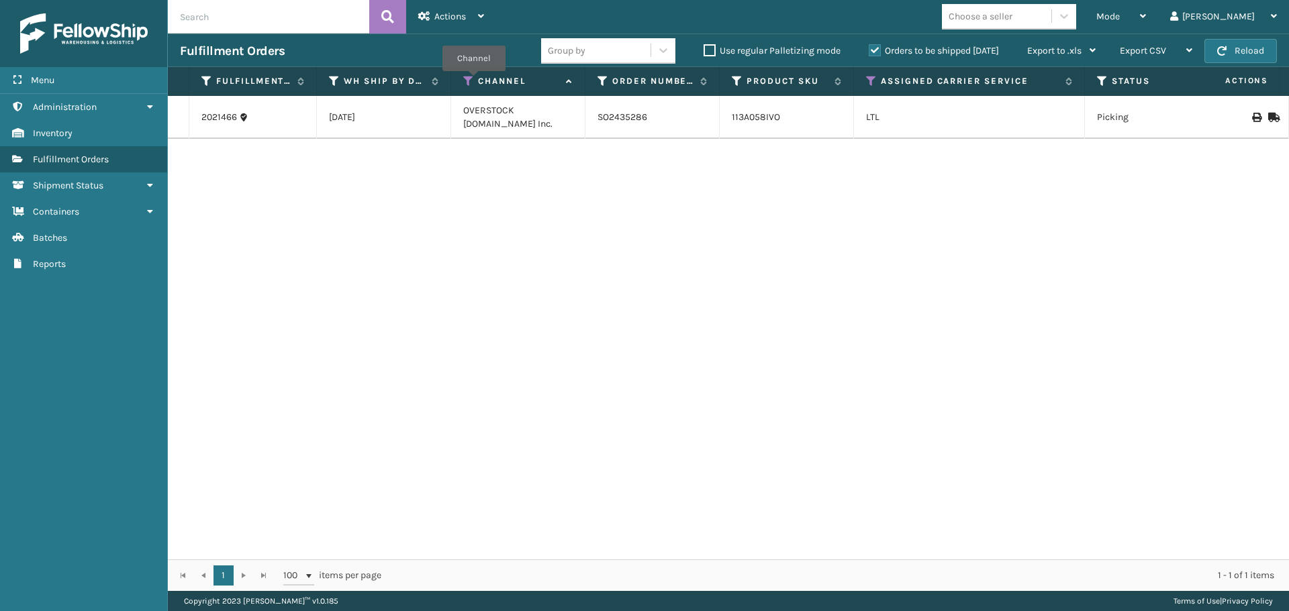
click at [473, 81] on icon at bounding box center [468, 81] width 11 height 12
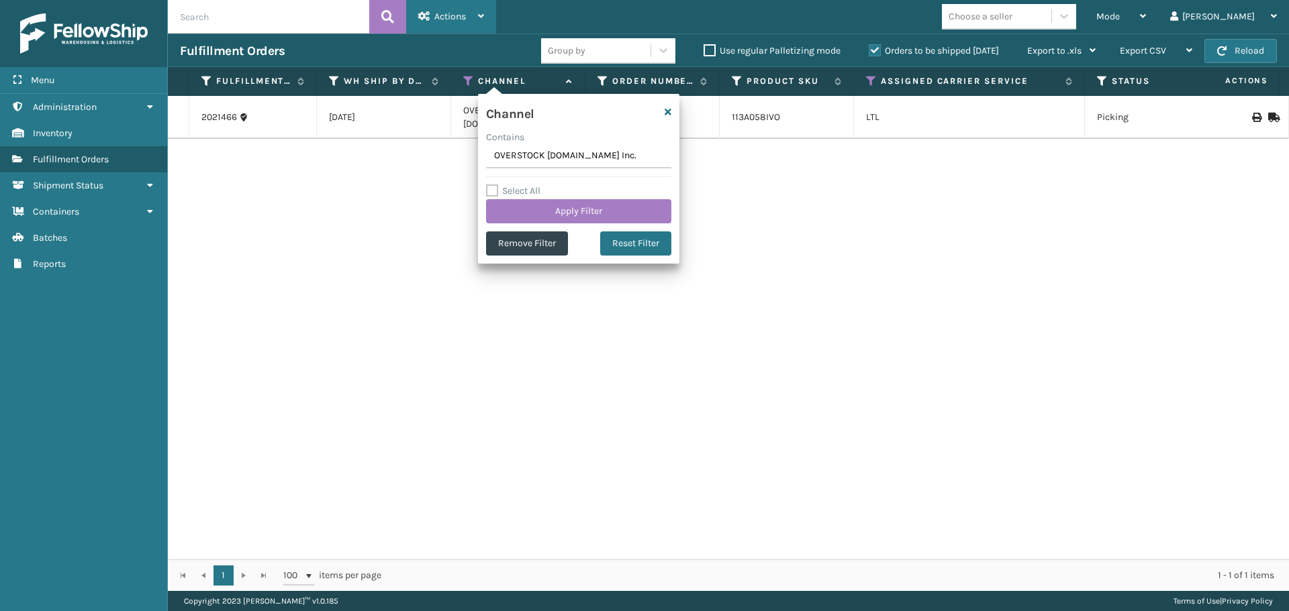
click at [472, 18] on div "Actions" at bounding box center [451, 17] width 66 height 34
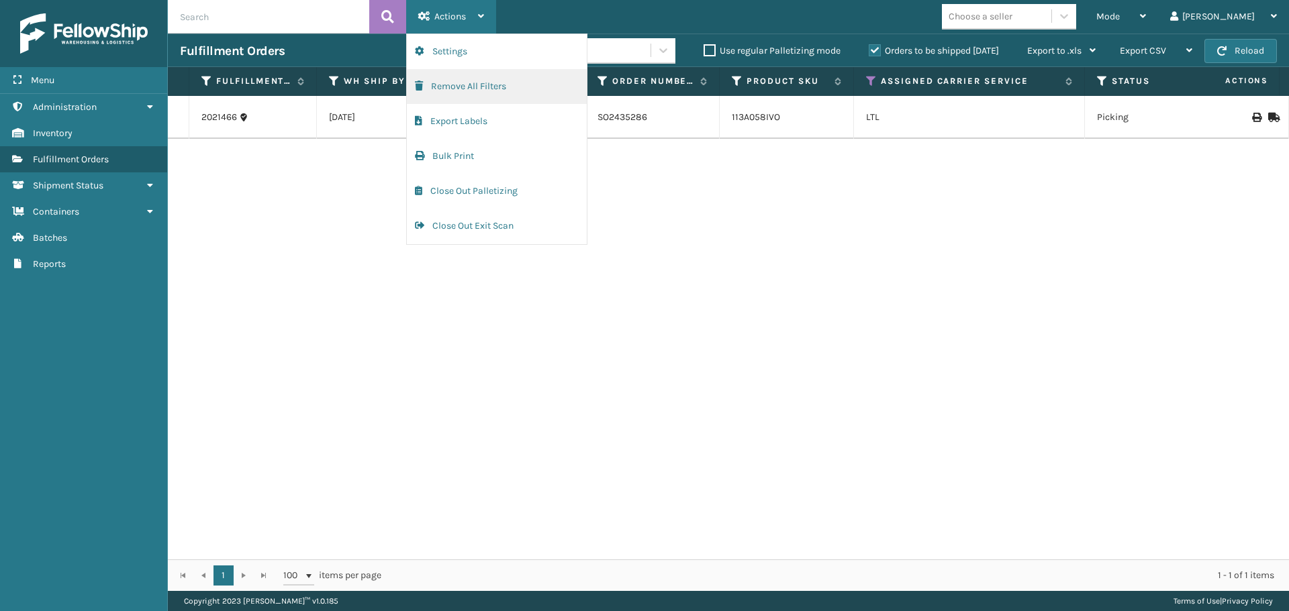
click at [481, 84] on button "Remove All Filters" at bounding box center [497, 86] width 180 height 35
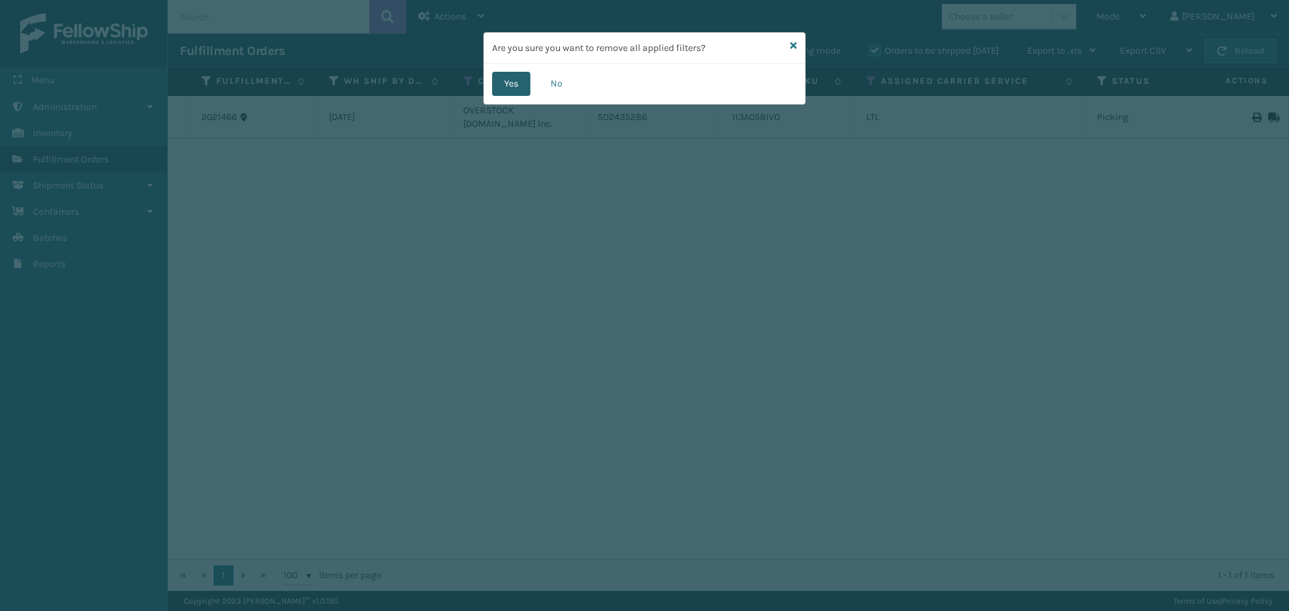
click at [515, 87] on button "Yes" at bounding box center [511, 84] width 38 height 24
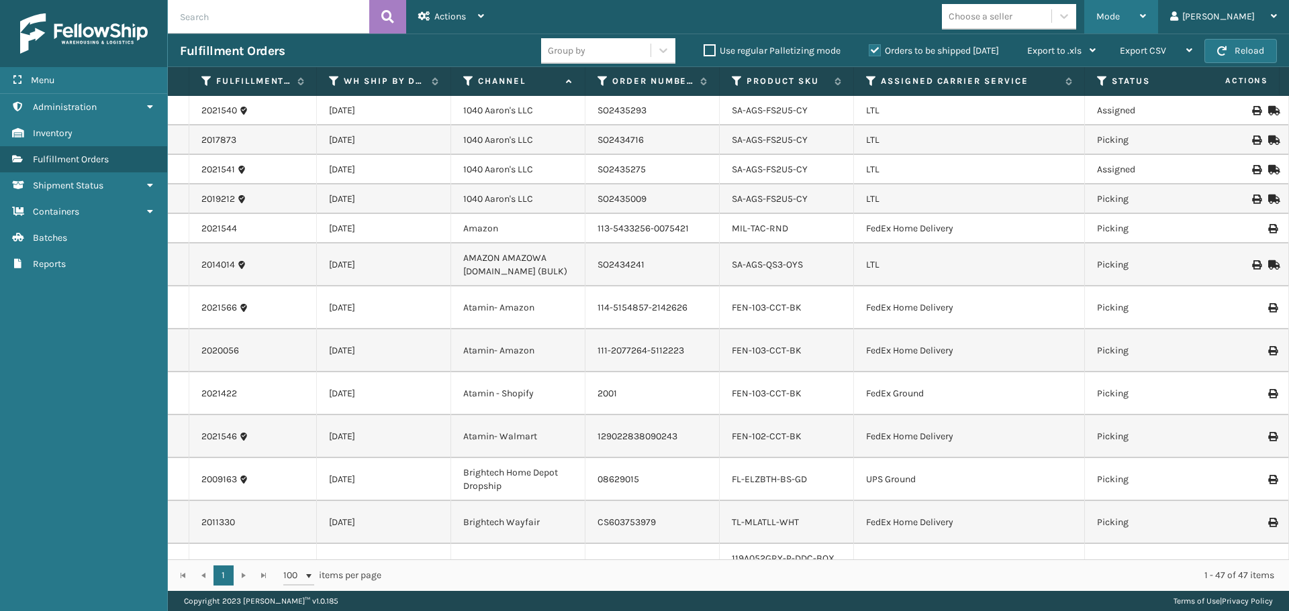
click at [1146, 30] on div "Mode" at bounding box center [1121, 17] width 50 height 34
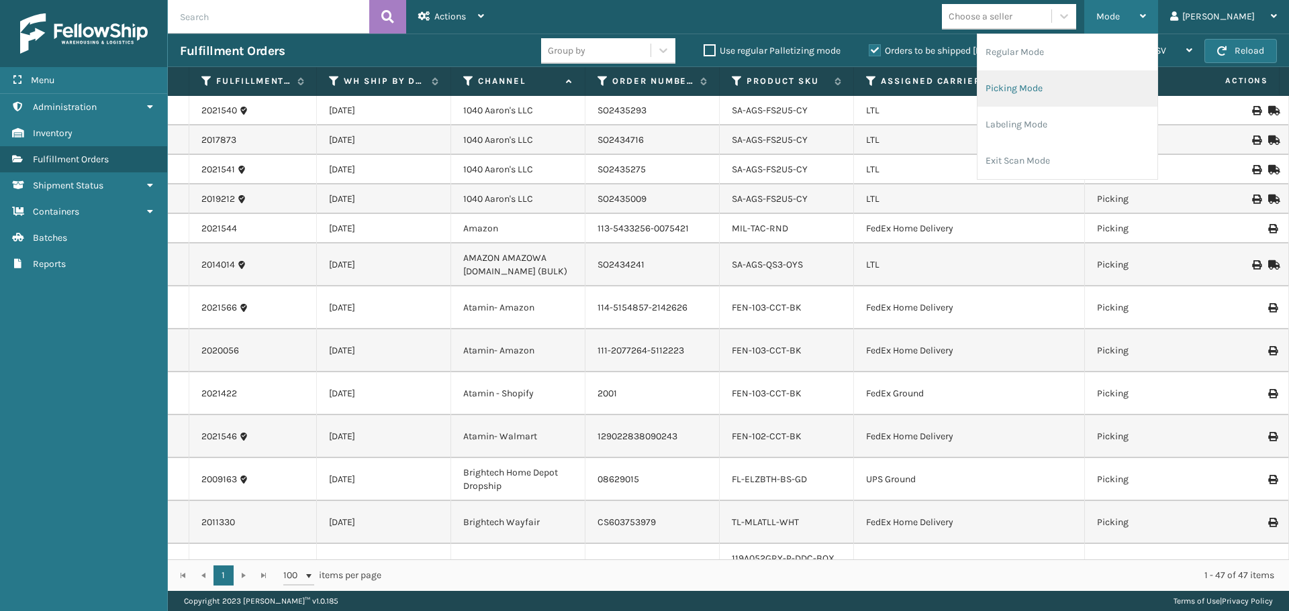
click at [1106, 77] on li "Picking Mode" at bounding box center [1067, 88] width 180 height 36
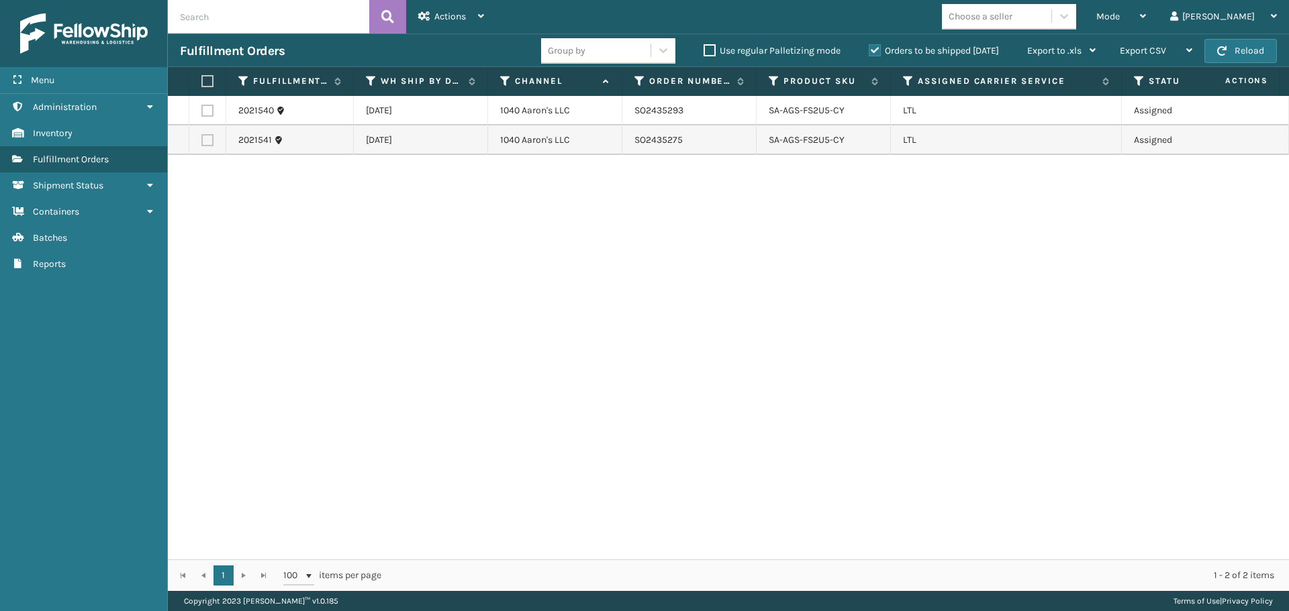
click at [209, 75] on label at bounding box center [205, 81] width 8 height 12
click at [202, 77] on input "checkbox" at bounding box center [201, 81] width 1 height 9
checkbox input "true"
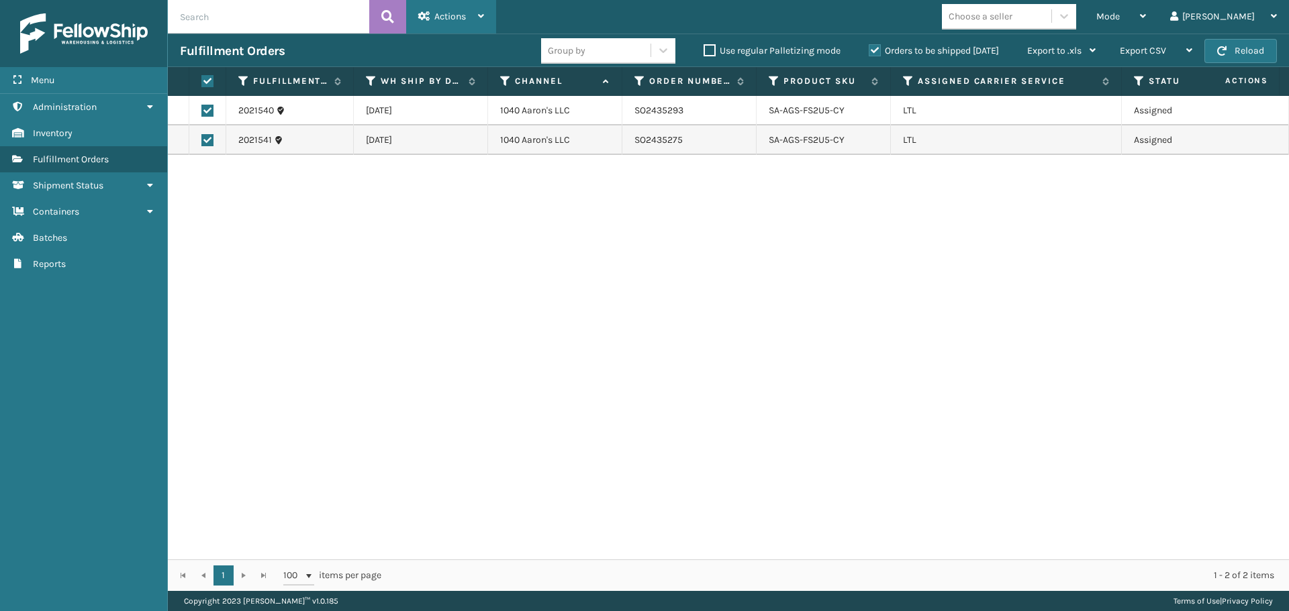
click at [449, 30] on div "Actions" at bounding box center [451, 17] width 66 height 34
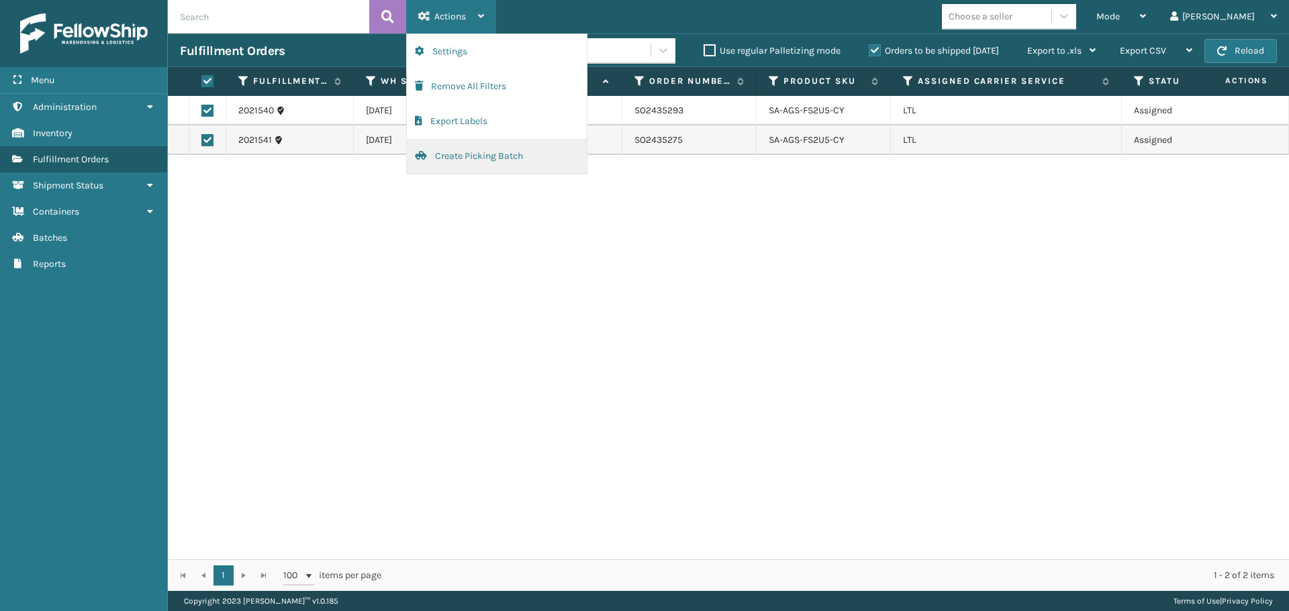
click at [456, 154] on button "Create Picking Batch" at bounding box center [497, 156] width 180 height 35
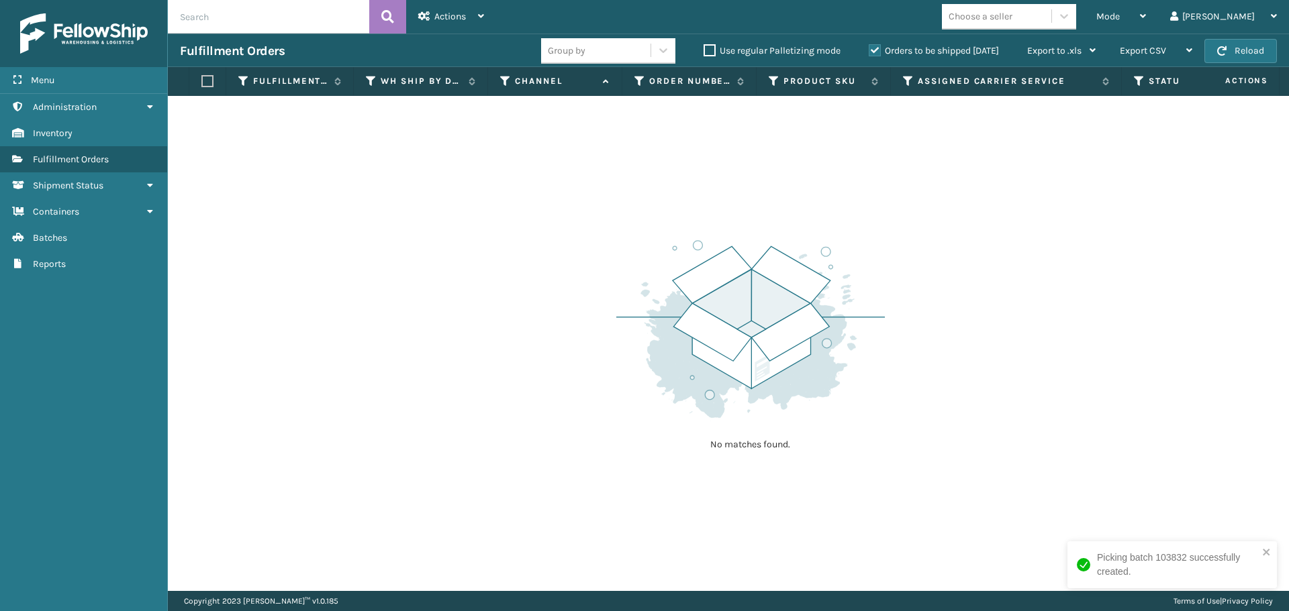
click at [1251, 35] on div "Fulfillment Orders Group by Use regular Palletizing mode Orders to be shipped […" at bounding box center [728, 51] width 1121 height 34
click at [1249, 46] on button "Reload" at bounding box center [1240, 51] width 72 height 24
click at [1119, 20] on span "Mode" at bounding box center [1107, 16] width 23 height 11
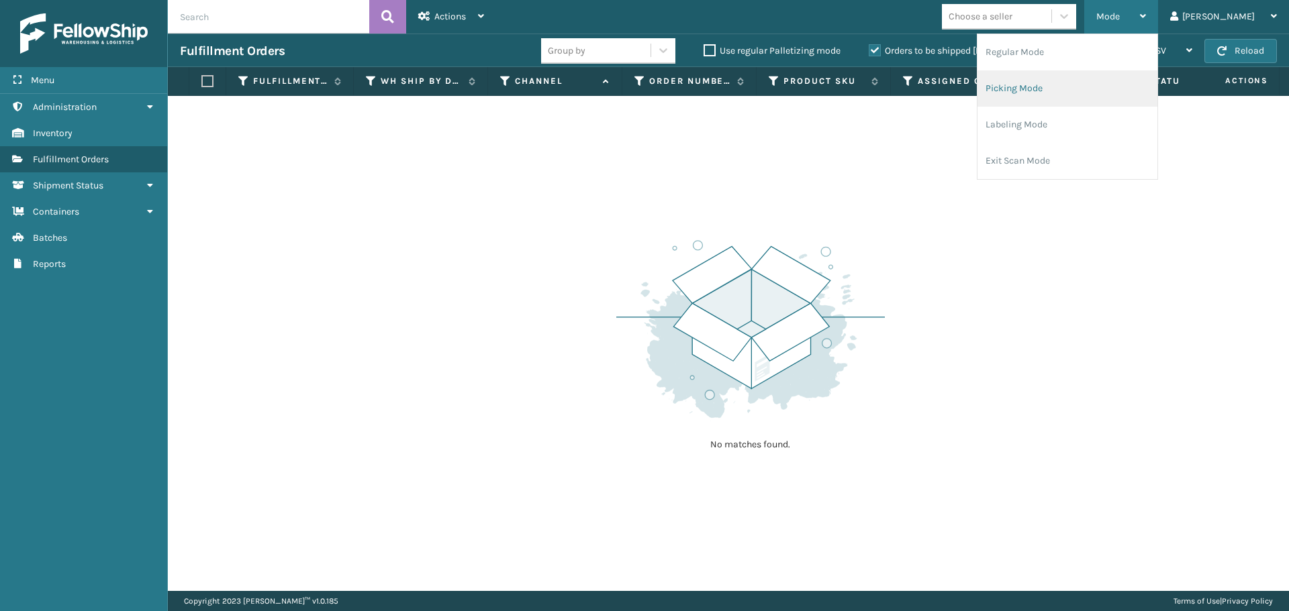
click at [1066, 87] on li "Picking Mode" at bounding box center [1067, 88] width 180 height 36
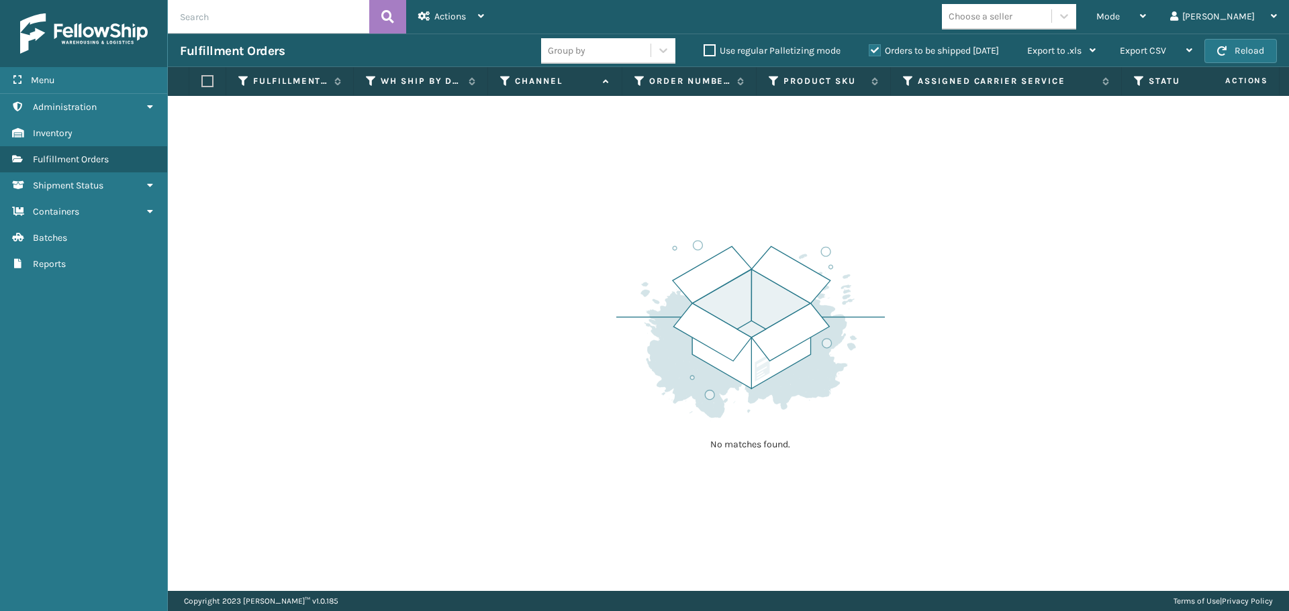
scroll to position [0, 265]
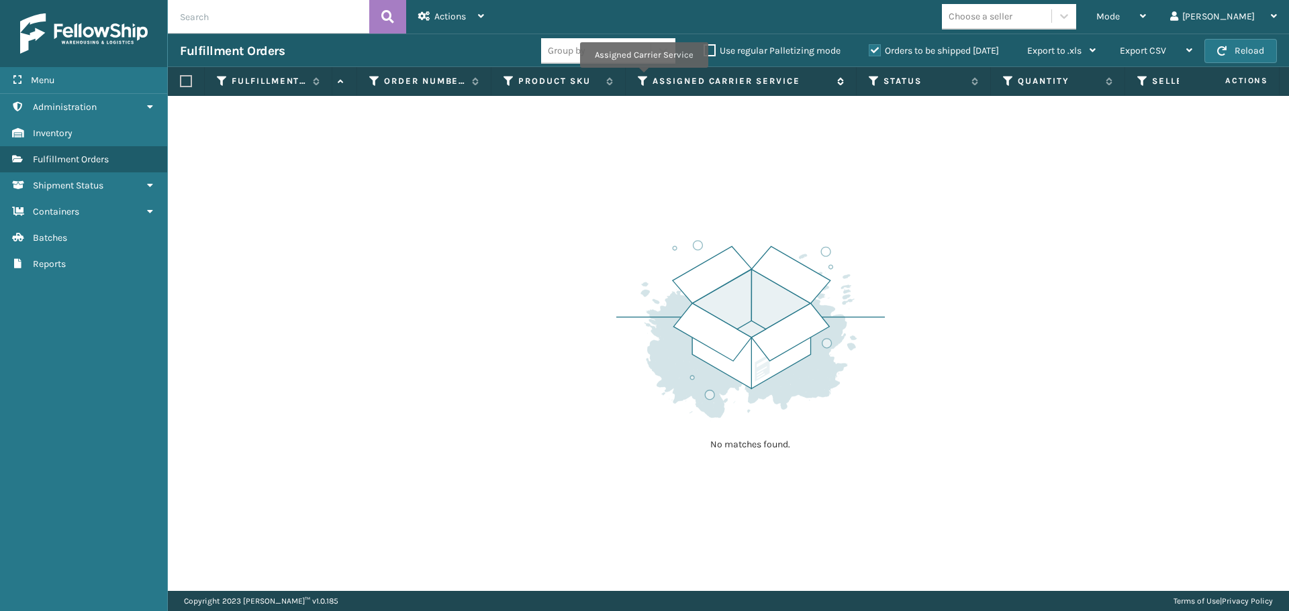
click at [644, 77] on icon at bounding box center [643, 81] width 11 height 12
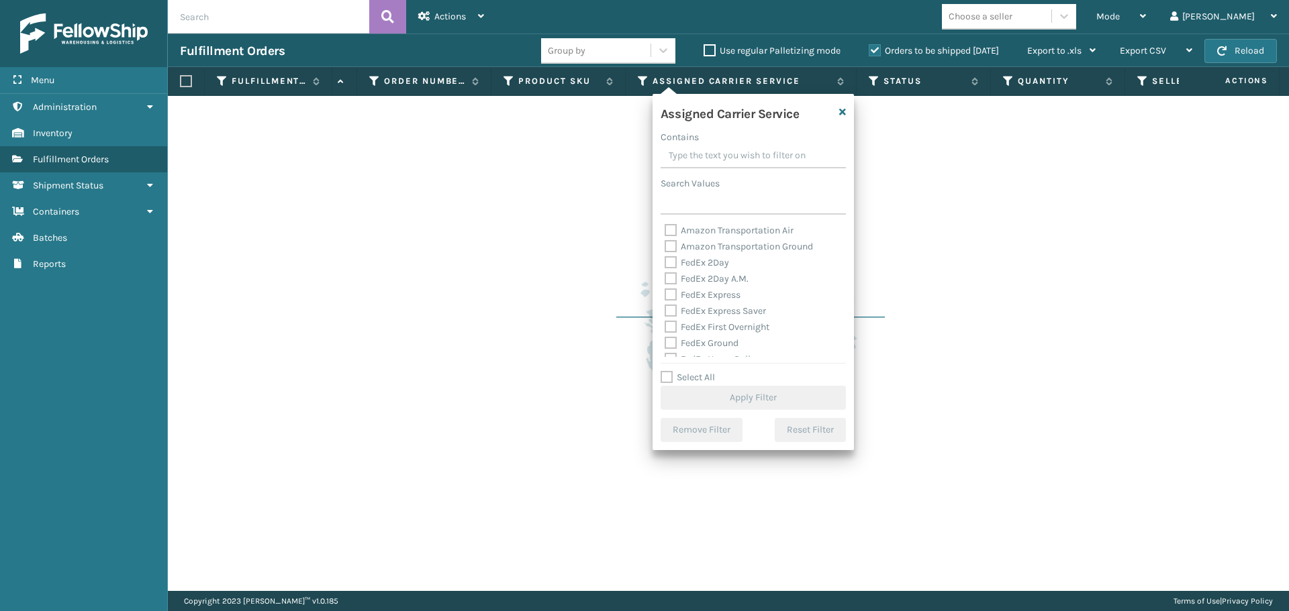
click at [667, 379] on label "Select All" at bounding box center [687, 377] width 54 height 11
click at [667, 371] on input "Select All" at bounding box center [760, 370] width 201 height 1
checkbox input "true"
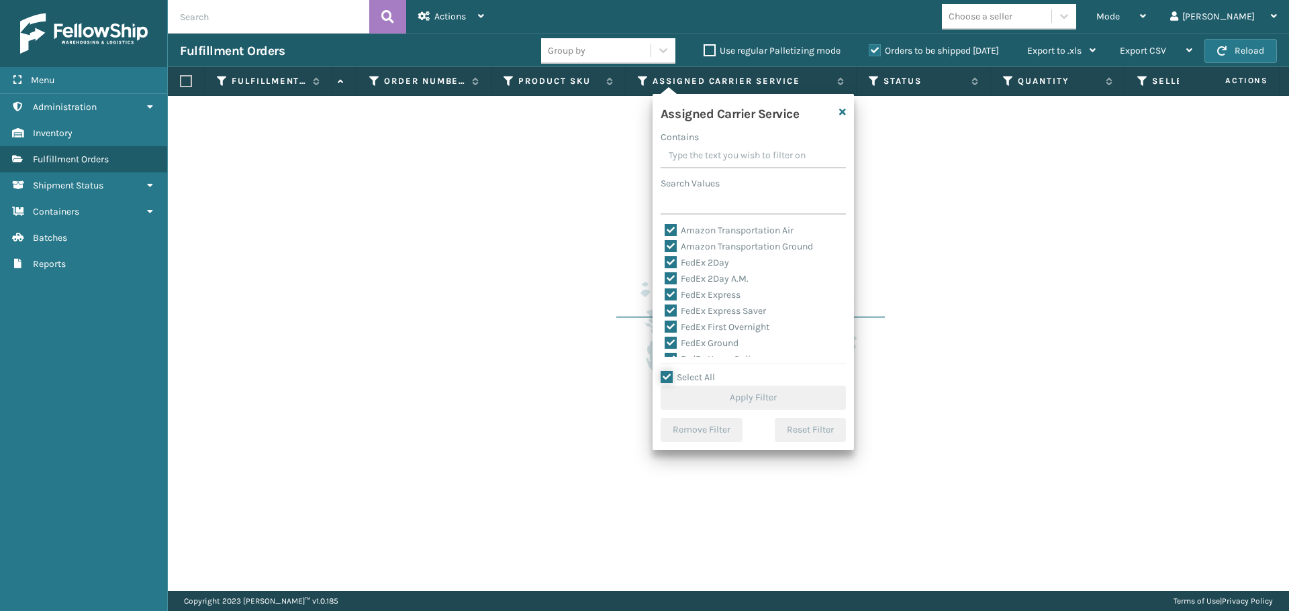
checkbox input "true"
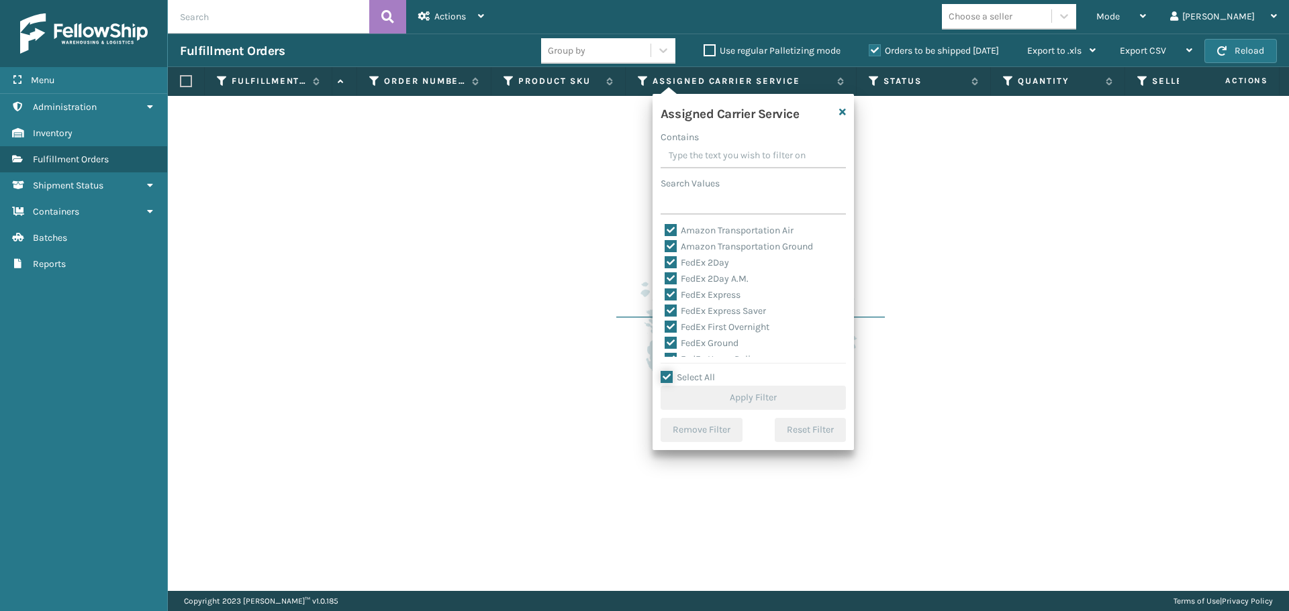
checkbox input "true"
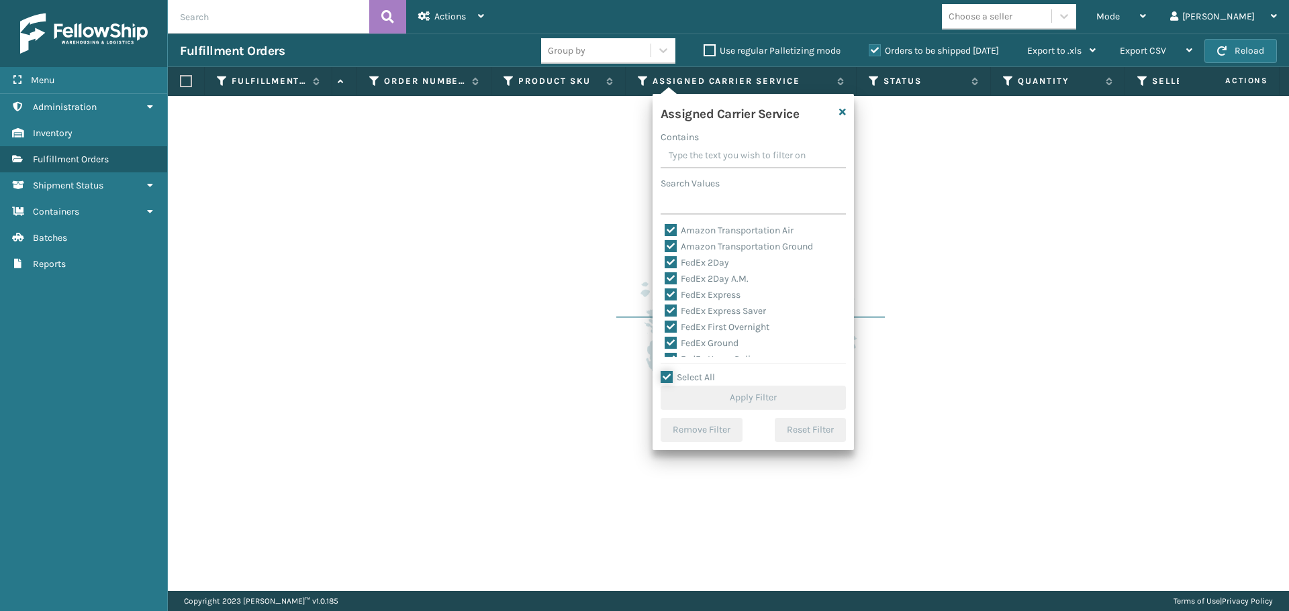
checkbox input "true"
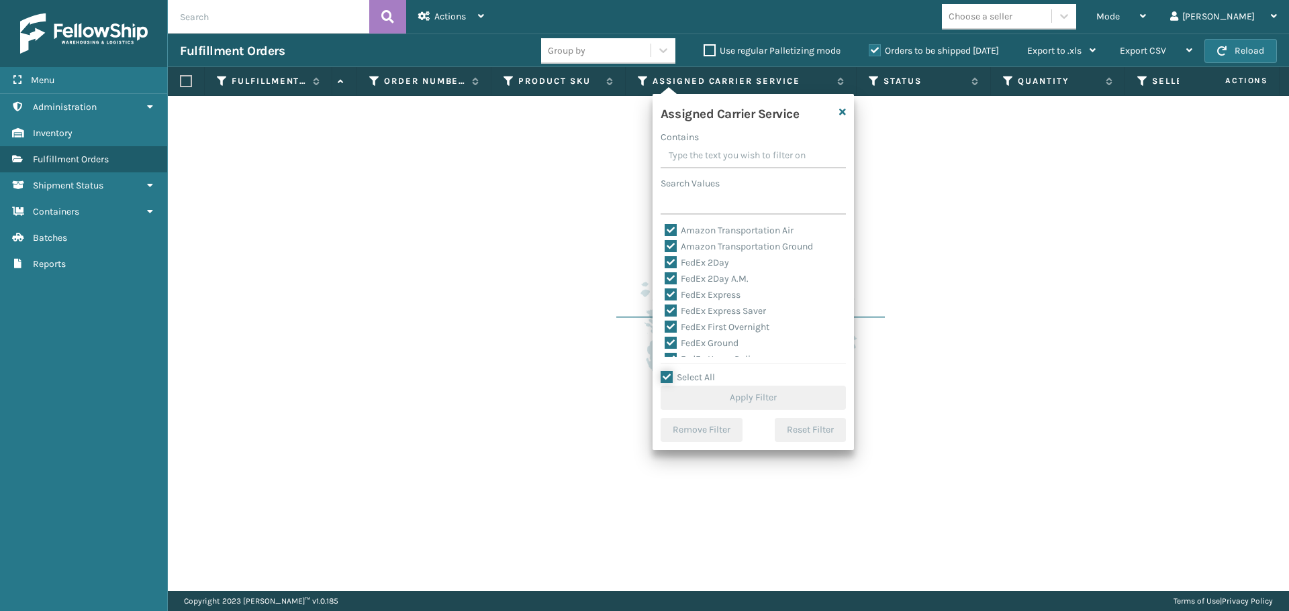
checkbox input "true"
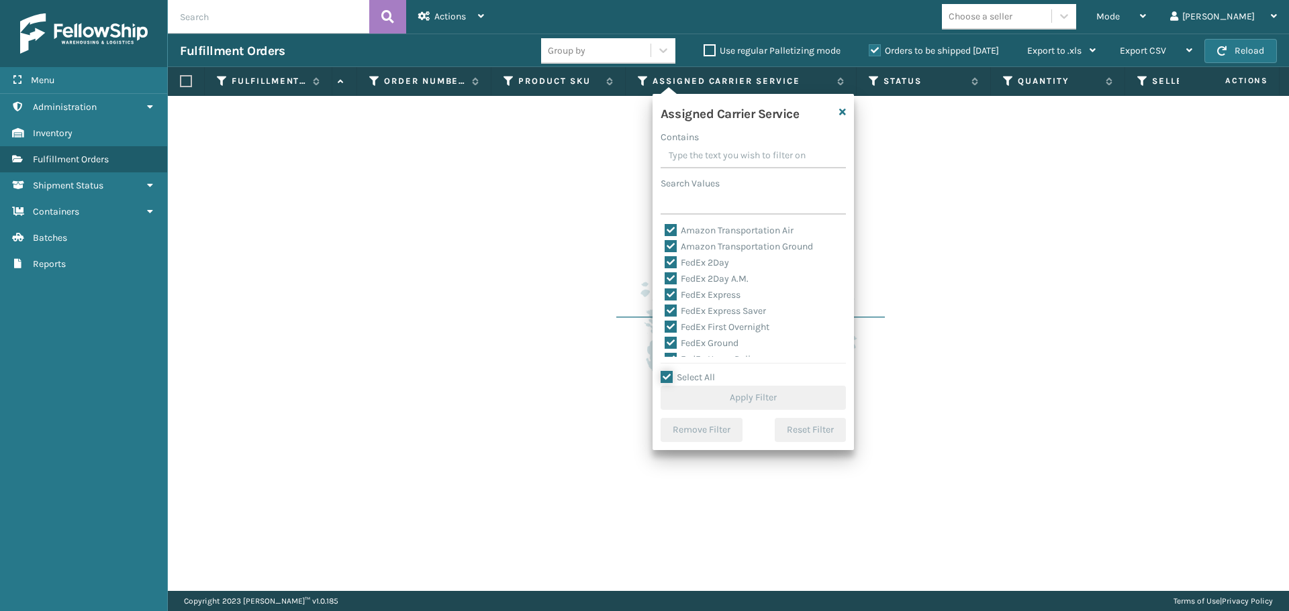
checkbox input "true"
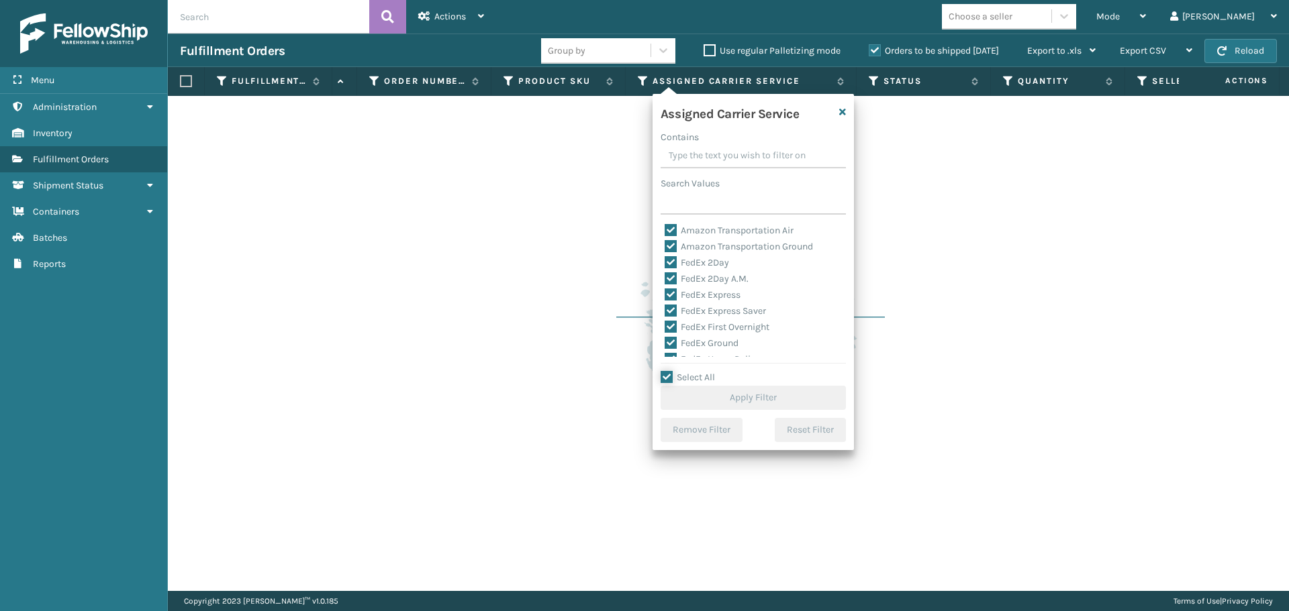
checkbox input "true"
click at [707, 392] on button "Apply Filter" at bounding box center [752, 398] width 185 height 24
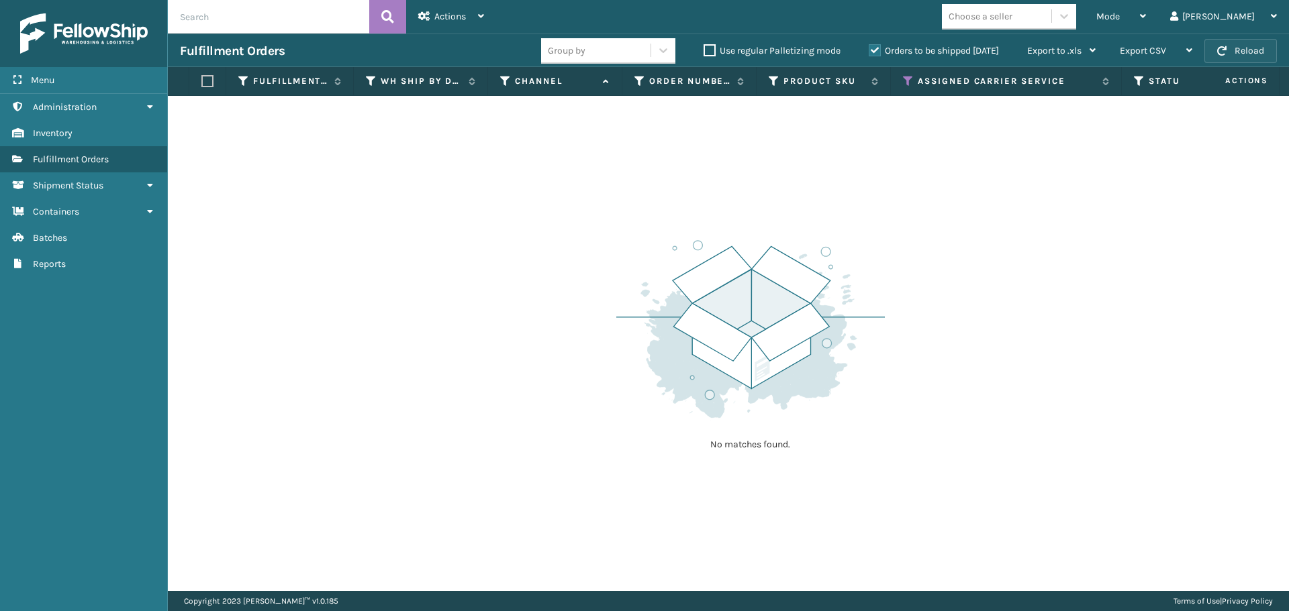
click at [1228, 46] on button "Reload" at bounding box center [1240, 51] width 72 height 24
